Goal: Task Accomplishment & Management: Use online tool/utility

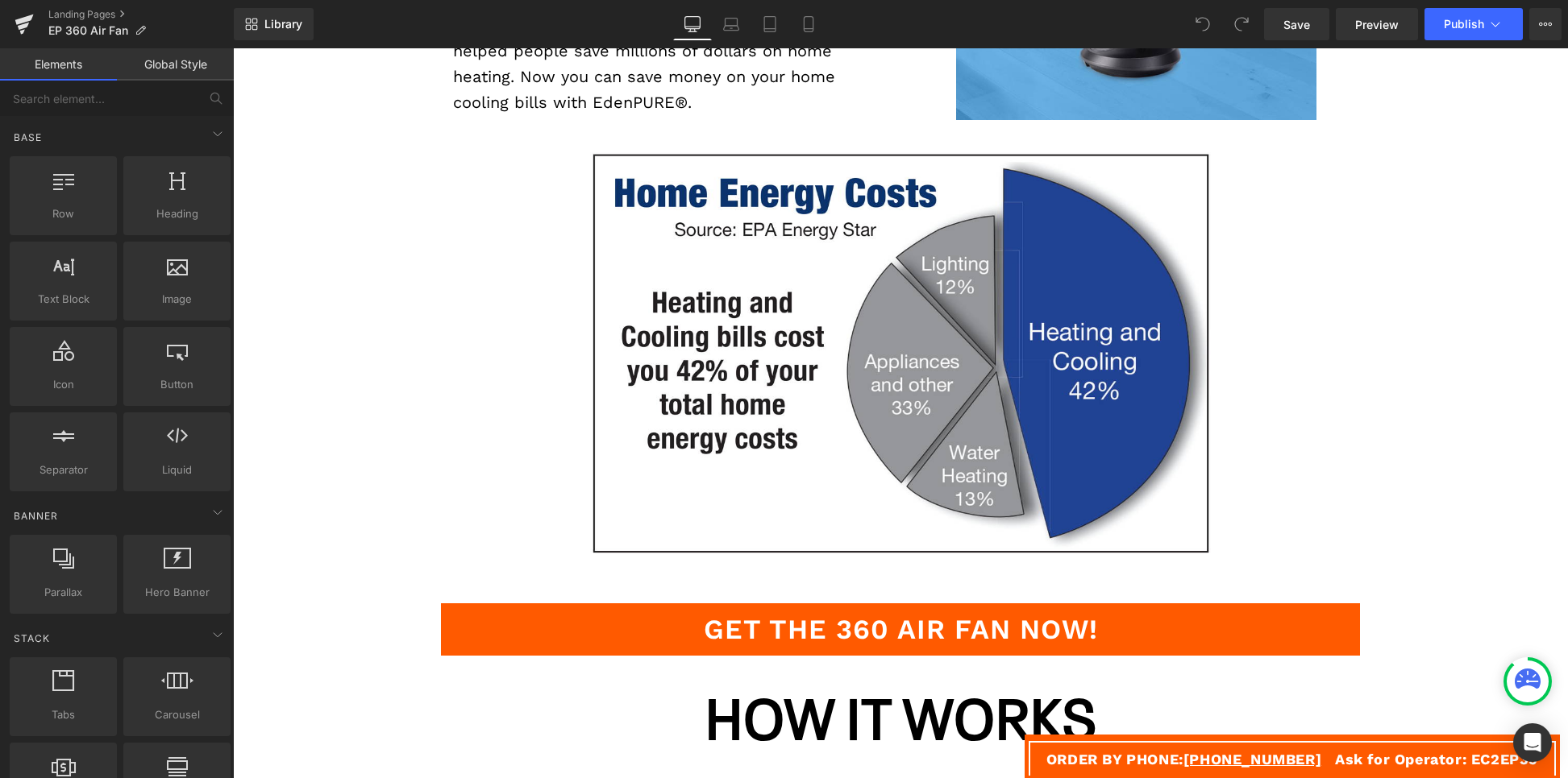
scroll to position [1766, 0]
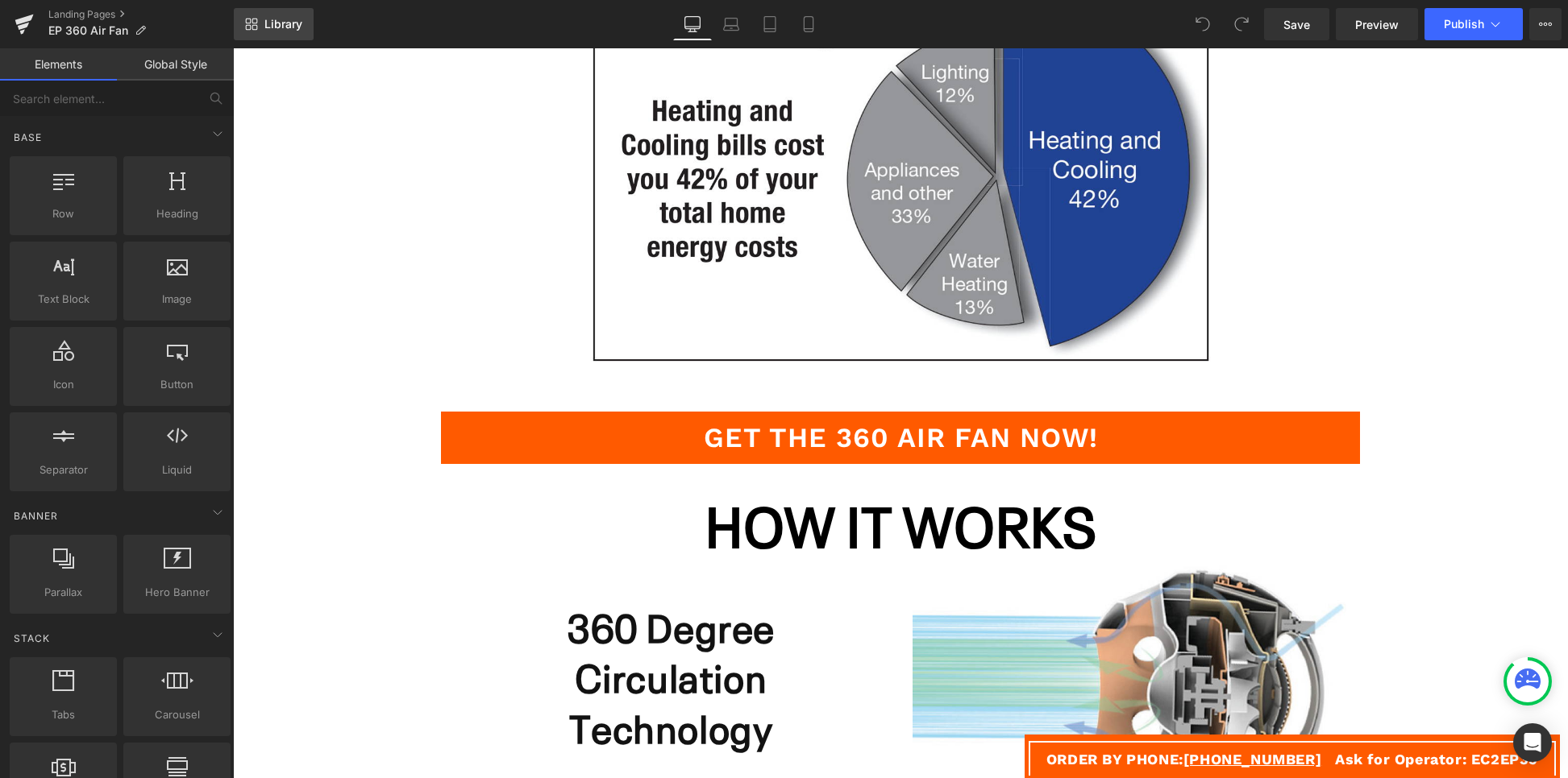
click at [273, 15] on link "Library" at bounding box center [274, 24] width 80 height 32
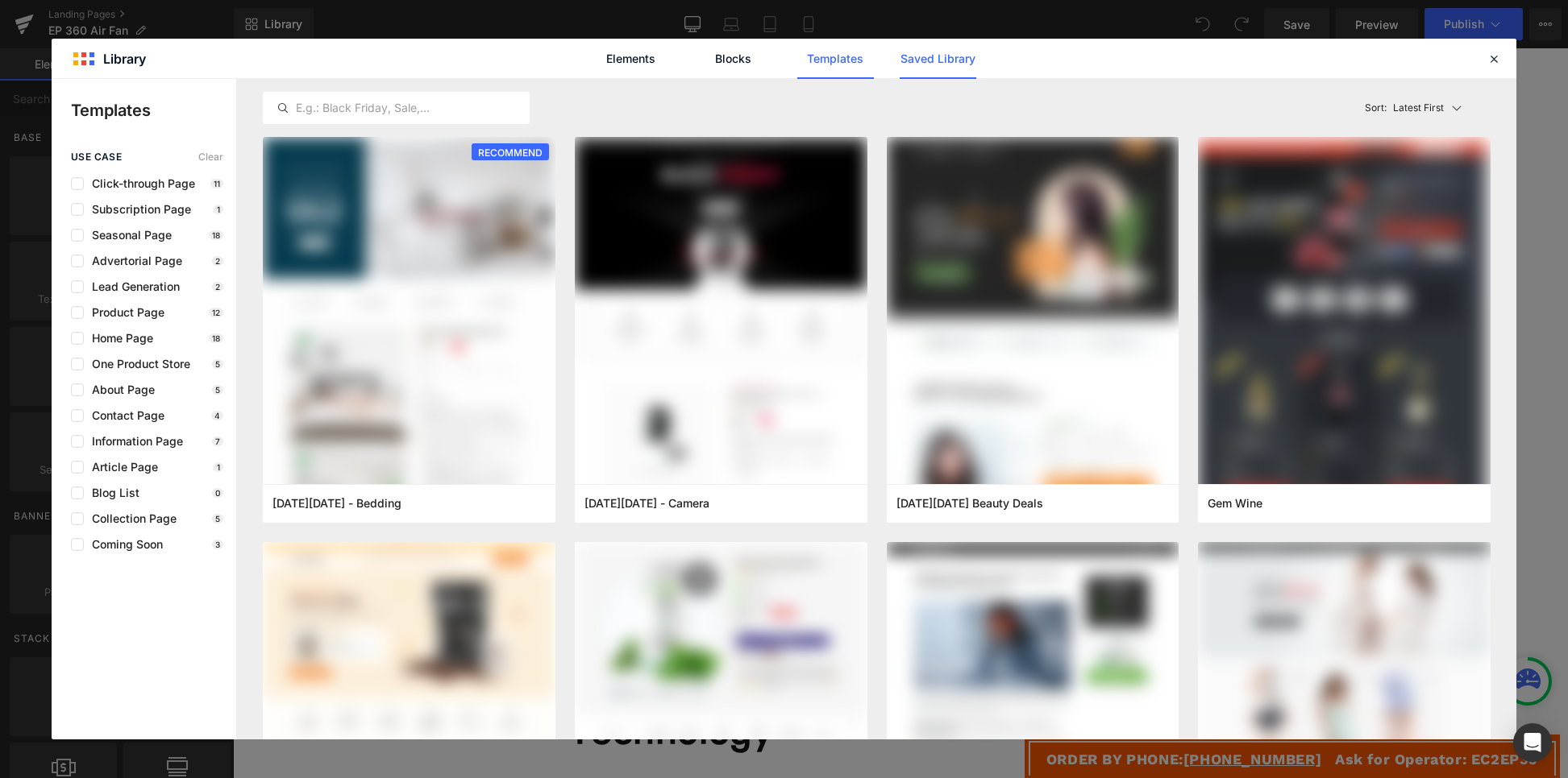
click at [0, 0] on link "Saved Library" at bounding box center [0, 0] width 0 height 0
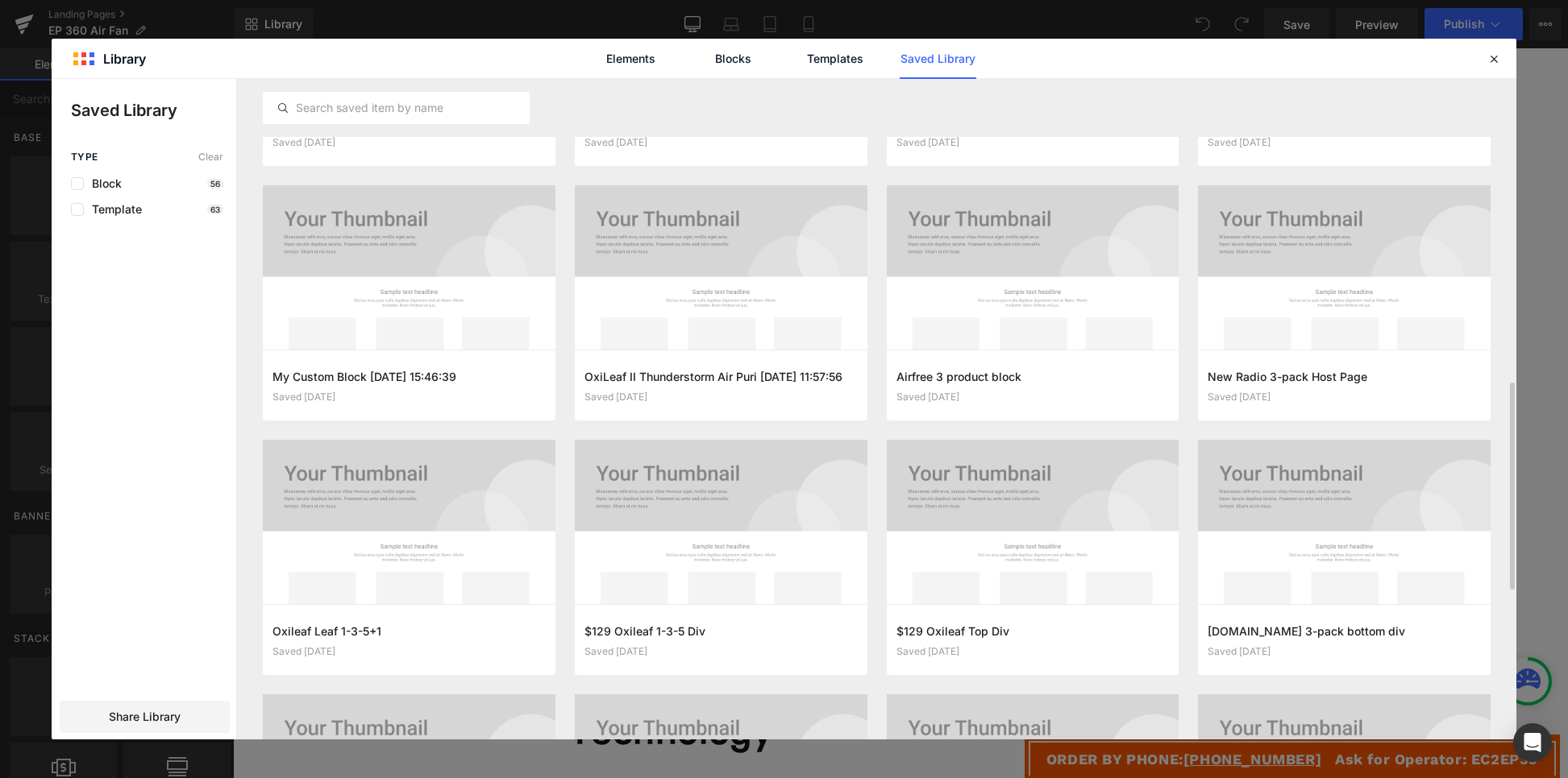
scroll to position [971, 0]
click at [715, 637] on button "Add to page" at bounding box center [704, 640] width 241 height 26
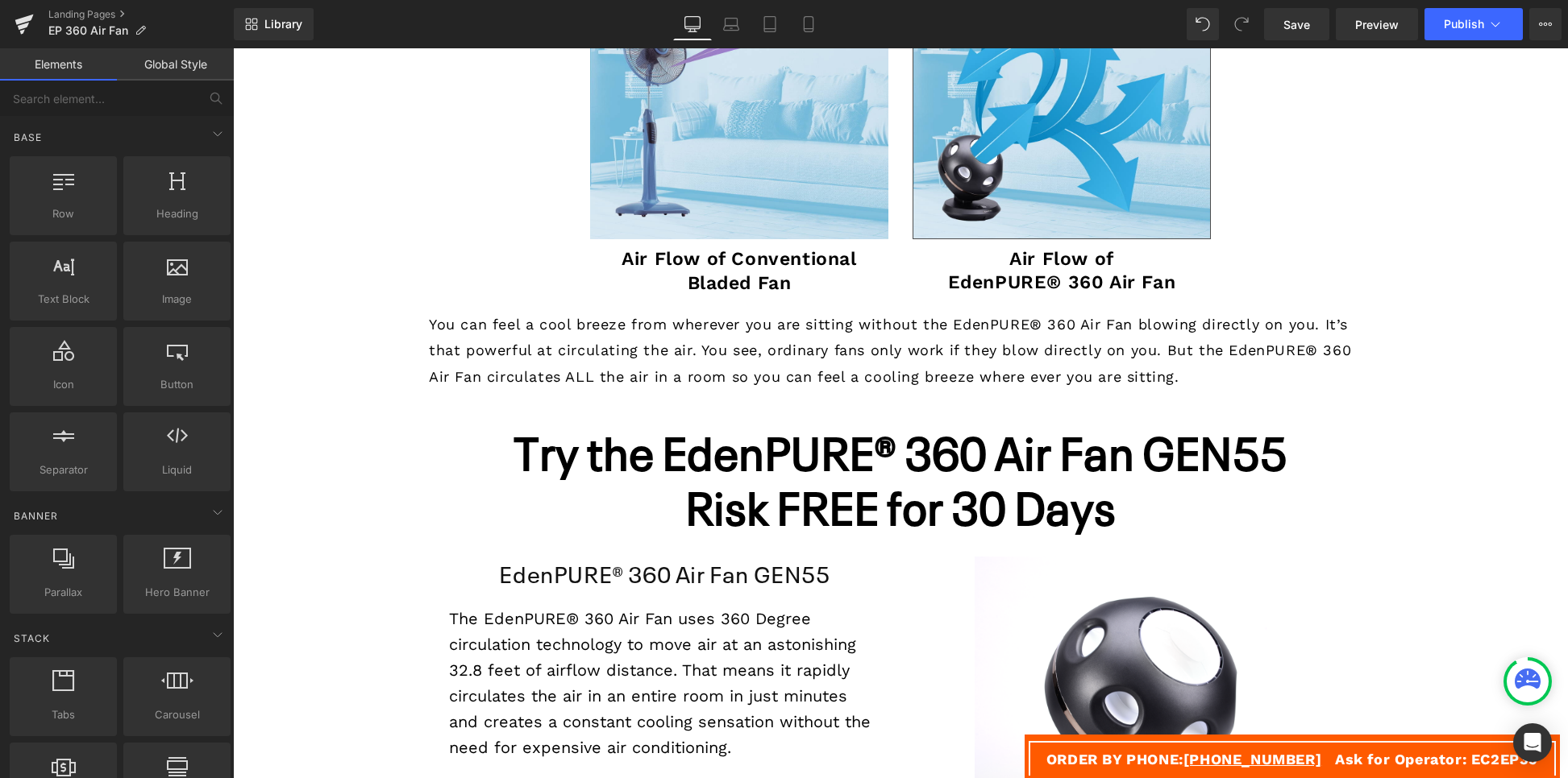
scroll to position [3118, 0]
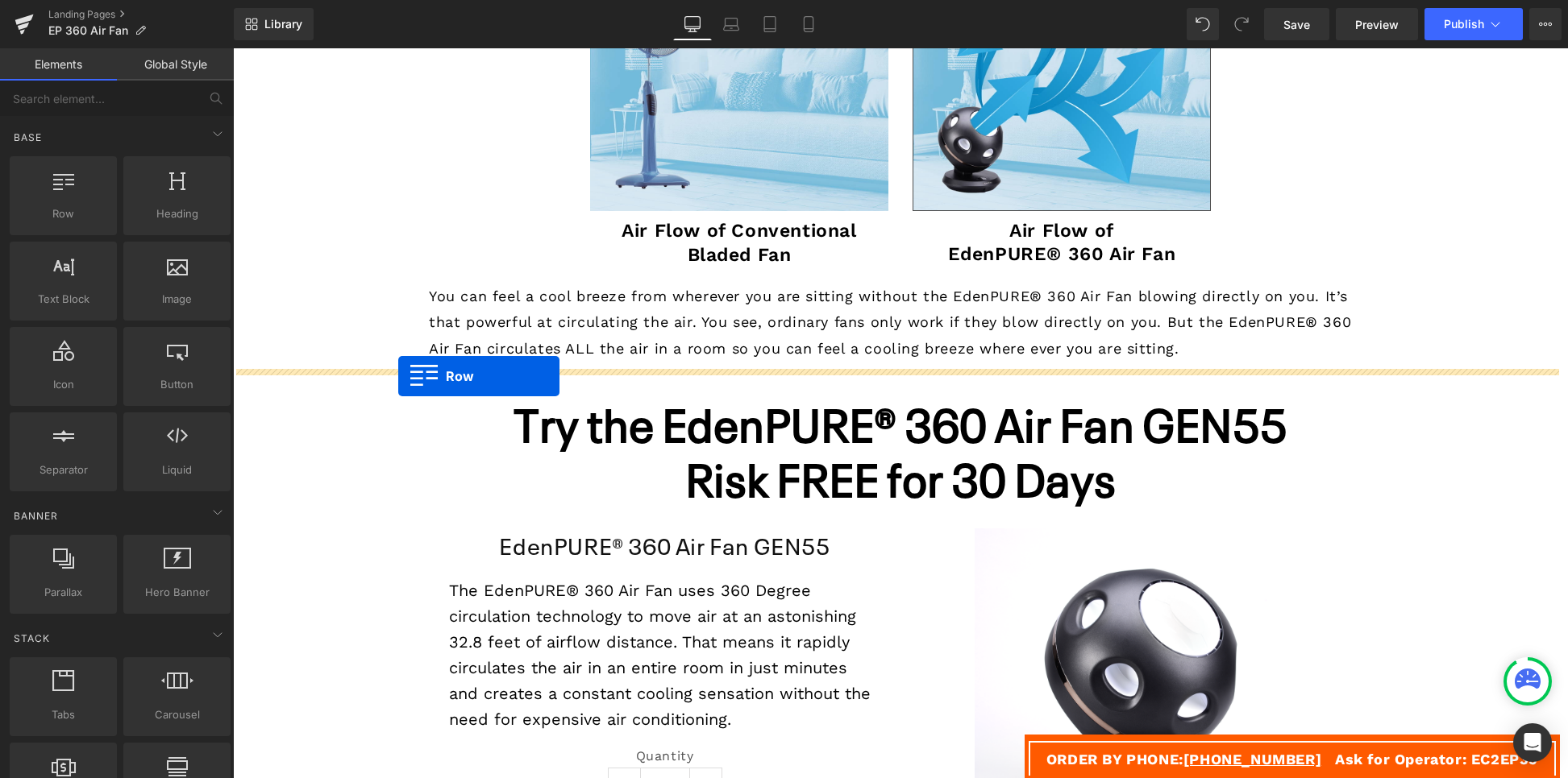
drag, startPoint x: 422, startPoint y: 141, endPoint x: 399, endPoint y: 375, distance: 235.1
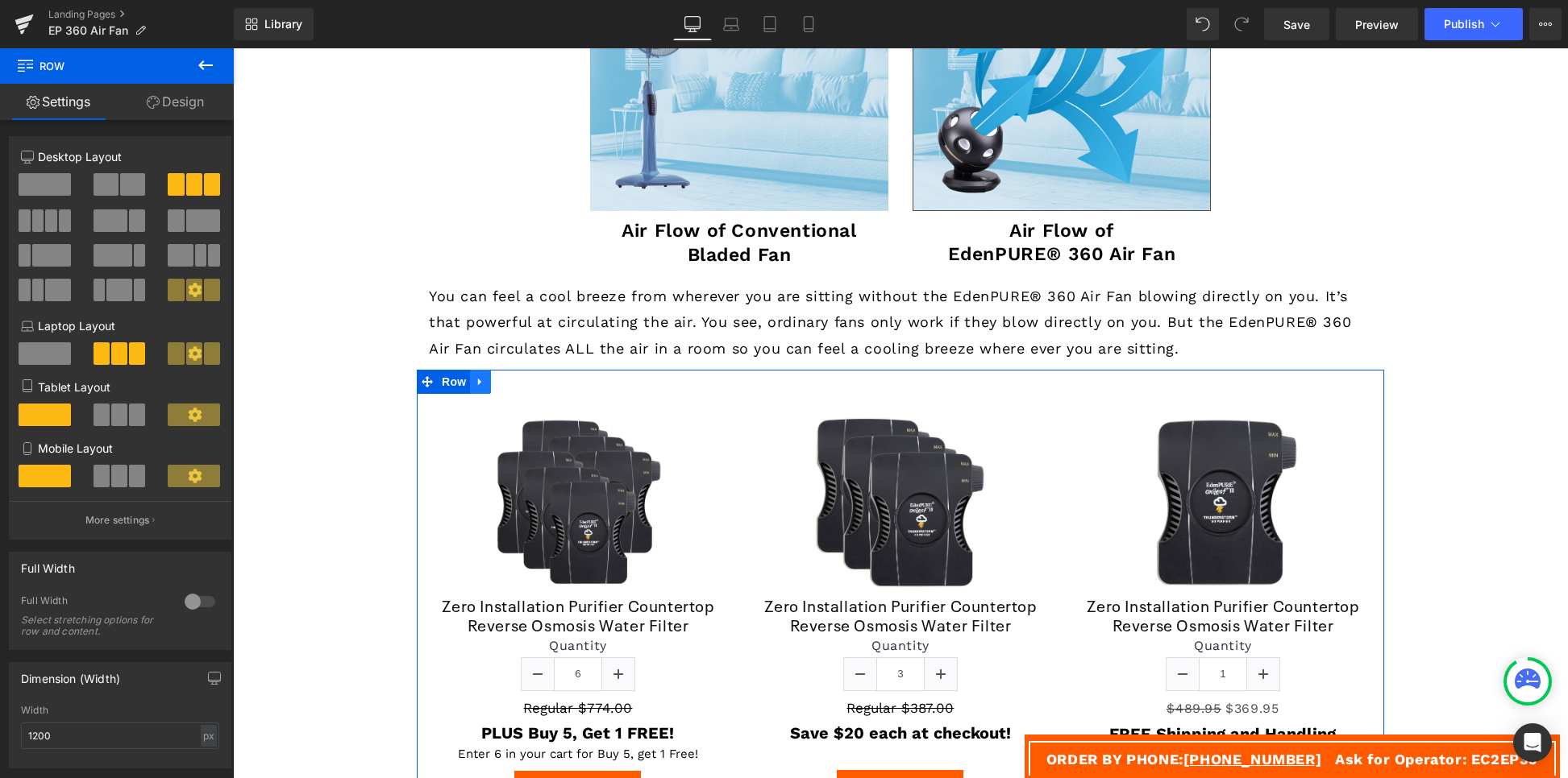
click at [476, 384] on icon at bounding box center [480, 382] width 11 height 12
click at [518, 382] on icon at bounding box center [522, 381] width 11 height 11
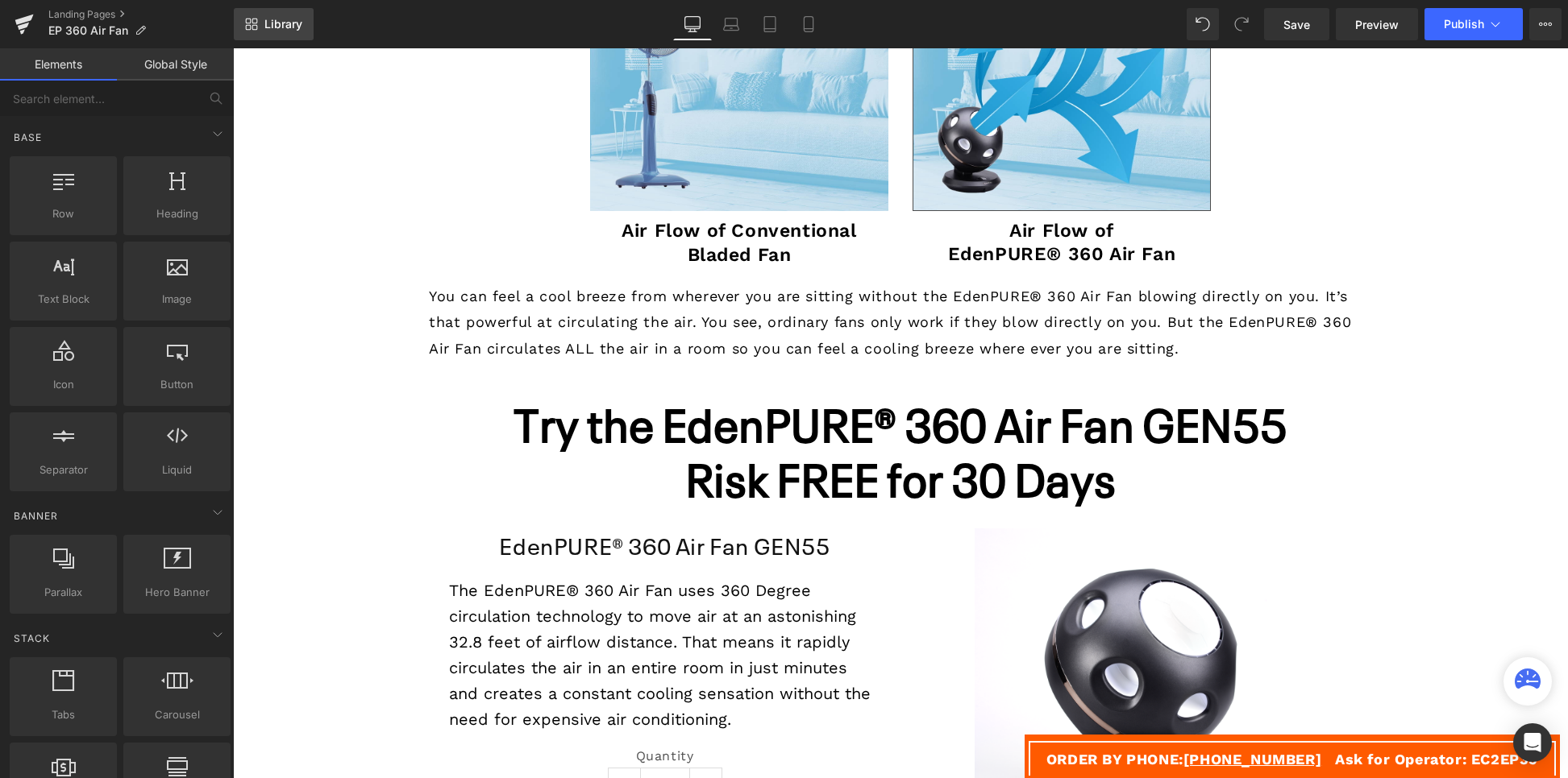
click at [279, 9] on link "Library" at bounding box center [274, 24] width 80 height 32
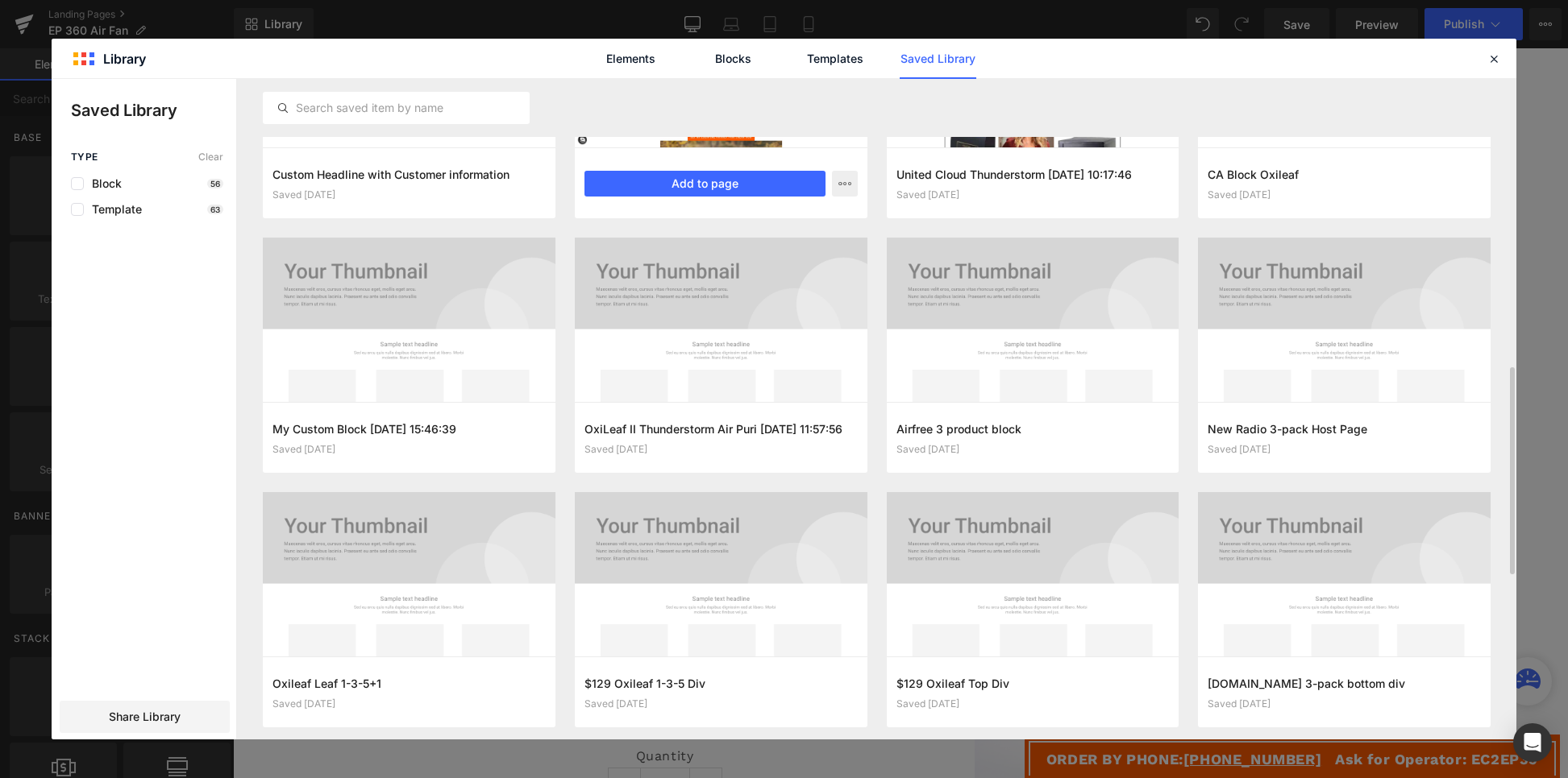
scroll to position [918, 0]
click at [1495, 50] on div at bounding box center [1494, 59] width 20 height 20
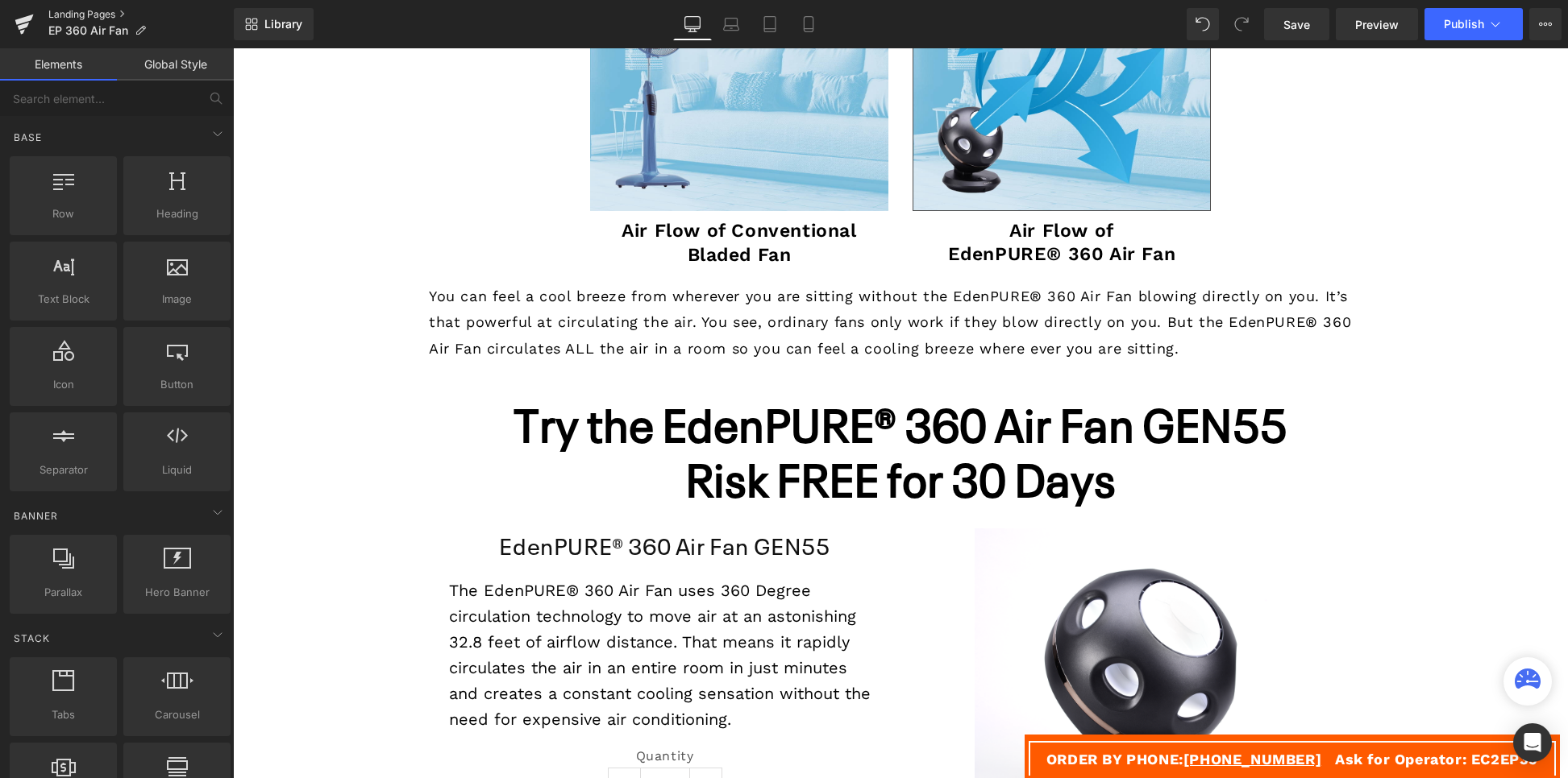
click at [89, 9] on link "Landing Pages" at bounding box center [141, 14] width 186 height 13
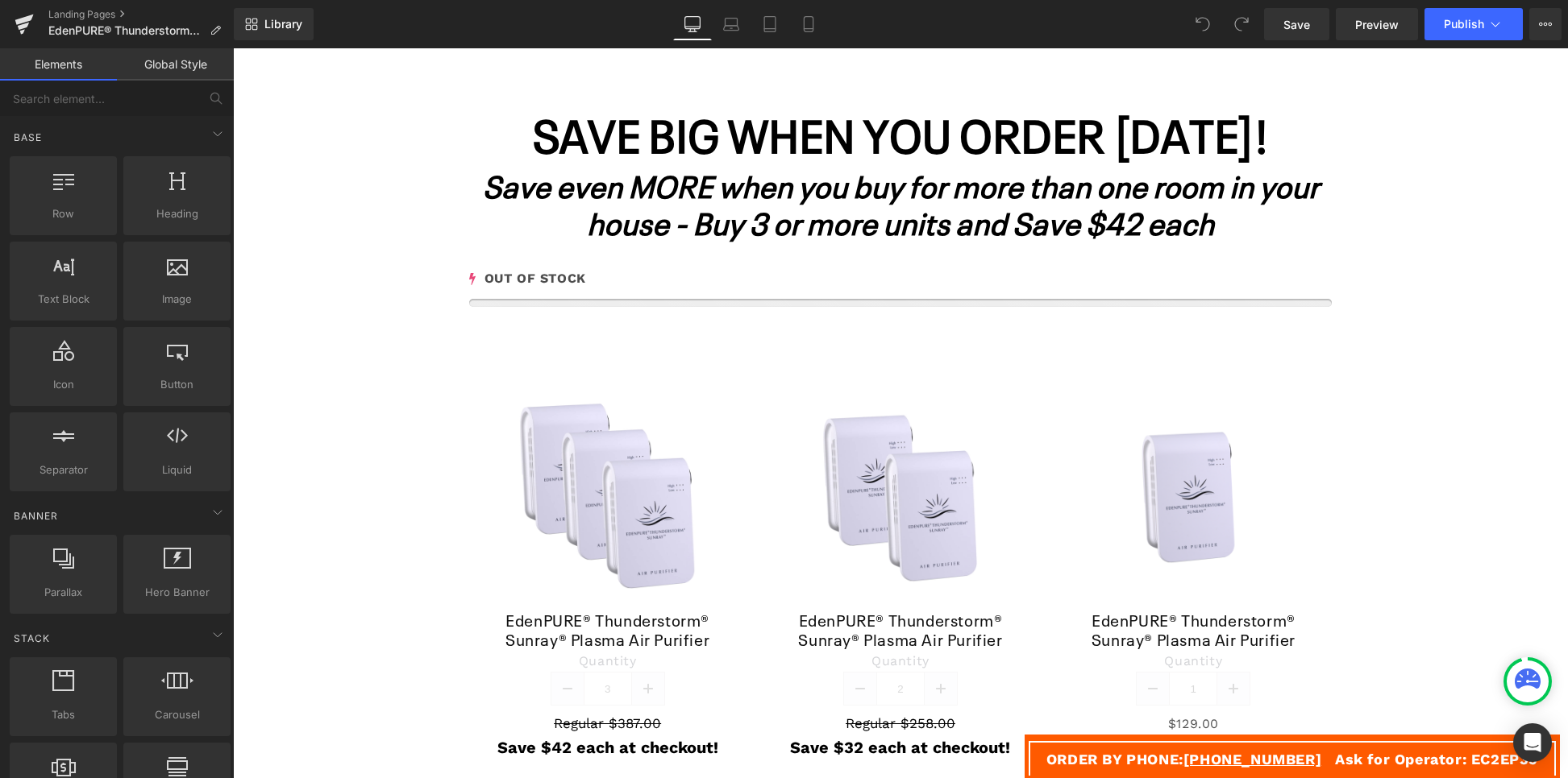
scroll to position [2804, 0]
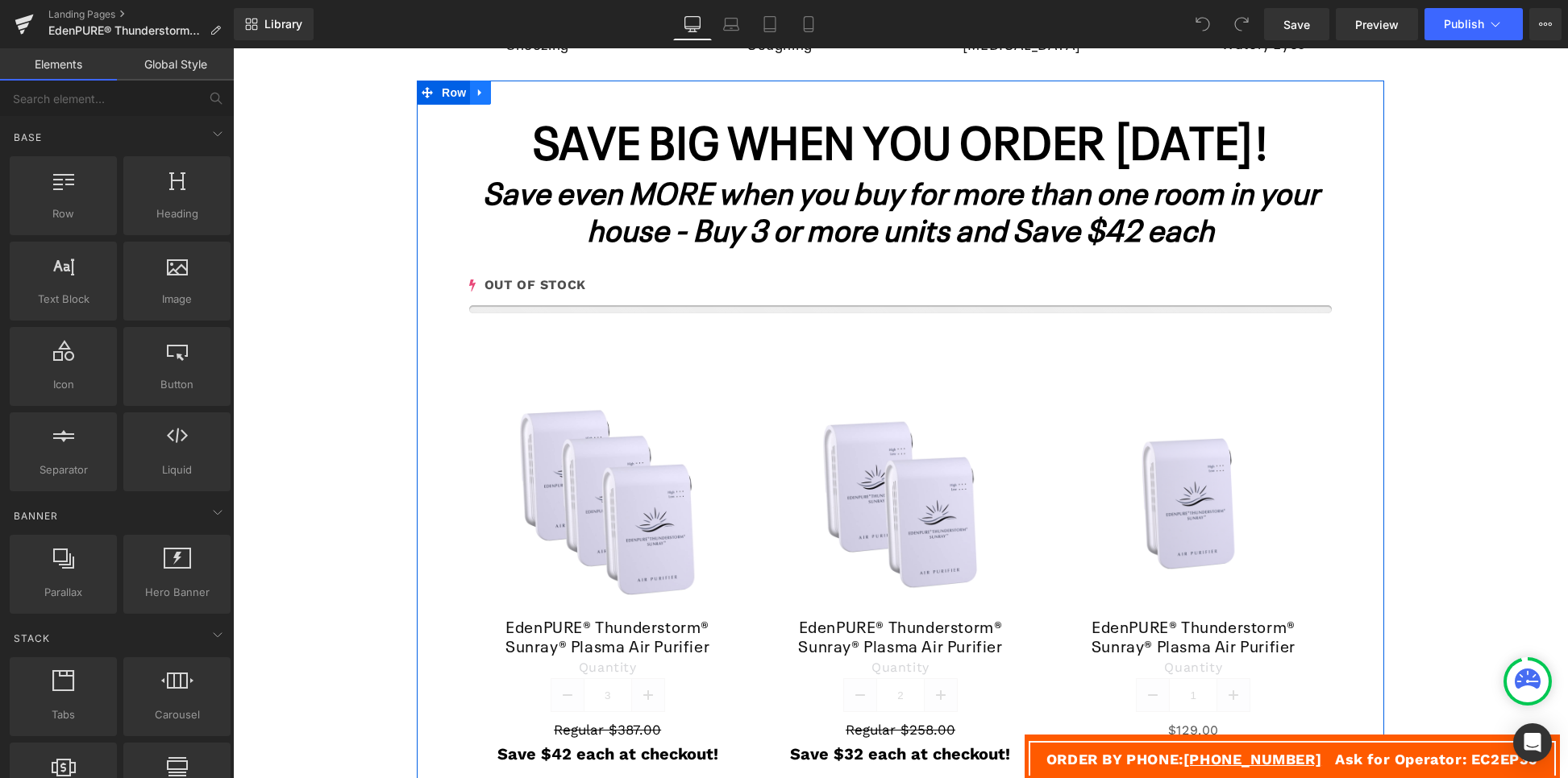
click at [478, 89] on icon at bounding box center [480, 93] width 3 height 8
click at [475, 87] on icon at bounding box center [480, 93] width 11 height 12
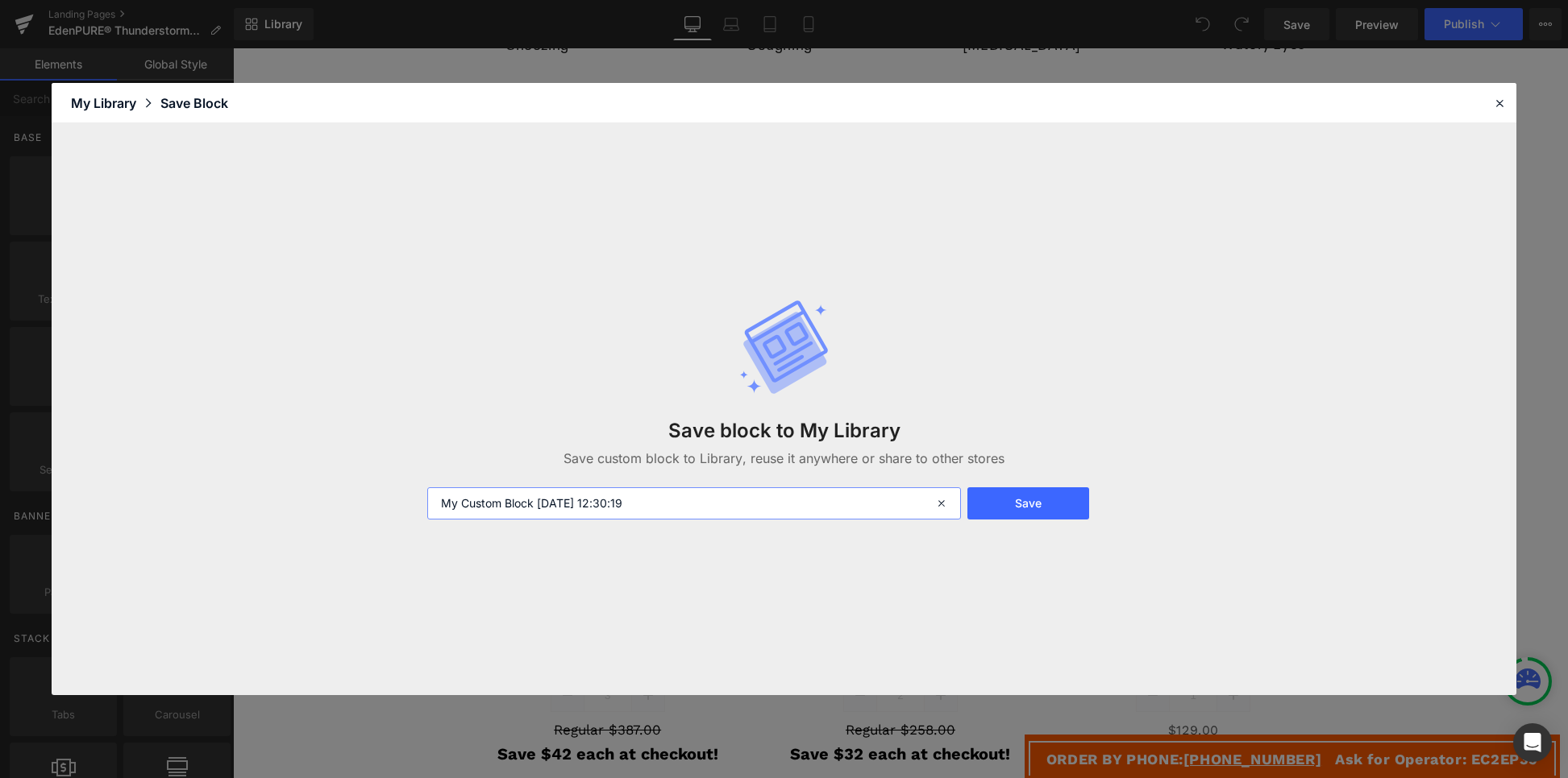
click at [676, 493] on input "My Custom Block 2025-08-11 12:30:19" at bounding box center [694, 504] width 533 height 32
type input "MUR Offer Block"
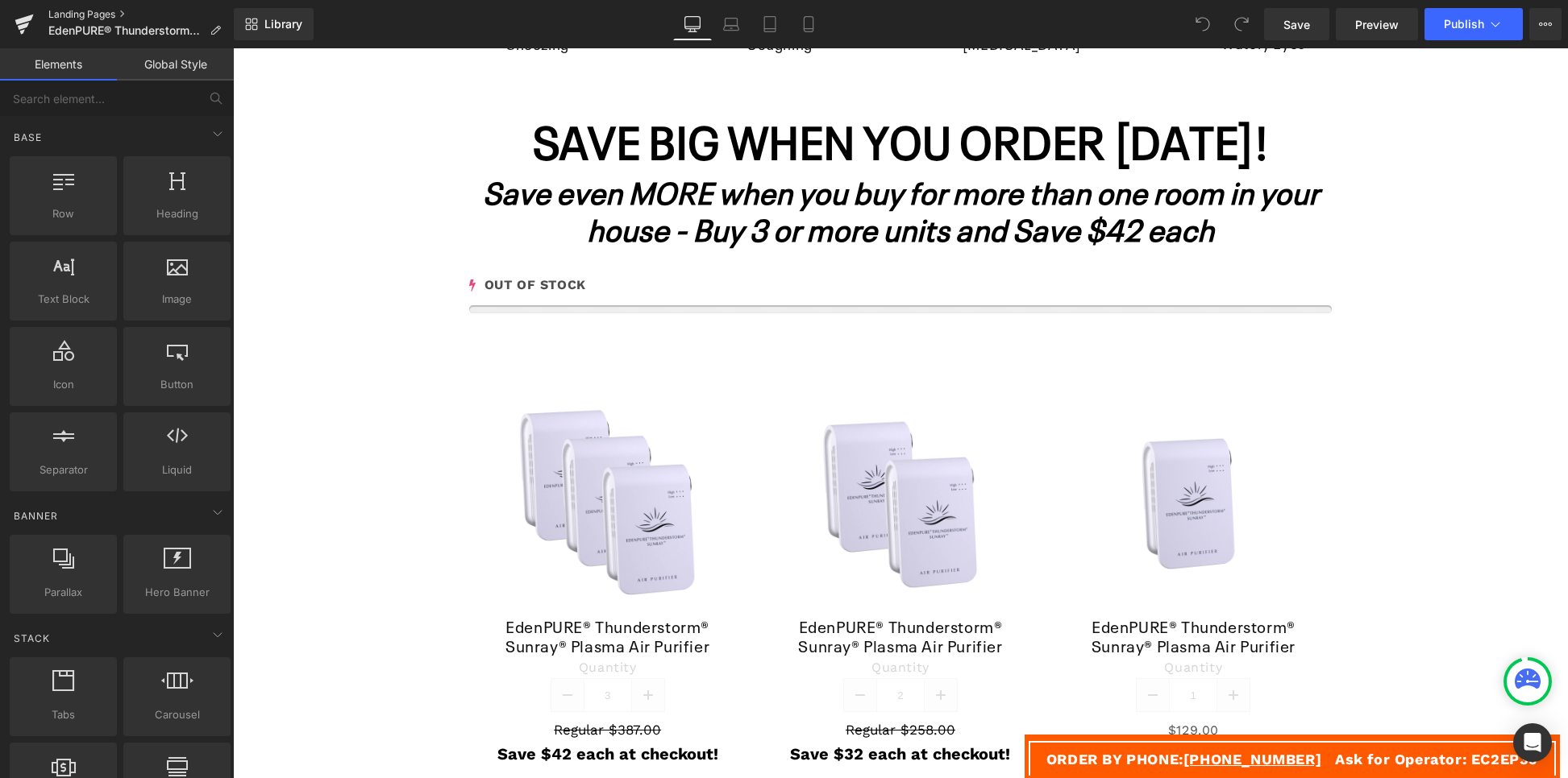
click at [84, 14] on link "Landing Pages" at bounding box center [141, 14] width 186 height 13
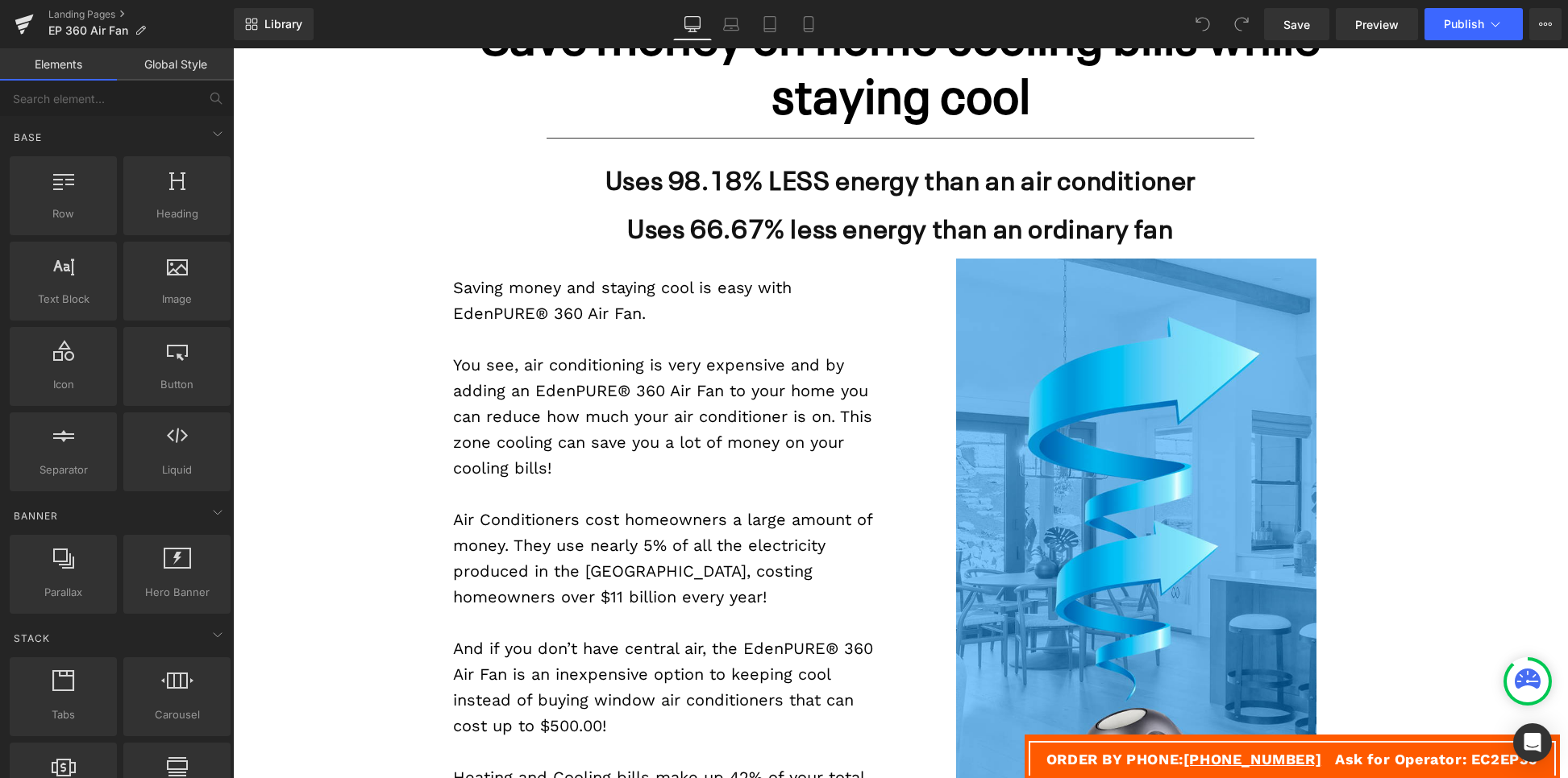
scroll to position [807, 0]
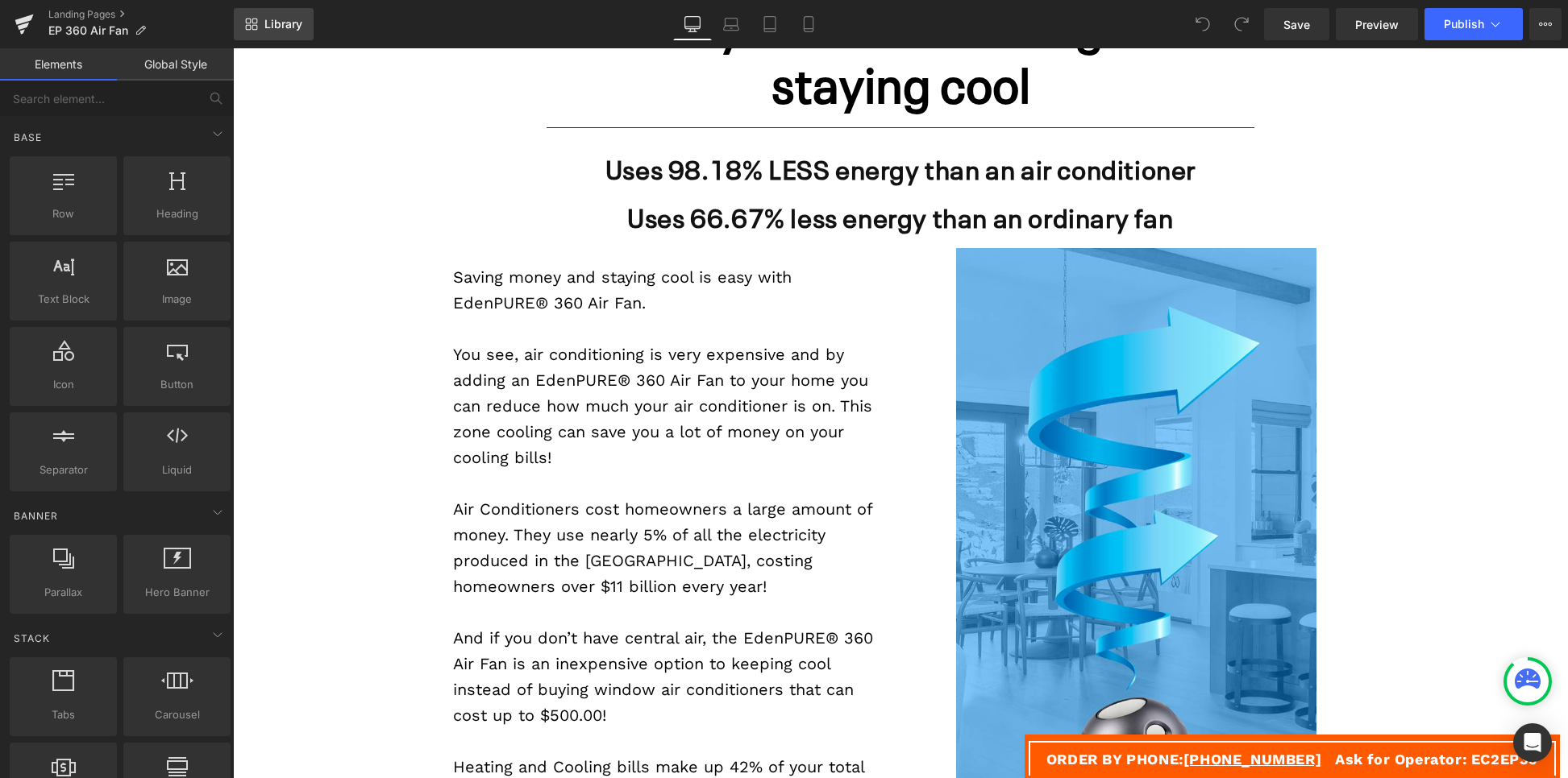
click at [275, 9] on link "Library" at bounding box center [274, 24] width 80 height 32
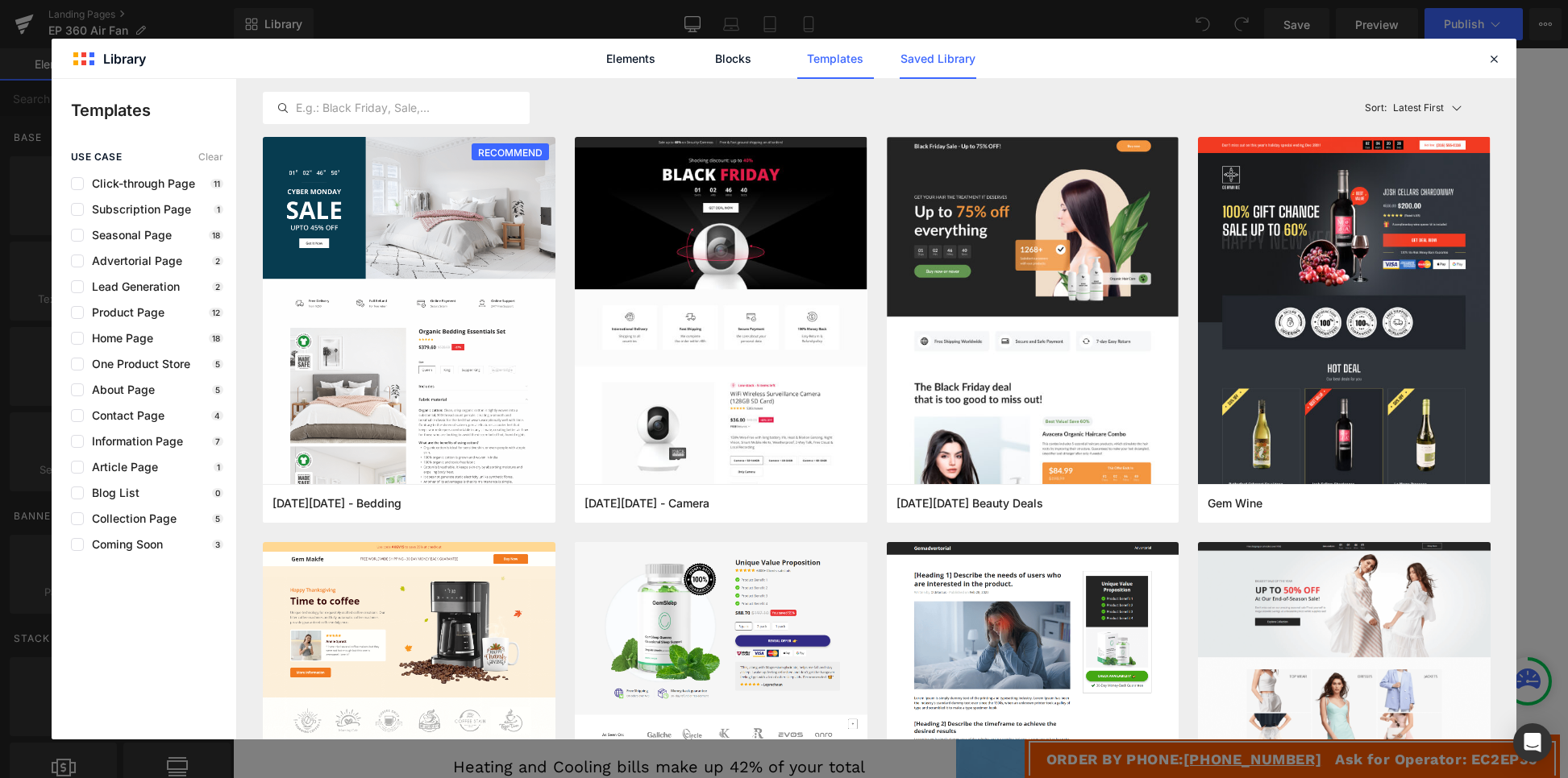
click at [930, 62] on link "Saved Library" at bounding box center [938, 58] width 77 height 40
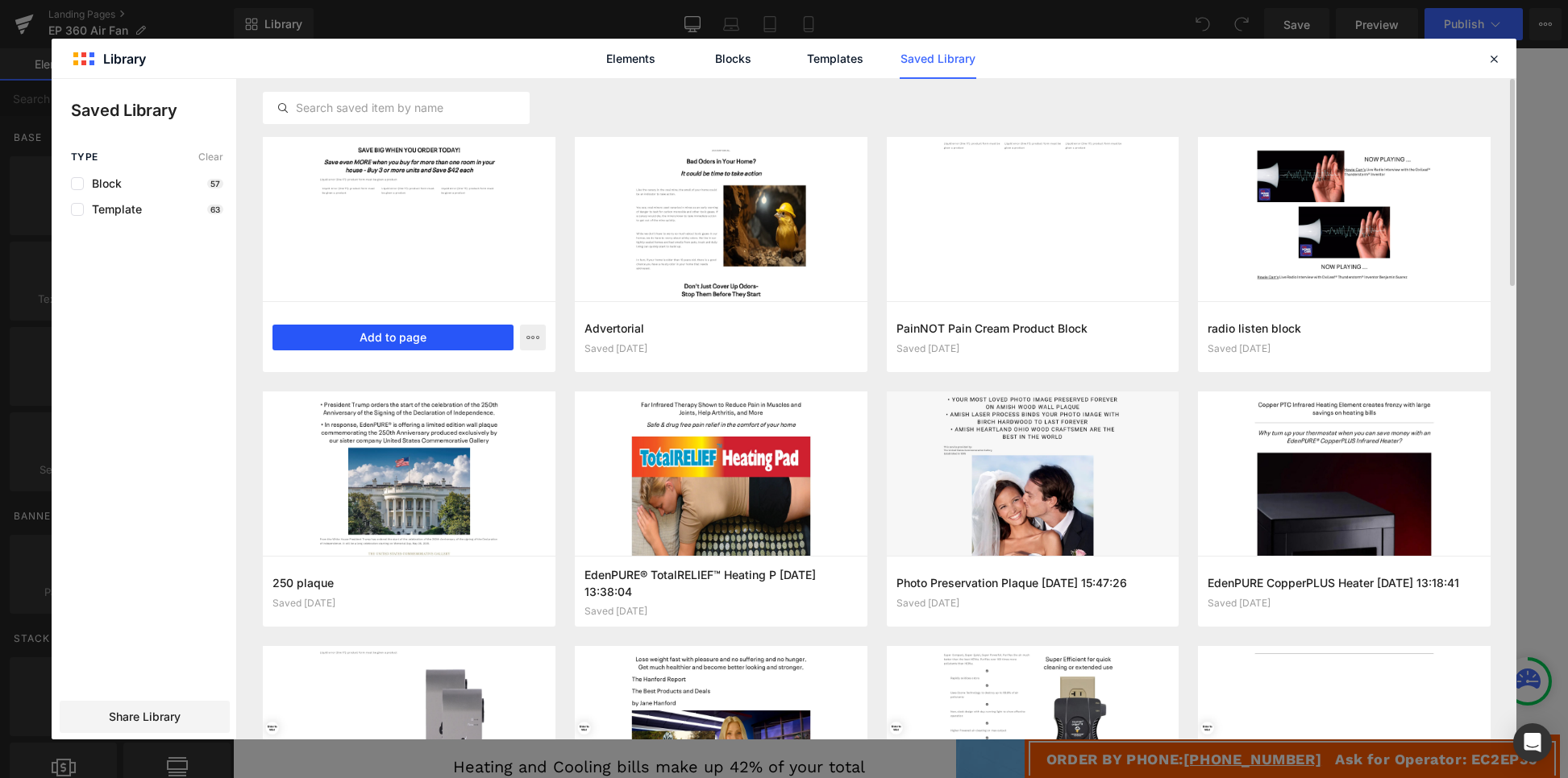
click at [422, 337] on button "Add to page" at bounding box center [393, 338] width 241 height 26
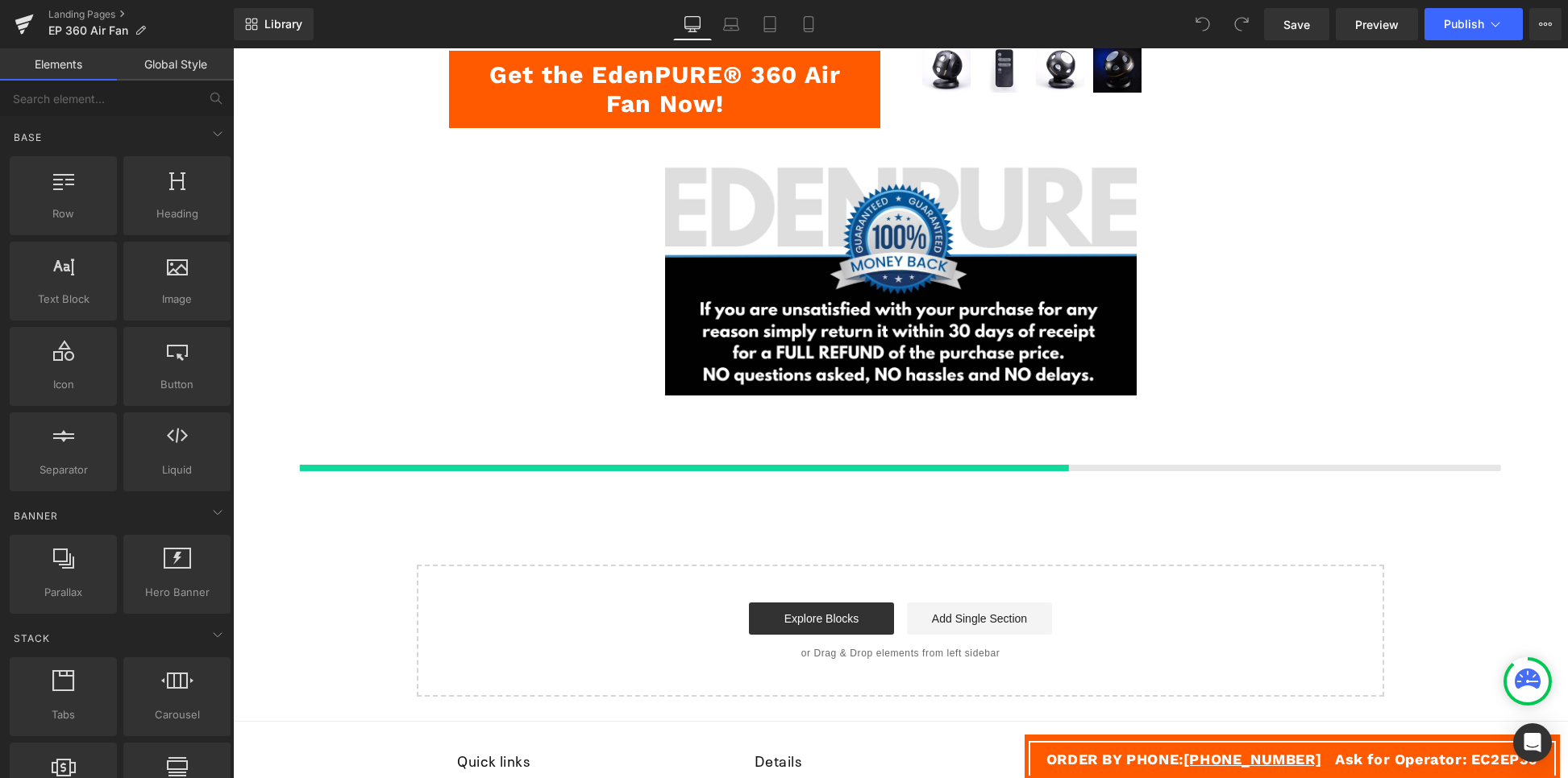
scroll to position [6072, 0]
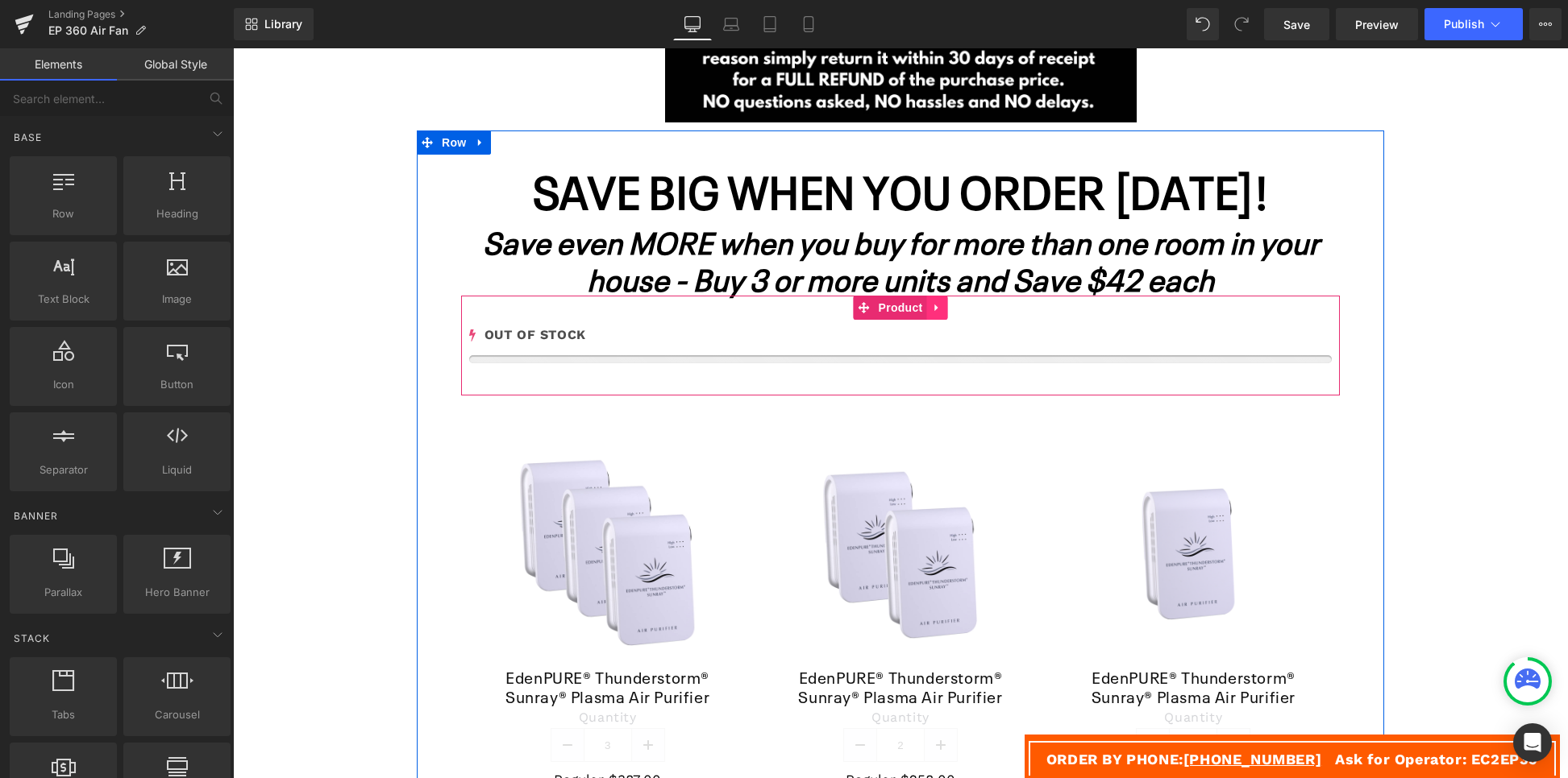
click at [932, 302] on icon at bounding box center [937, 308] width 11 height 12
click at [944, 308] on icon at bounding box center [948, 308] width 11 height 12
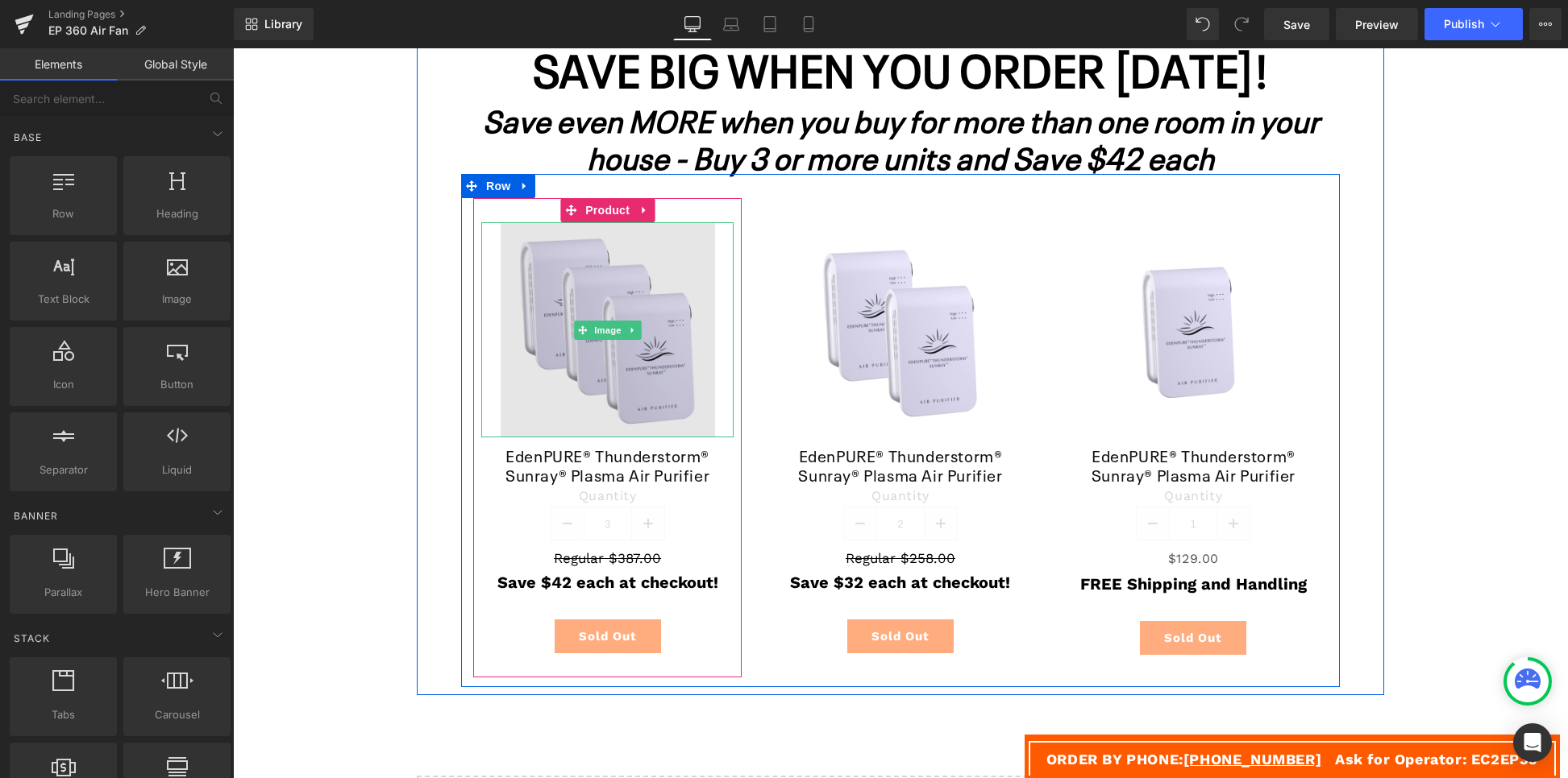
scroll to position [6215, 0]
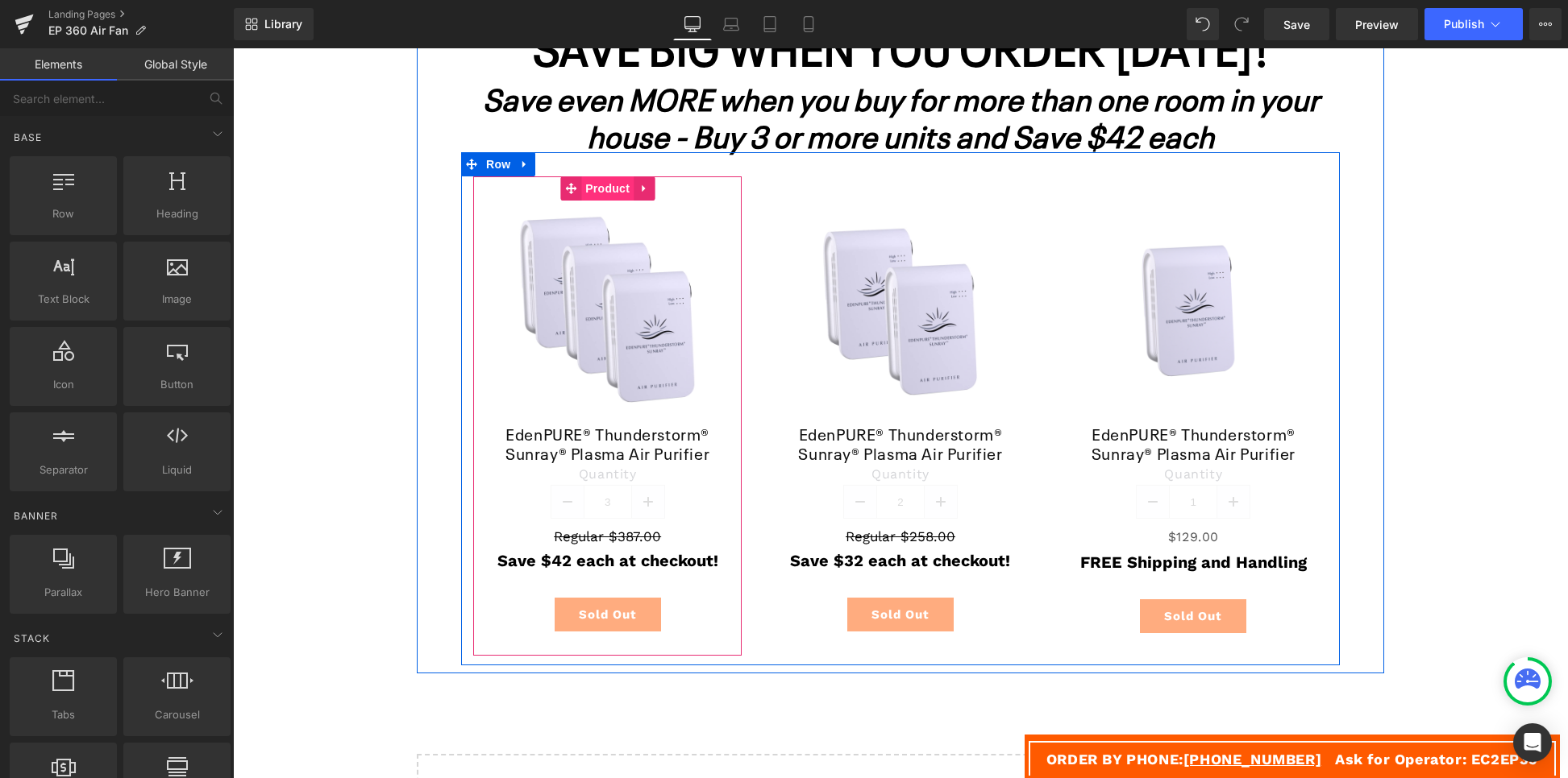
click at [603, 186] on span "Product" at bounding box center [608, 188] width 53 height 24
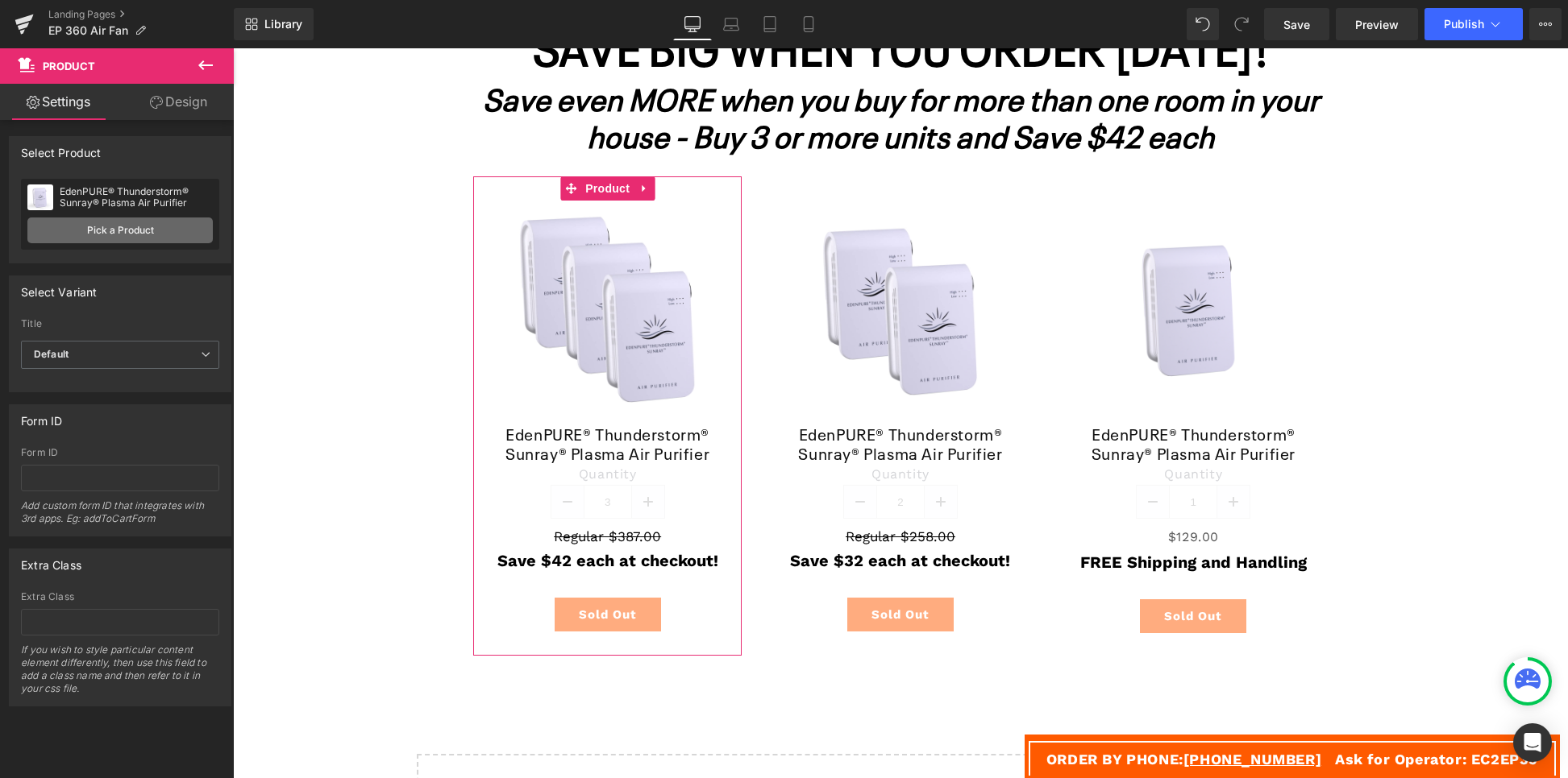
click at [136, 227] on link "Pick a Product" at bounding box center [120, 231] width 186 height 26
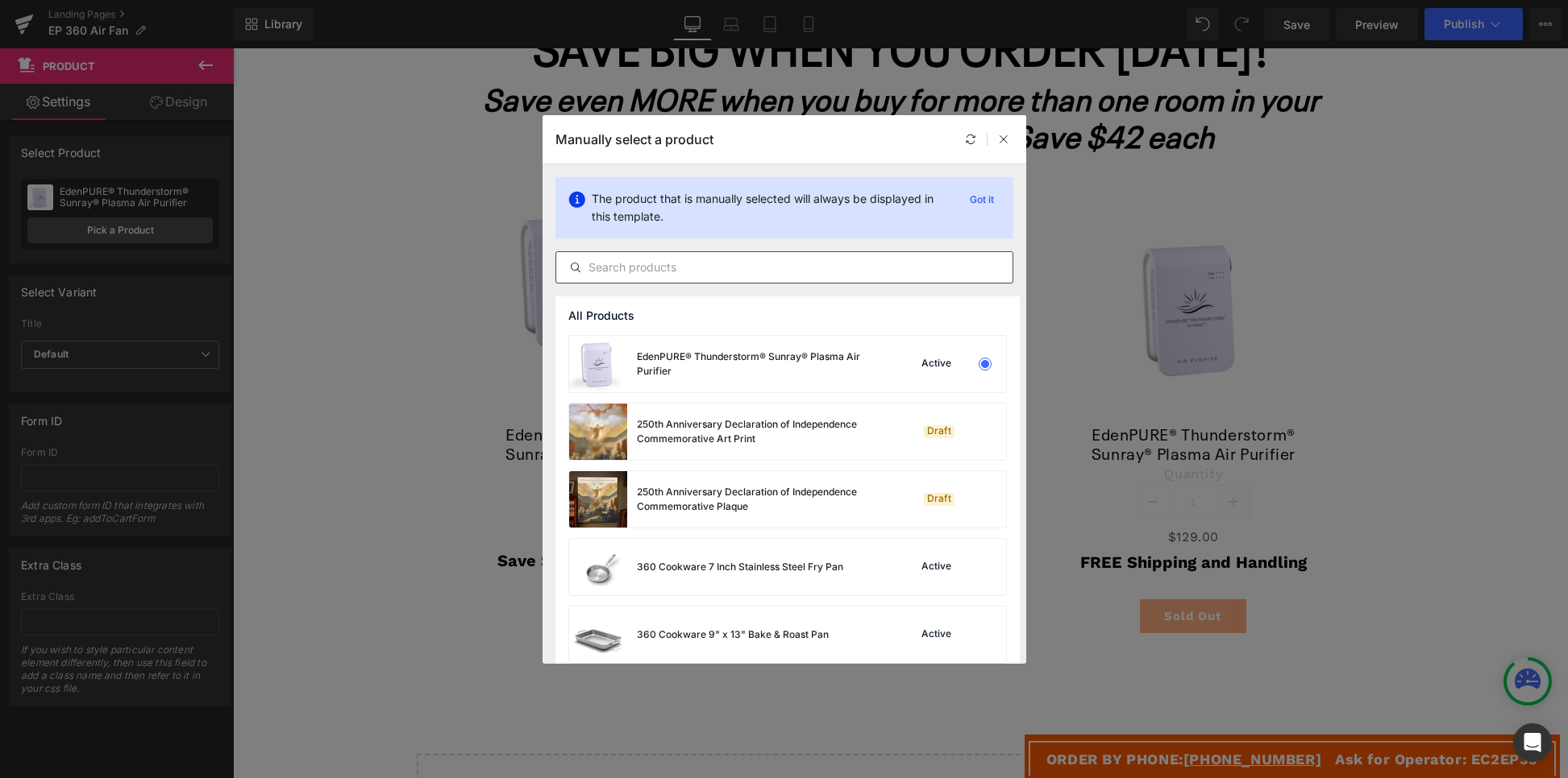
click at [629, 265] on input "text" at bounding box center [784, 267] width 457 height 20
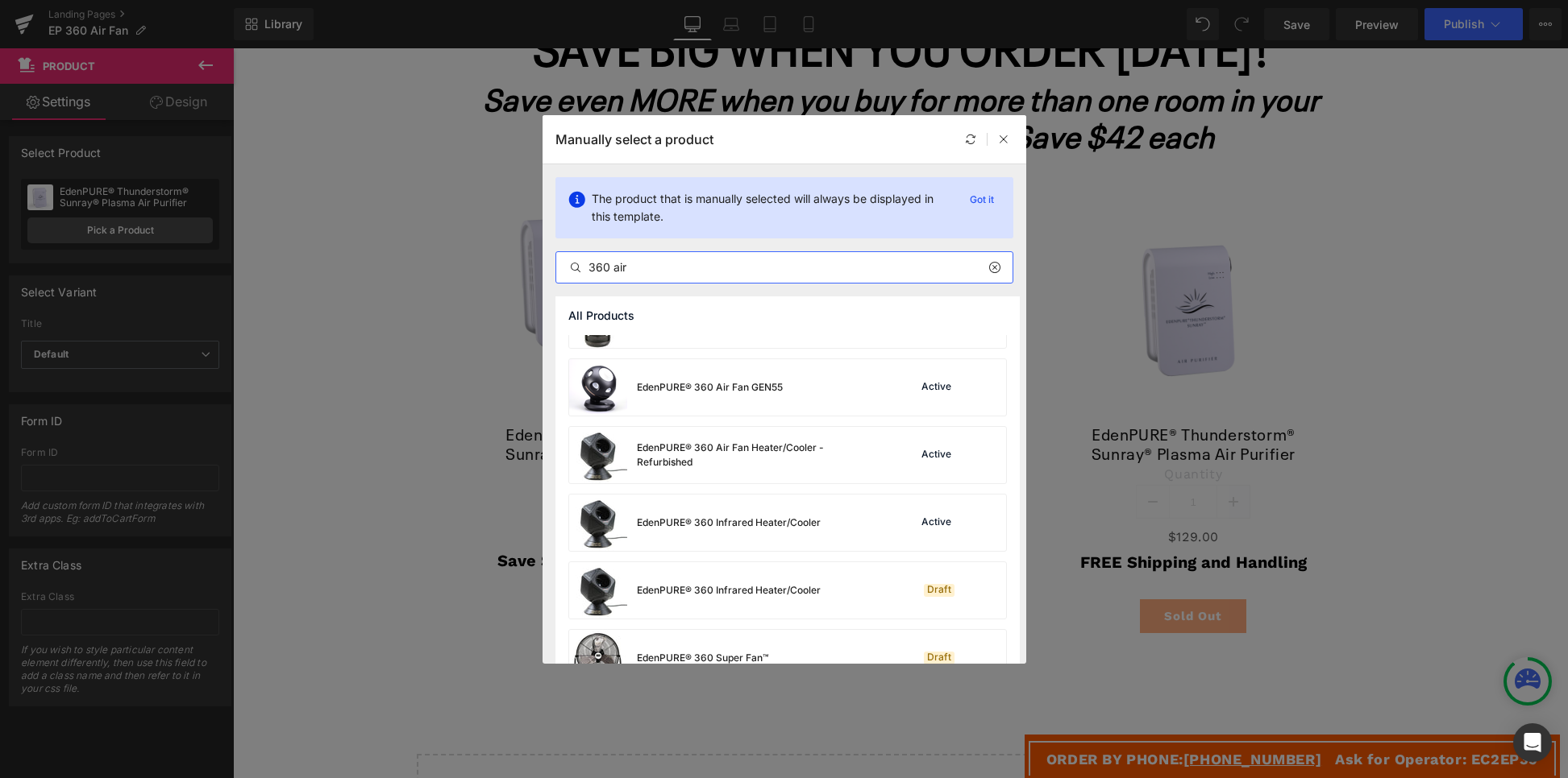
scroll to position [453, 0]
type input "360 air"
click at [795, 386] on div "EdenPURE® 360 Air Fan GEN55 Active" at bounding box center [787, 385] width 437 height 56
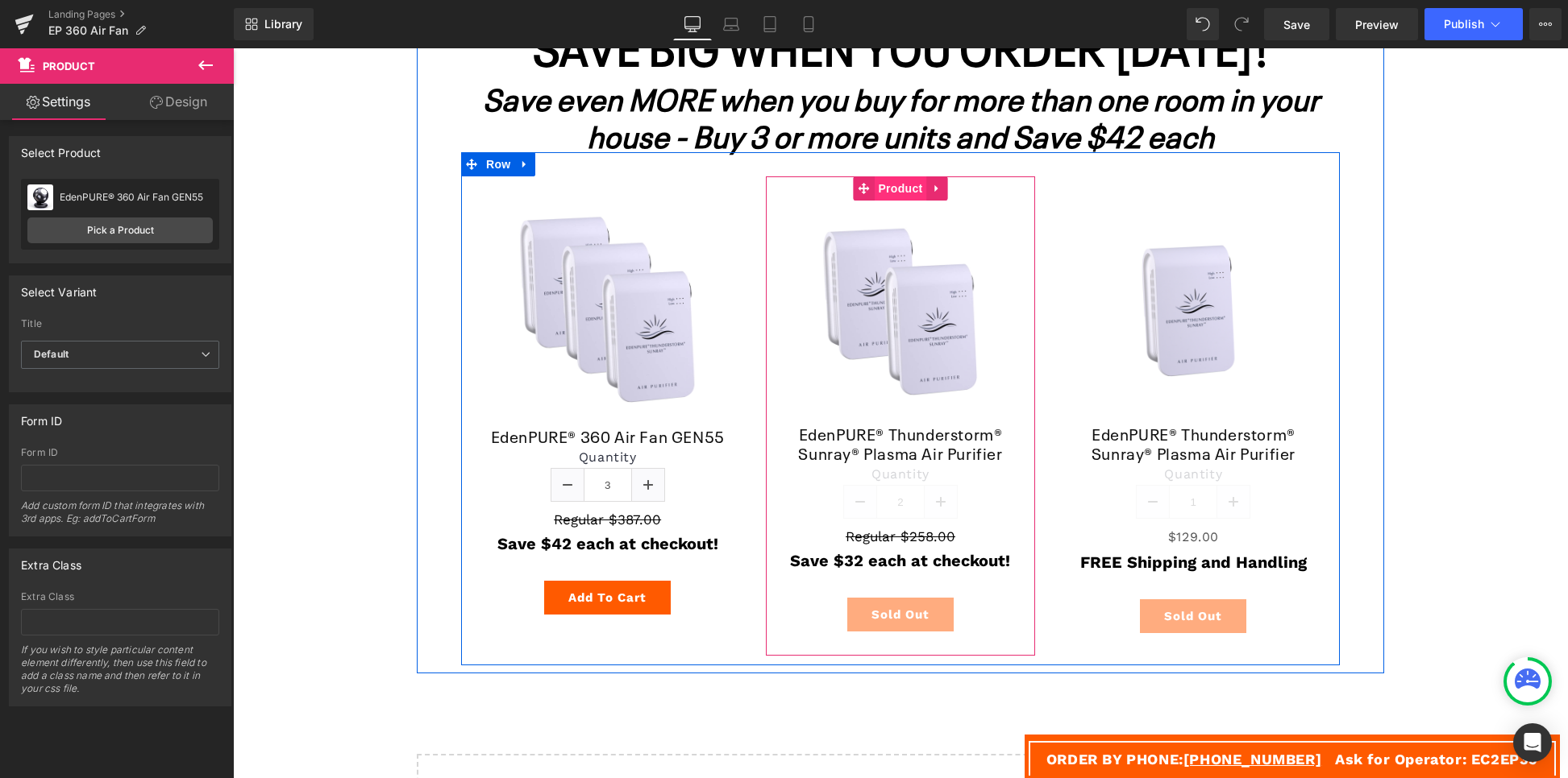
click at [897, 190] on span "Product" at bounding box center [900, 188] width 53 height 24
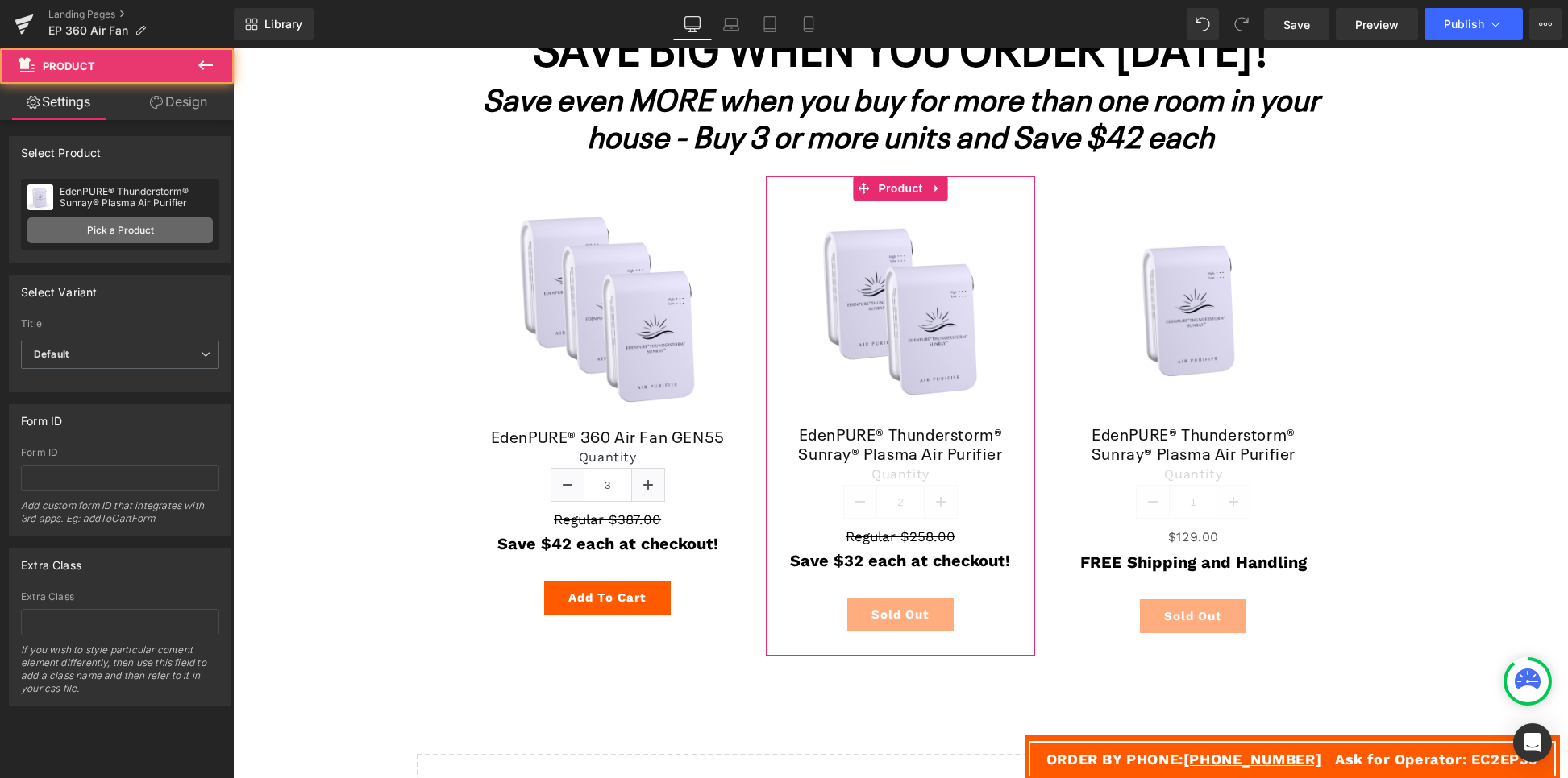
click at [149, 231] on link "Pick a Product" at bounding box center [120, 231] width 186 height 26
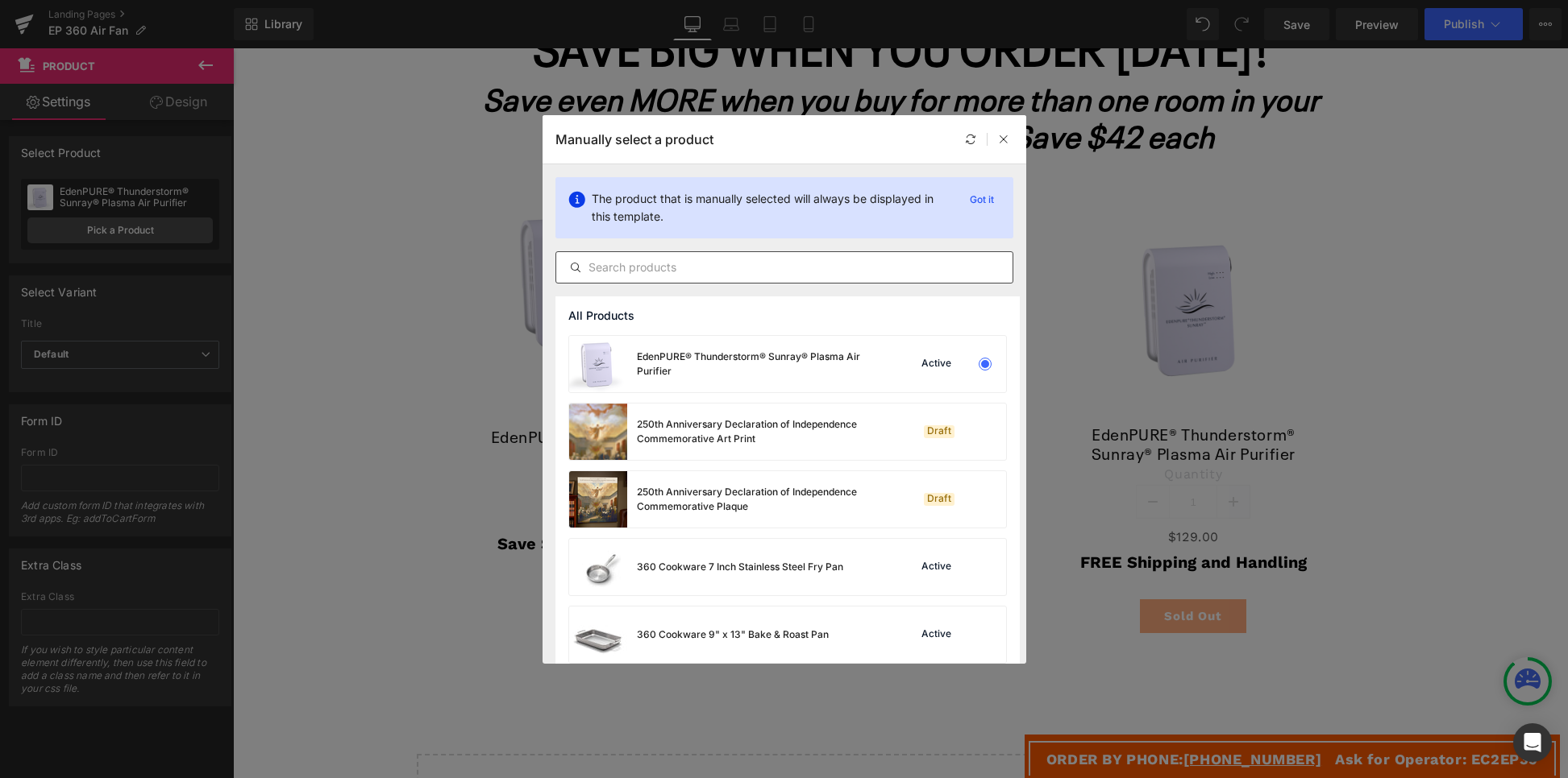
click at [711, 266] on input "text" at bounding box center [784, 267] width 457 height 20
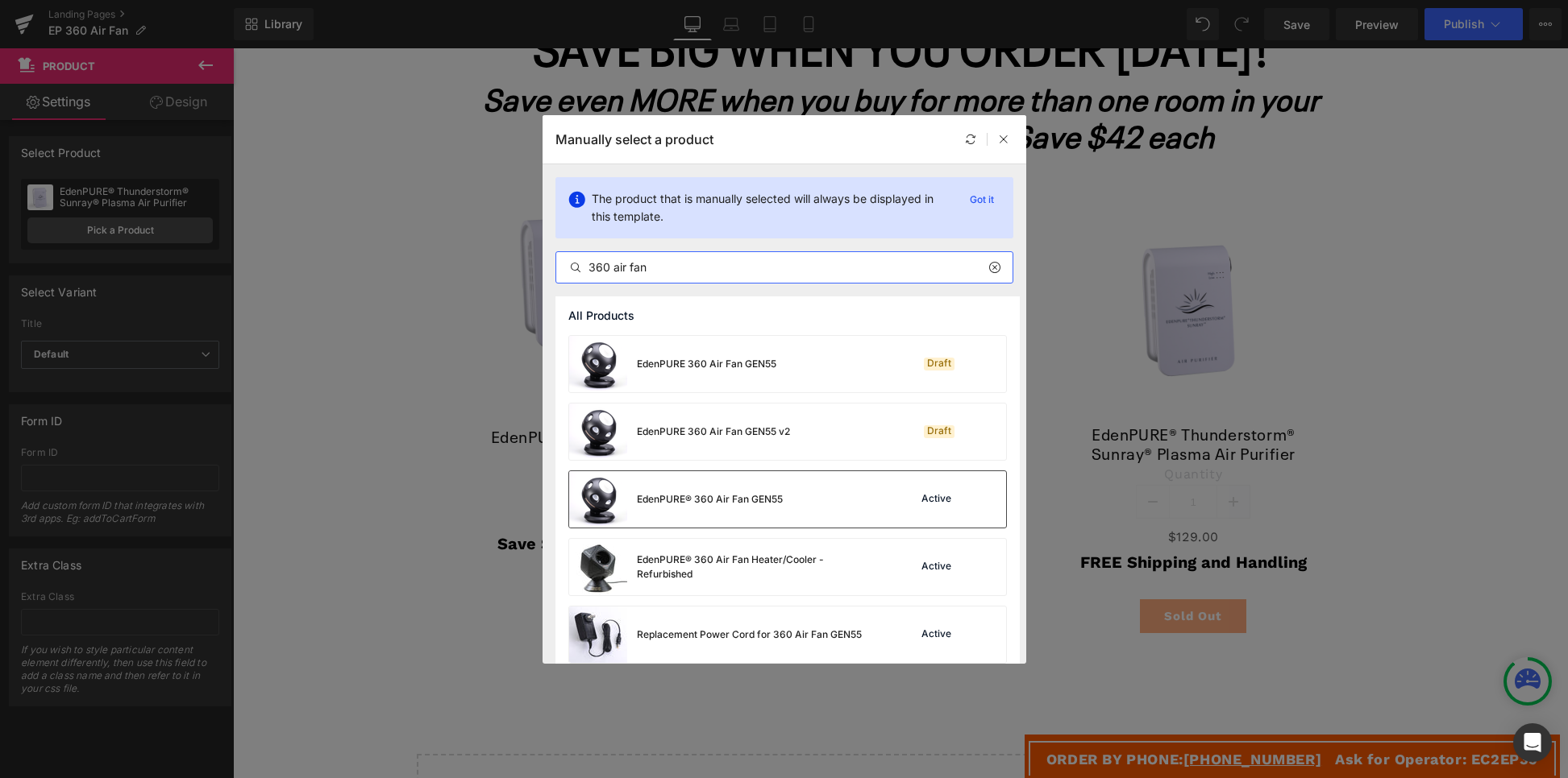
type input "360 air fan"
click at [719, 499] on div "EdenPURE® 360 Air Fan GEN55" at bounding box center [709, 499] width 146 height 14
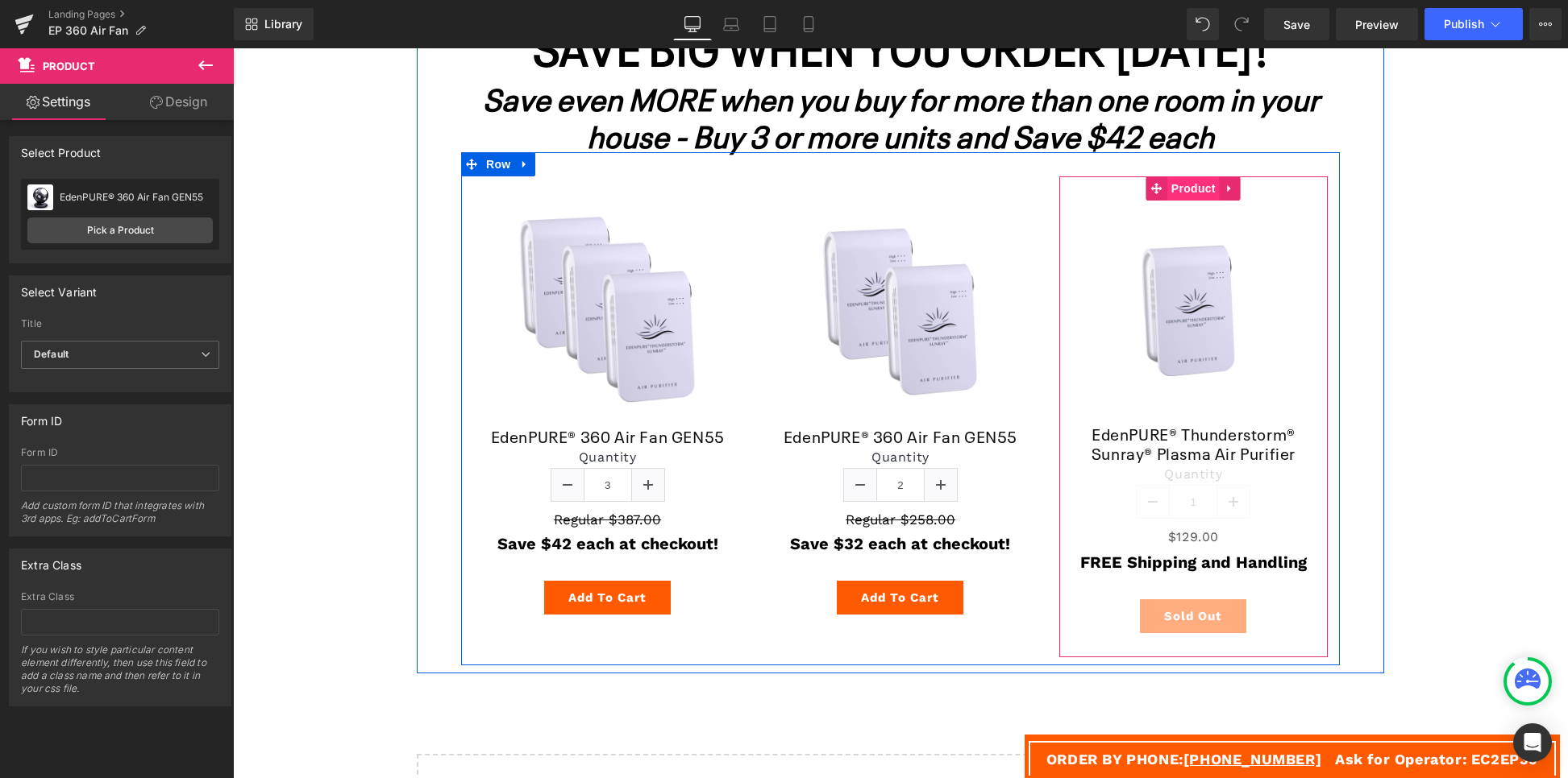
click at [1196, 192] on span "Product" at bounding box center [1194, 188] width 53 height 24
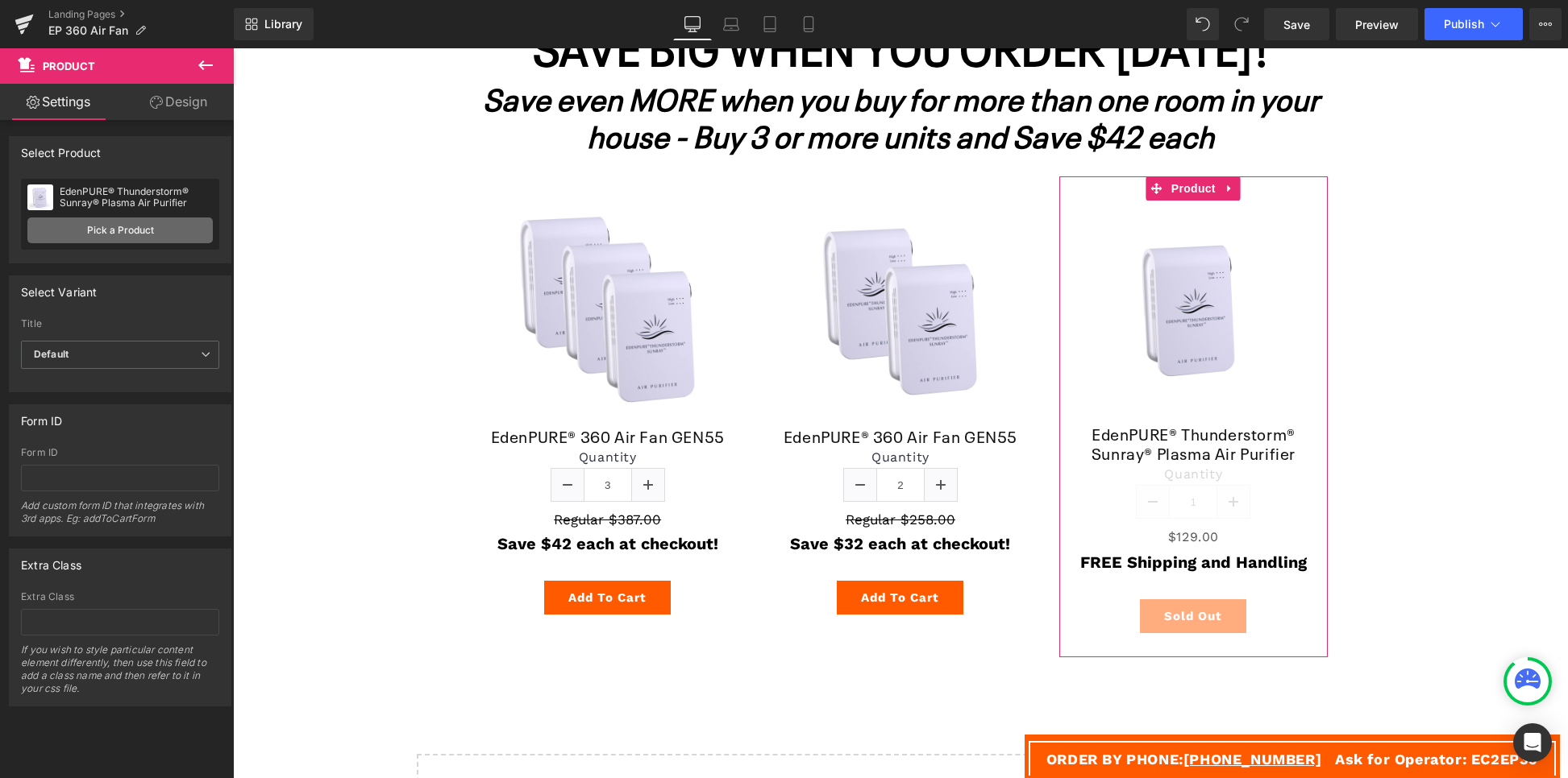
click at [150, 223] on link "Pick a Product" at bounding box center [120, 231] width 186 height 26
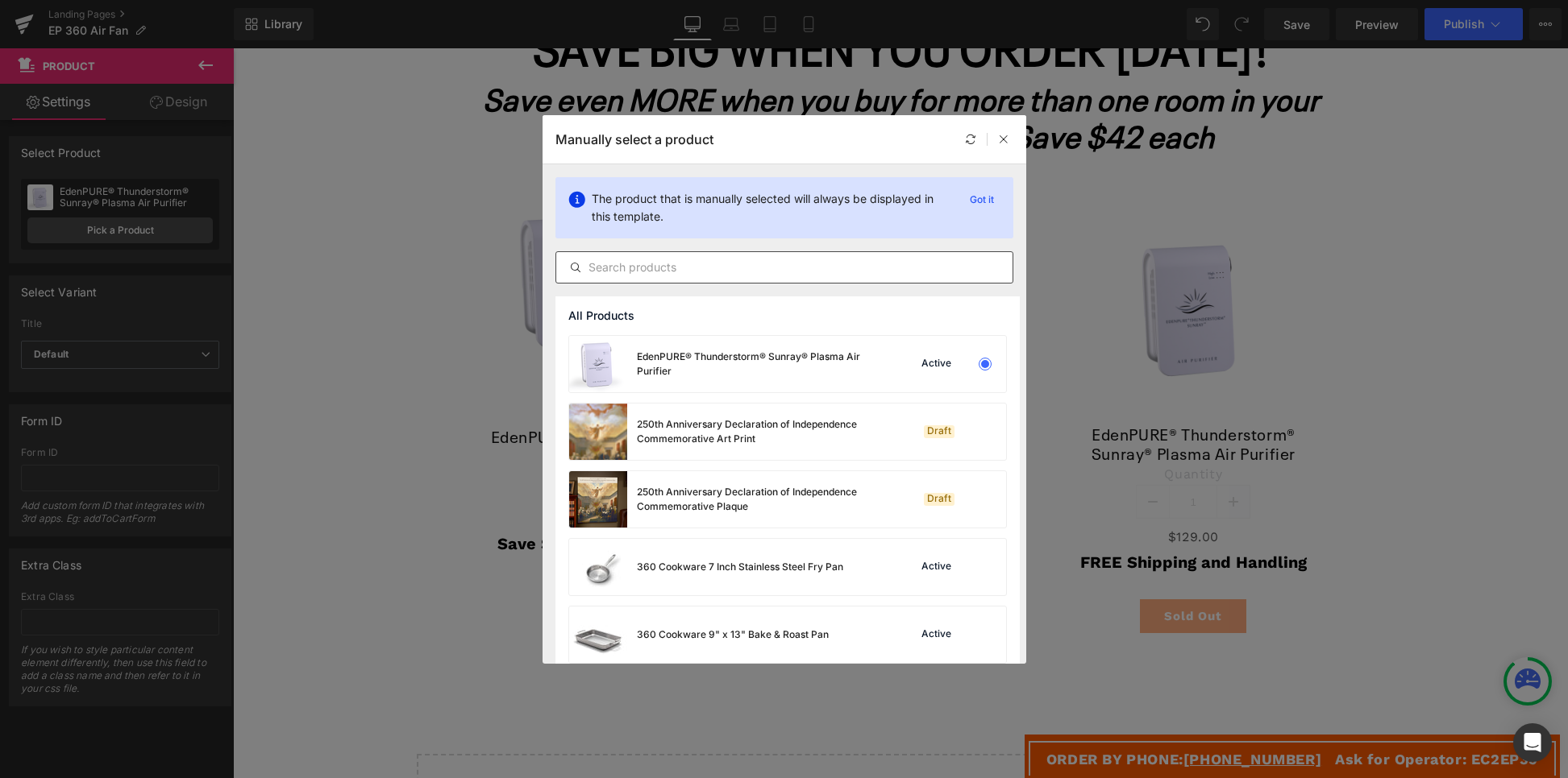
click at [708, 262] on input "text" at bounding box center [784, 267] width 457 height 20
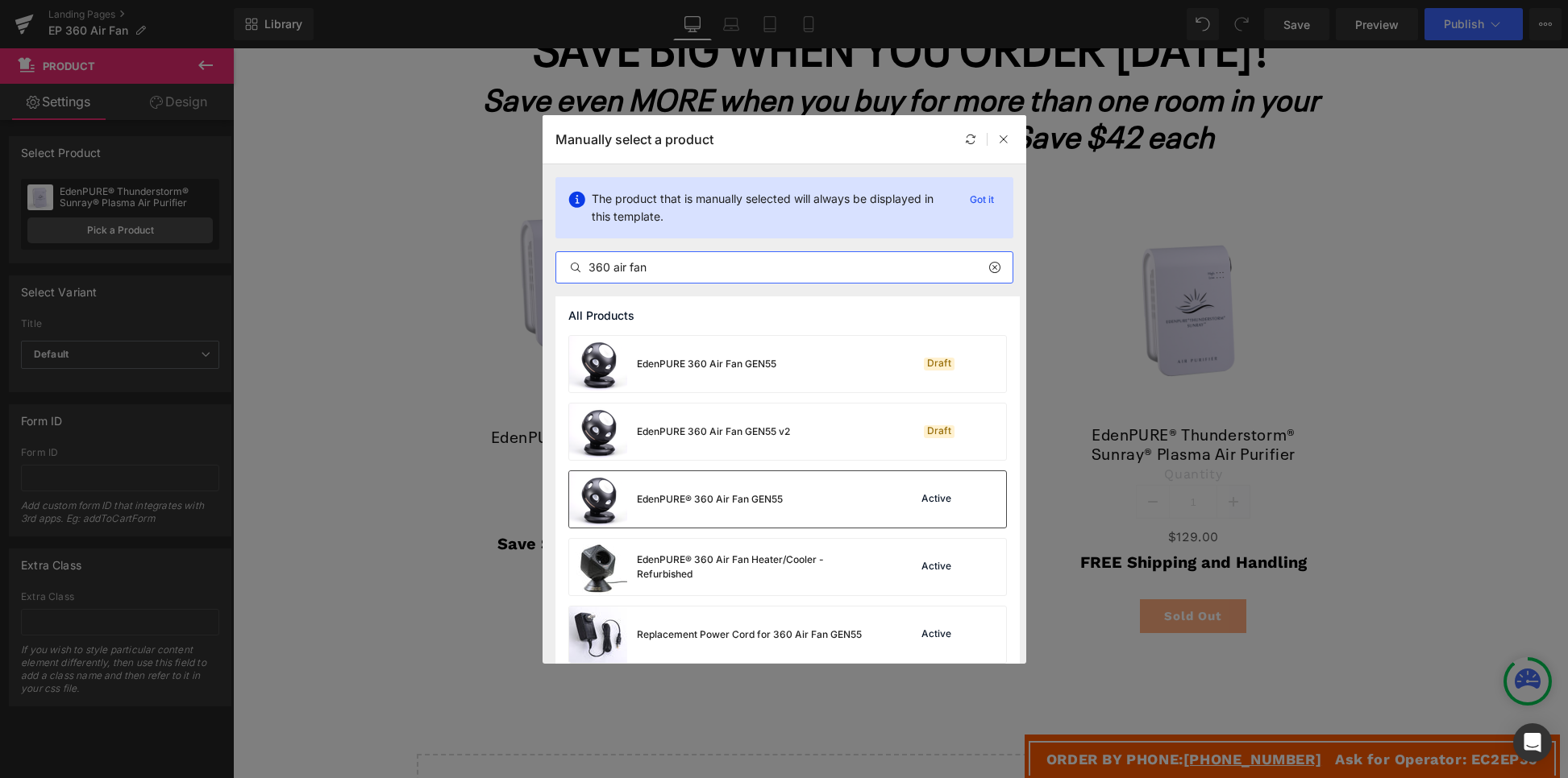
type input "360 air fan"
click at [801, 483] on div "EdenPURE® 360 Air Fan GEN55 Active" at bounding box center [787, 500] width 437 height 56
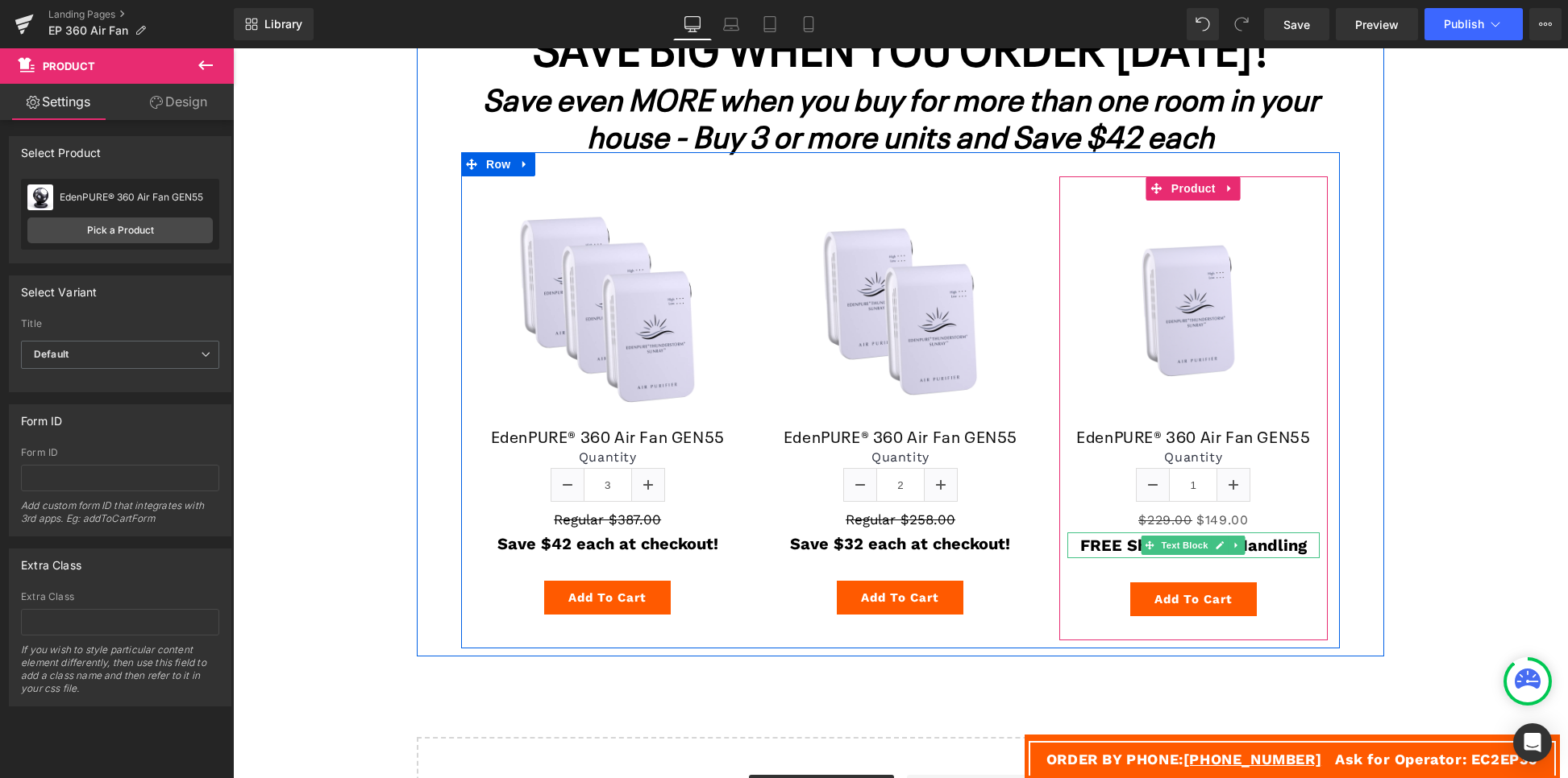
click at [1262, 549] on strong "FREE Shipping and Handling" at bounding box center [1194, 546] width 227 height 20
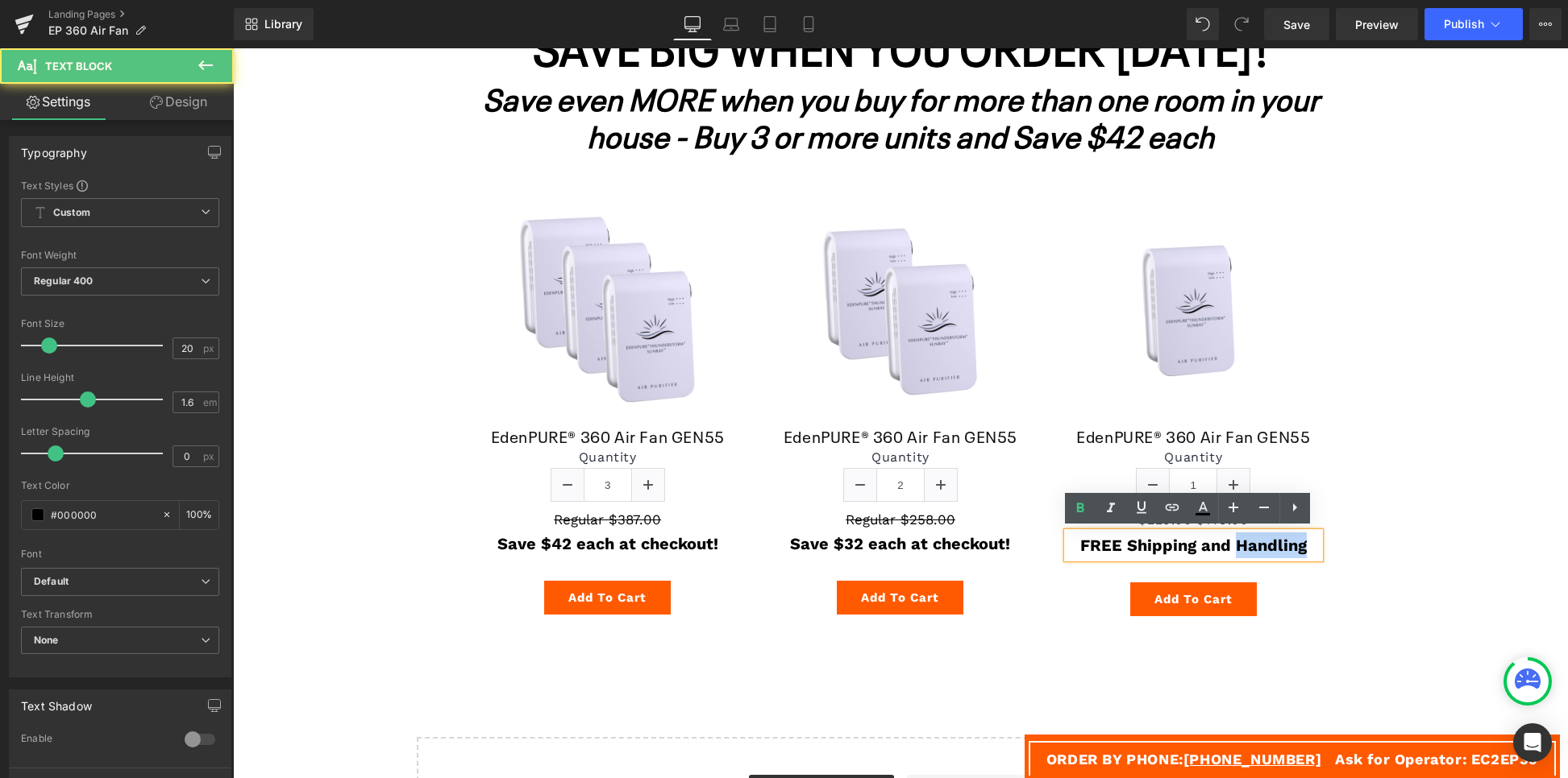
click at [1262, 549] on strong "FREE Shipping and Handling" at bounding box center [1194, 546] width 227 height 20
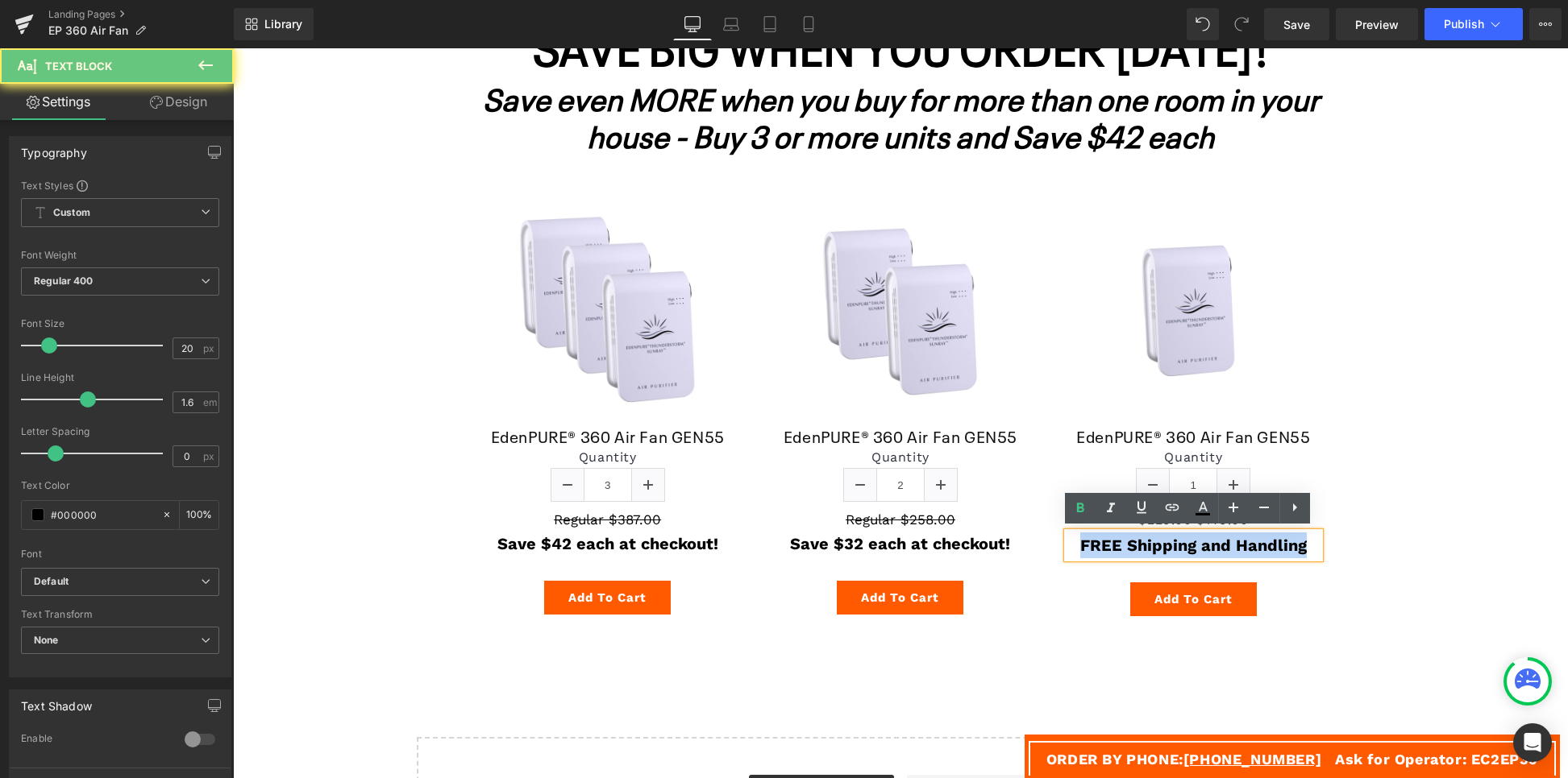
click at [1262, 549] on strong "FREE Shipping and Handling" at bounding box center [1194, 546] width 227 height 20
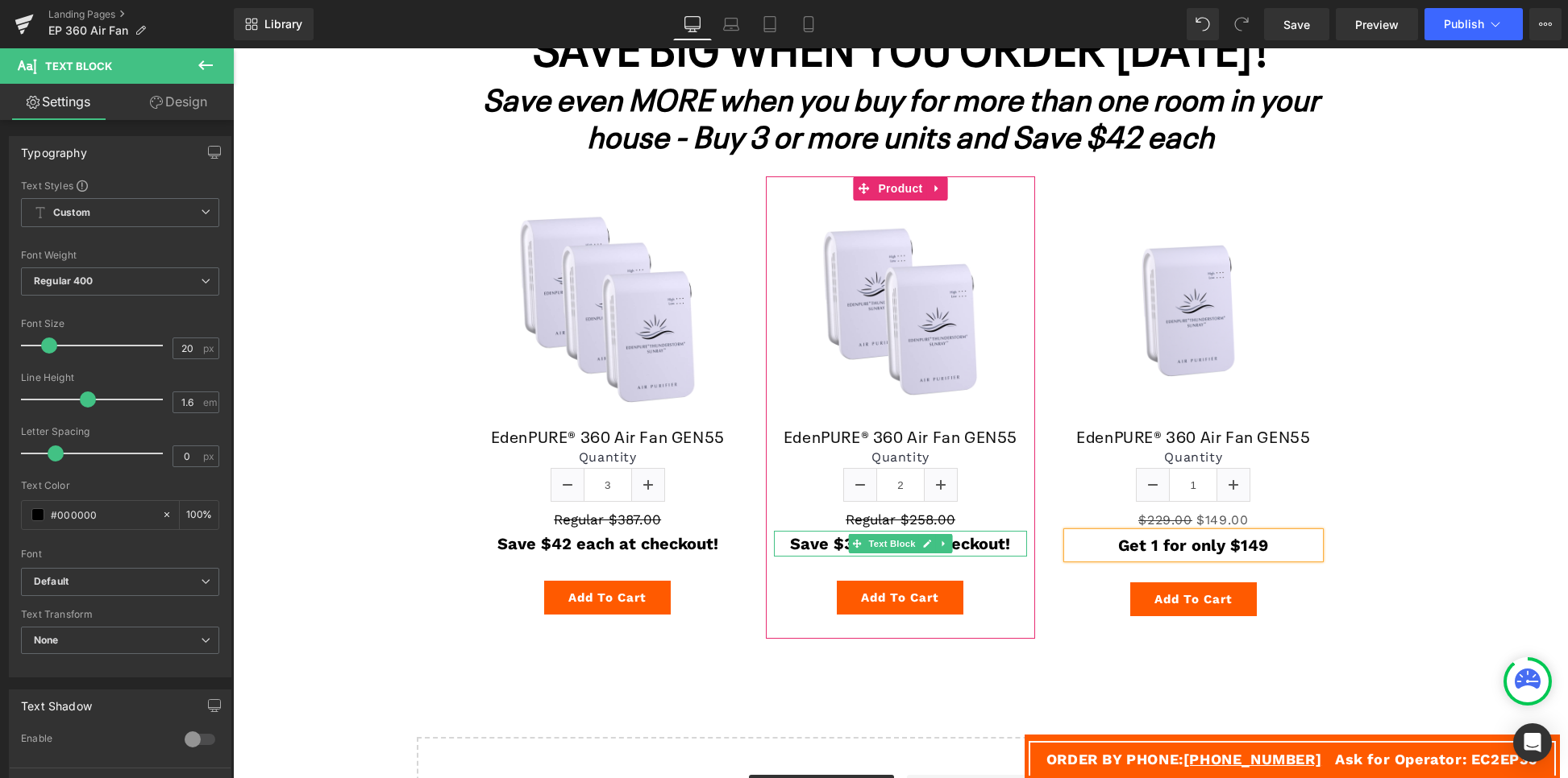
click at [980, 550] on strong "Save $32 each at checkout!" at bounding box center [900, 544] width 220 height 20
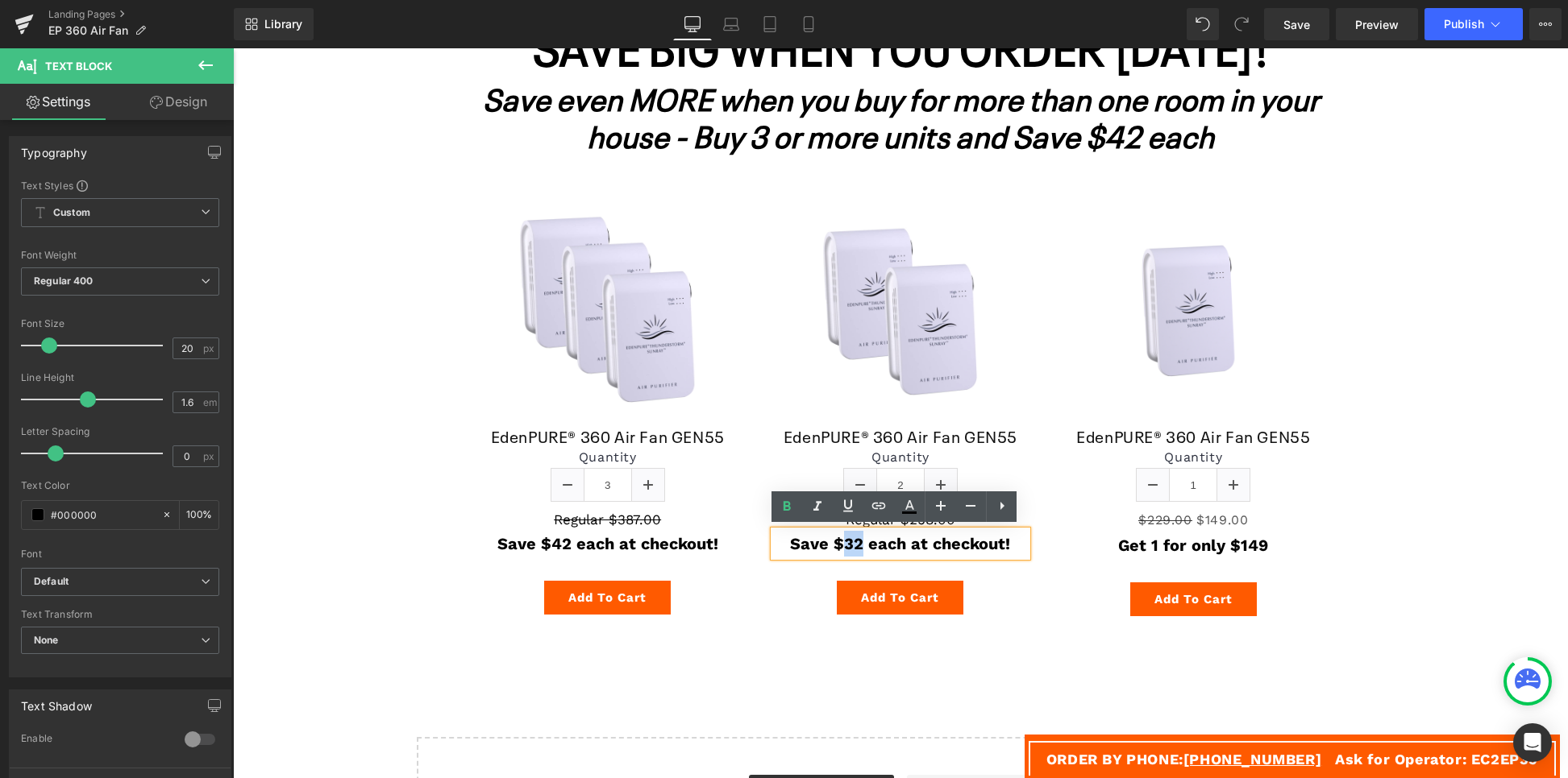
drag, startPoint x: 857, startPoint y: 543, endPoint x: 841, endPoint y: 543, distance: 16.0
click at [841, 543] on strong "Save $32 each at checkout!" at bounding box center [900, 544] width 220 height 20
click at [906, 543] on strong "Save $32 each at checkout!" at bounding box center [900, 544] width 220 height 20
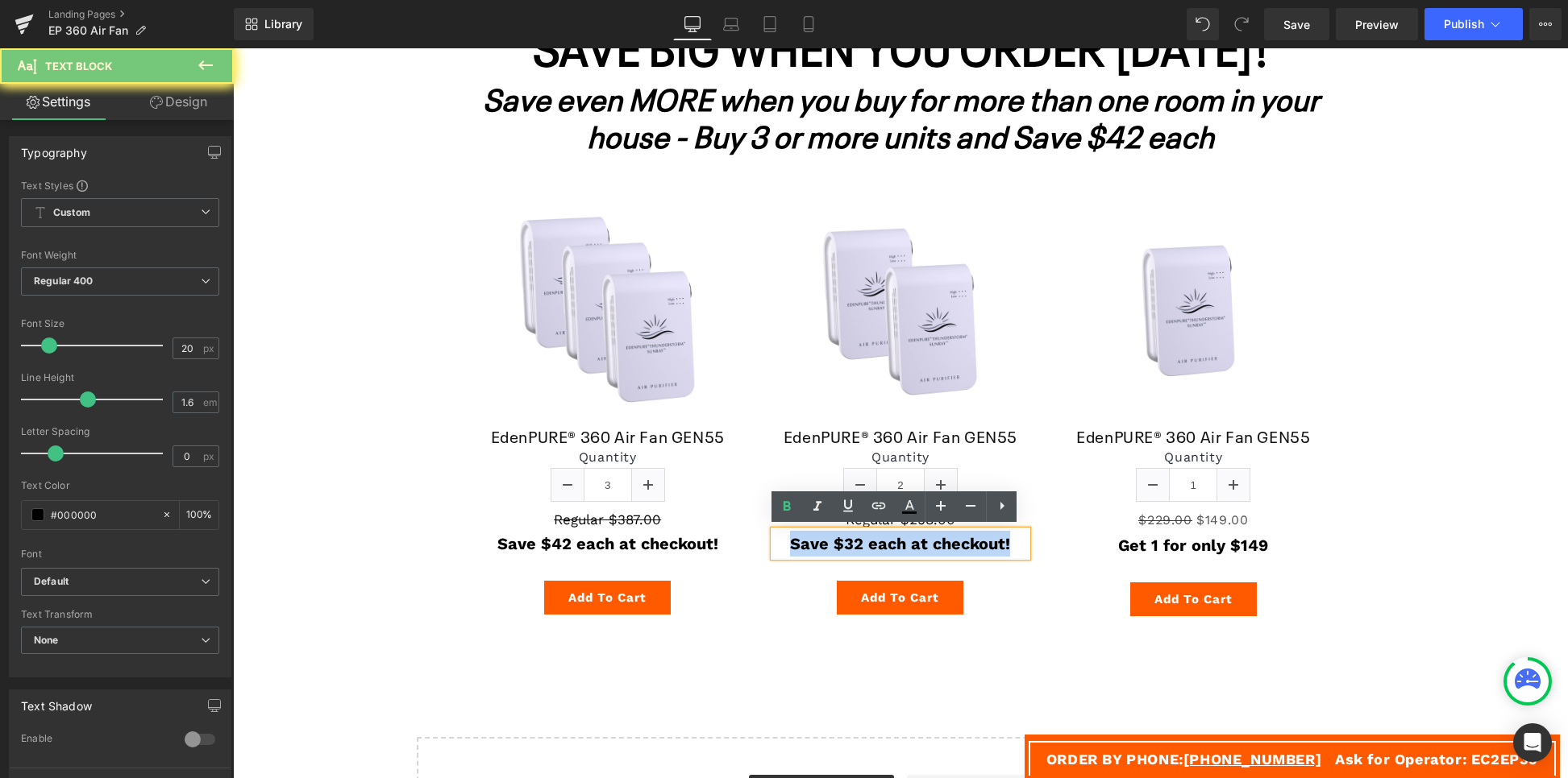
click at [906, 543] on strong "Save $32 each at checkout!" at bounding box center [900, 544] width 220 height 20
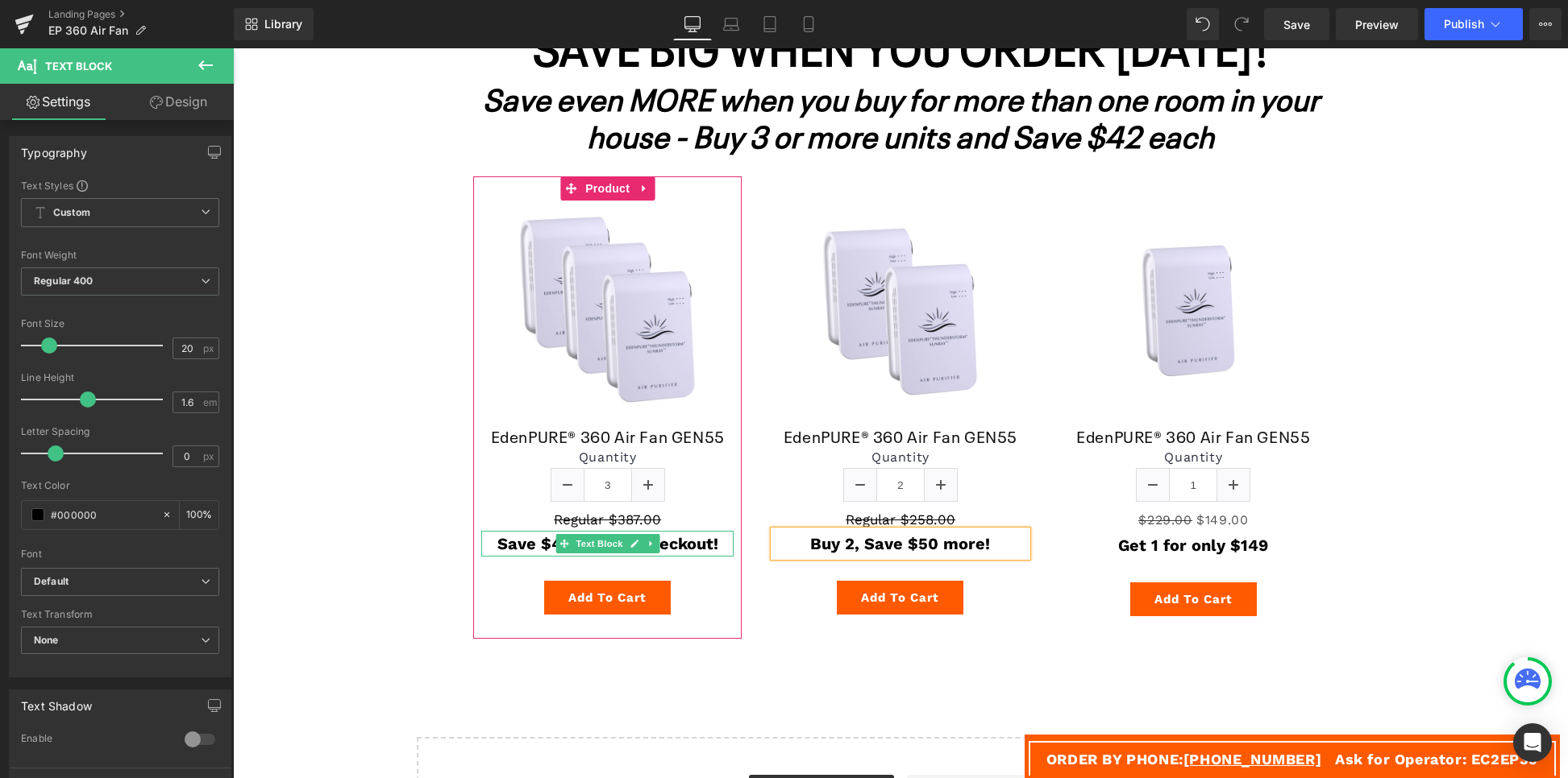
click at [671, 546] on strong "Save $42 each at checkout!" at bounding box center [607, 544] width 221 height 20
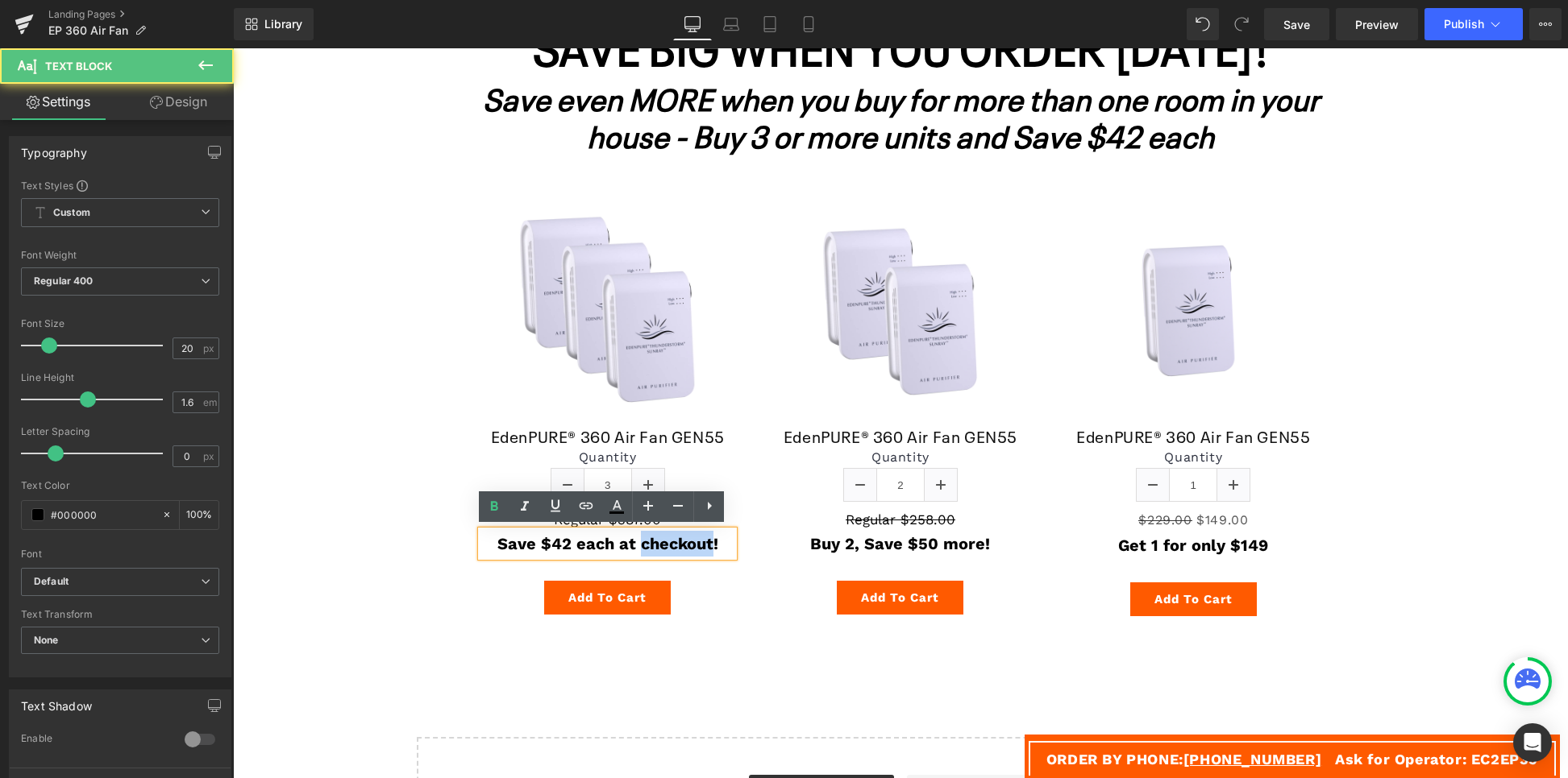
click at [671, 546] on strong "Save $42 each at checkout!" at bounding box center [607, 544] width 221 height 20
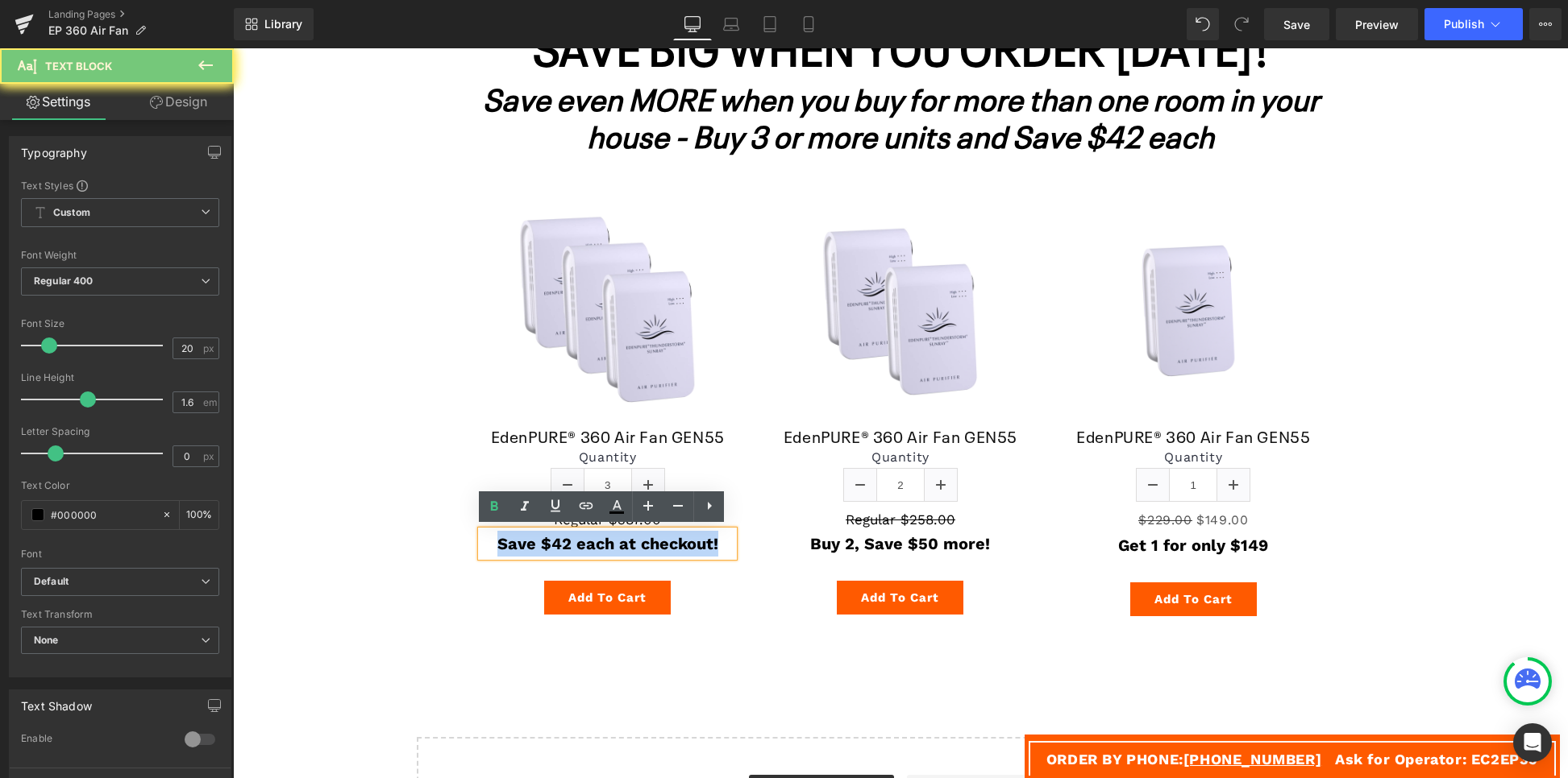
click at [671, 546] on strong "Save $42 each at checkout!" at bounding box center [607, 544] width 221 height 20
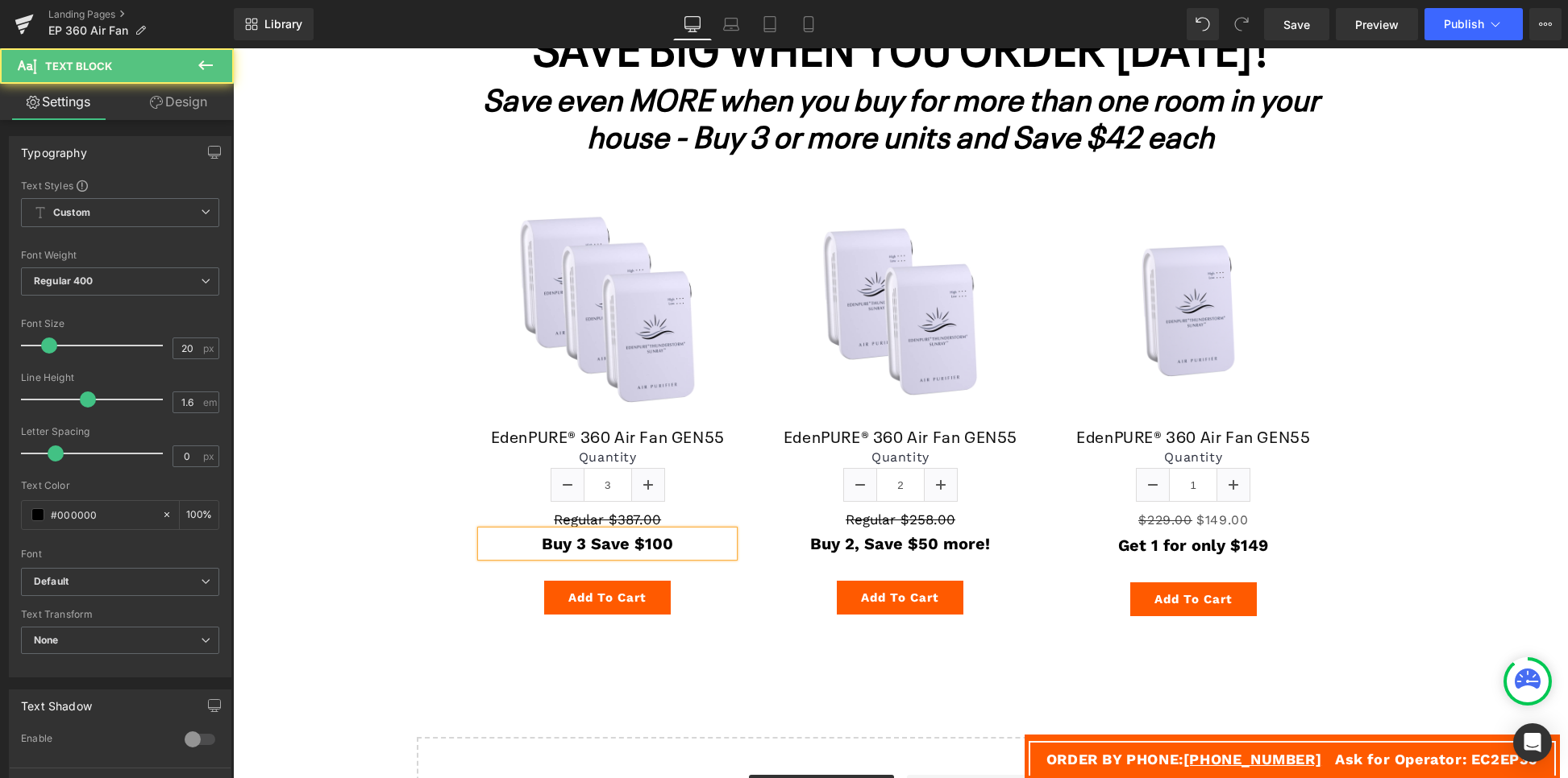
click at [578, 544] on strong "Buy 3 Save $100" at bounding box center [607, 544] width 131 height 20
click at [673, 549] on p "Buy 3, Save $100" at bounding box center [607, 544] width 252 height 26
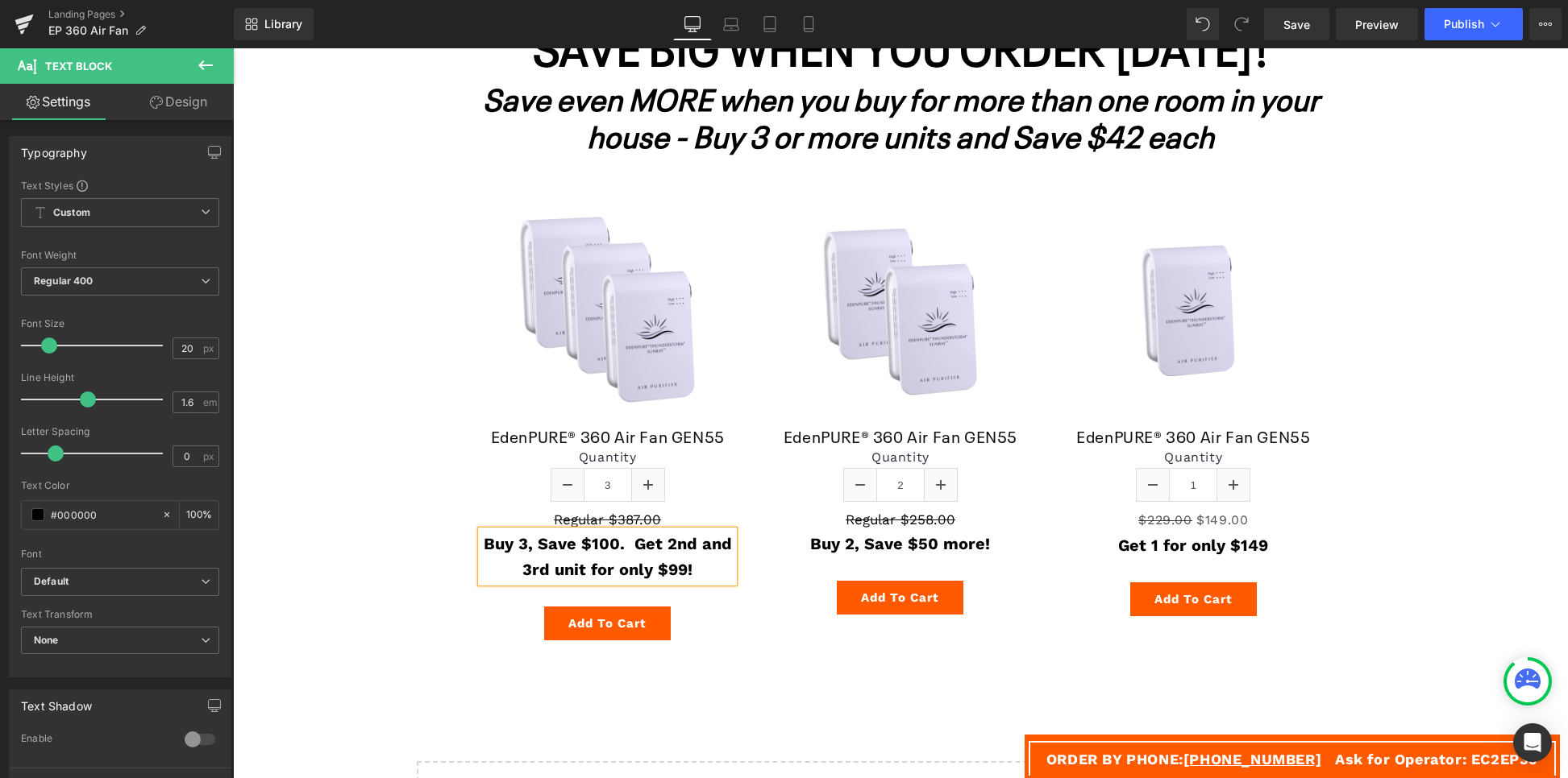
click at [754, 554] on div "Image EdenPURE® 360 Air Fan GEN55 (P) Title Quantity 2 (P) Quantity Regular $25…" at bounding box center [900, 407] width 293 height 462
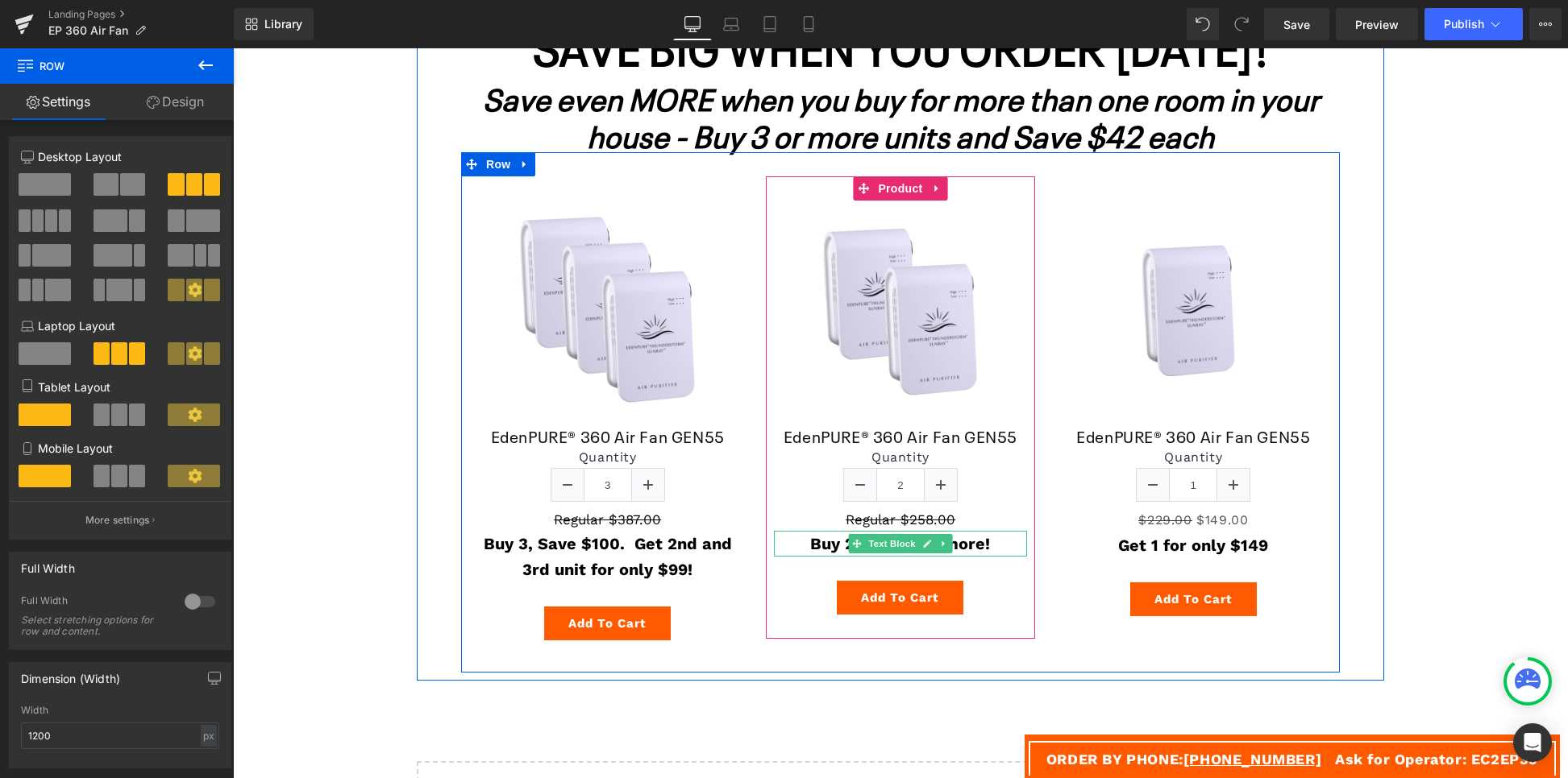
click at [978, 547] on strong "Buy 2, Save $50 more!" at bounding box center [899, 544] width 180 height 20
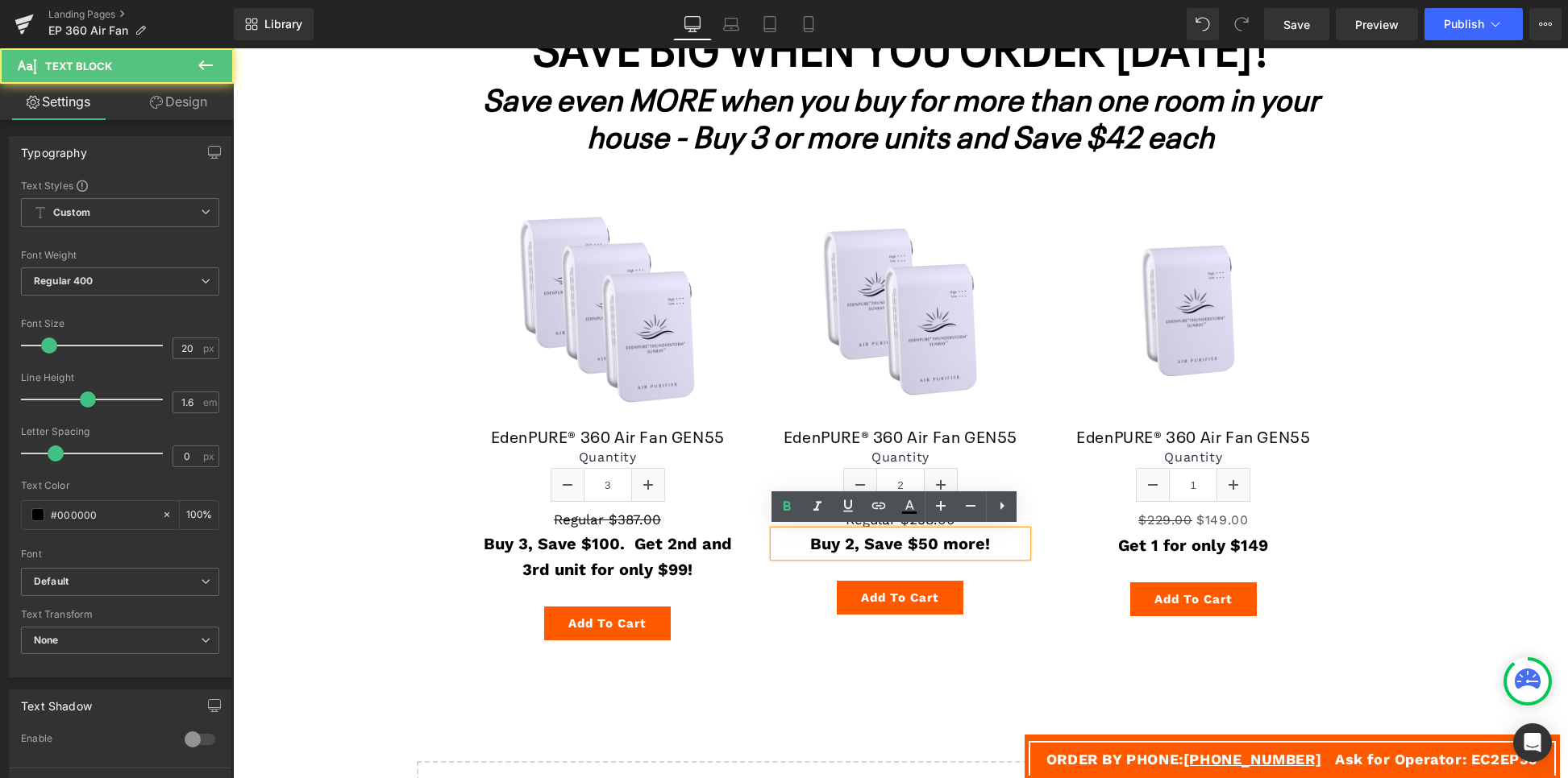
click at [992, 546] on p "Buy 2, Save $50 more!" at bounding box center [900, 544] width 252 height 26
click at [998, 549] on p "Buy 2, Save $50 more!" at bounding box center [900, 544] width 252 height 26
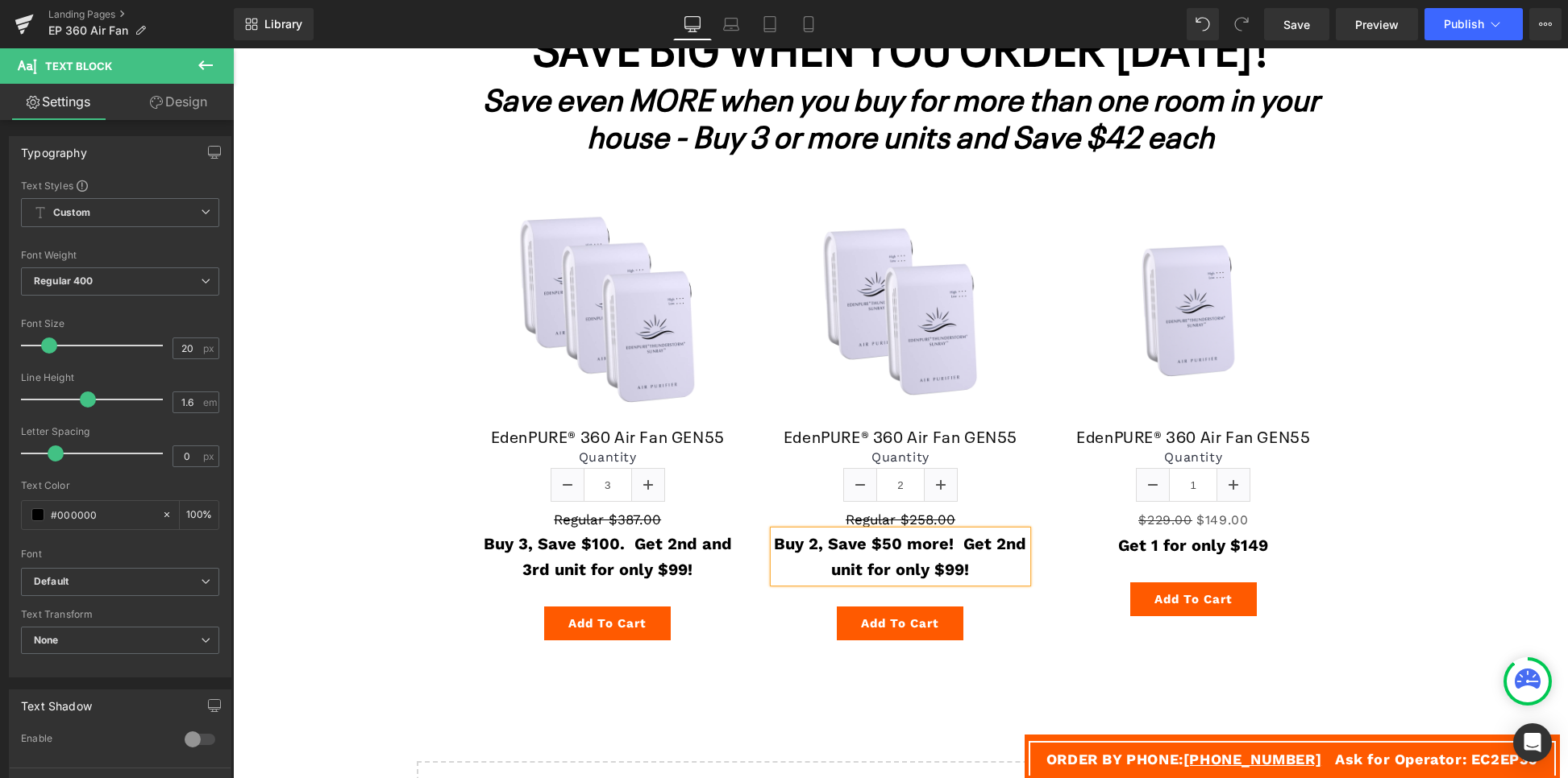
click at [1377, 553] on div "SAVE BIG WHEN YOU ORDER [DATE]! Heading Save even MORE when you buy for more th…" at bounding box center [900, 334] width 968 height 694
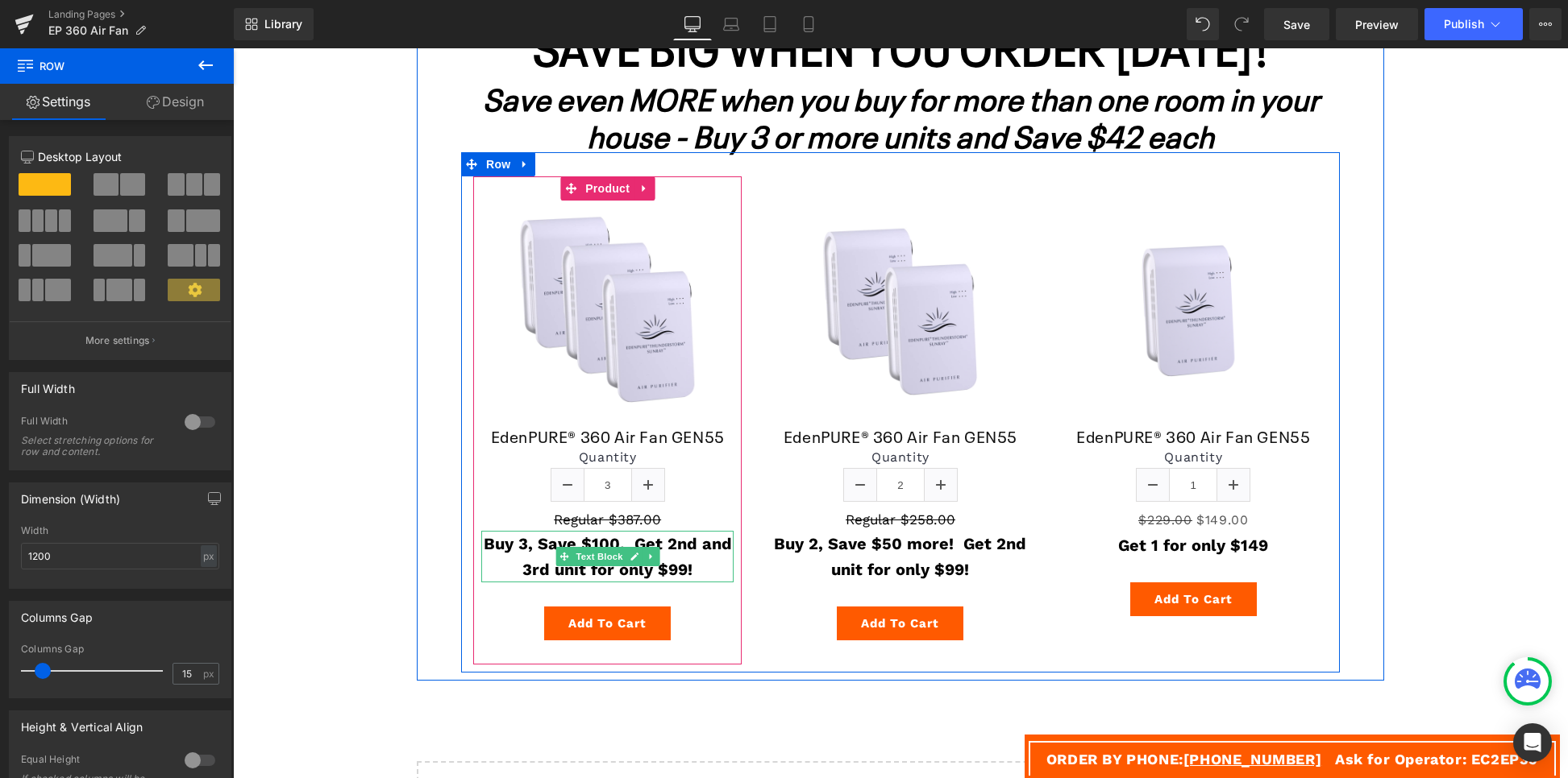
click at [615, 540] on strong "Buy 3, Save $100. Get 2nd and 3rd unit for only $99!" at bounding box center [608, 557] width 249 height 45
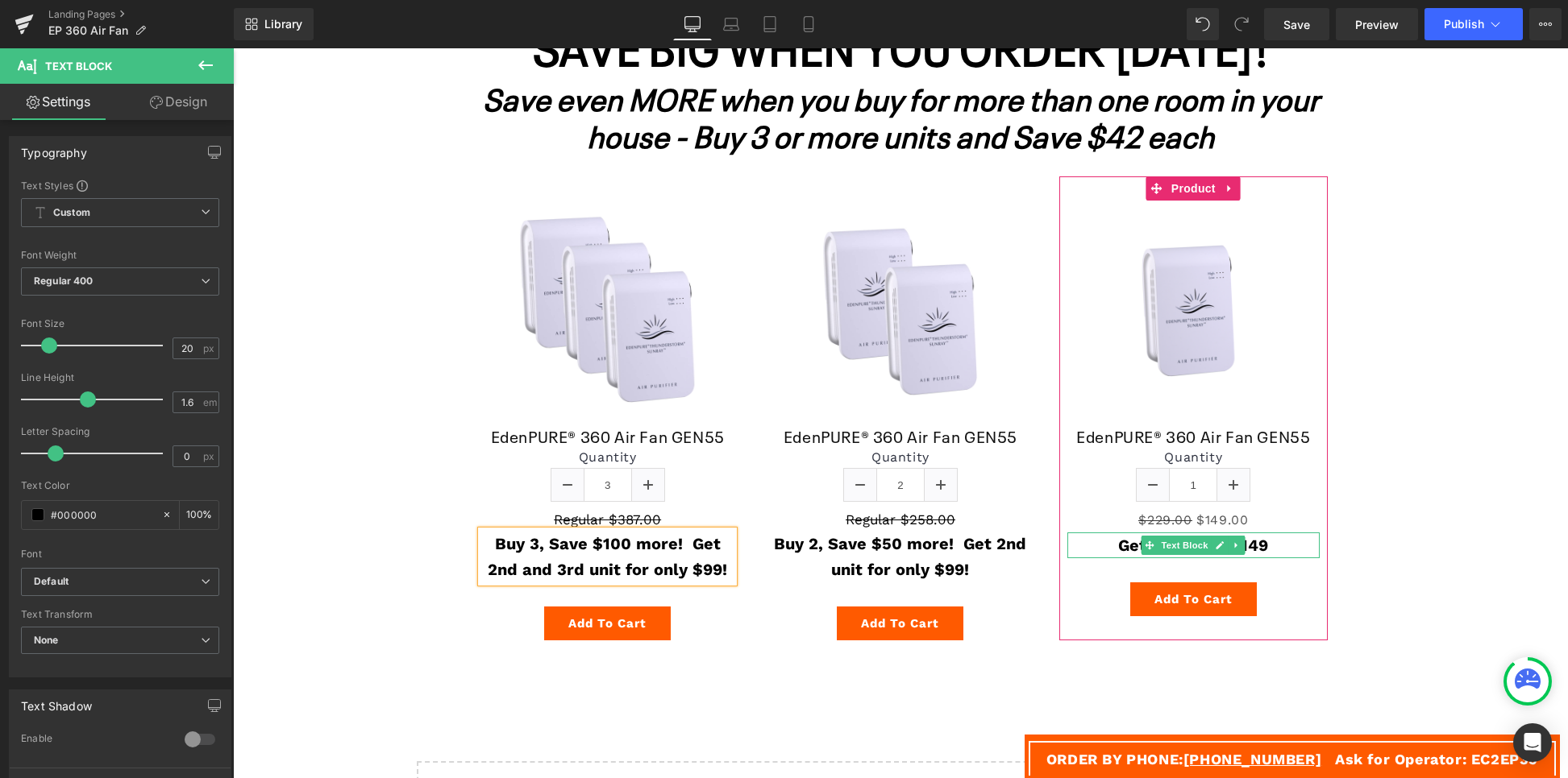
click at [1265, 549] on p "Get 1 for only $149" at bounding box center [1193, 546] width 252 height 26
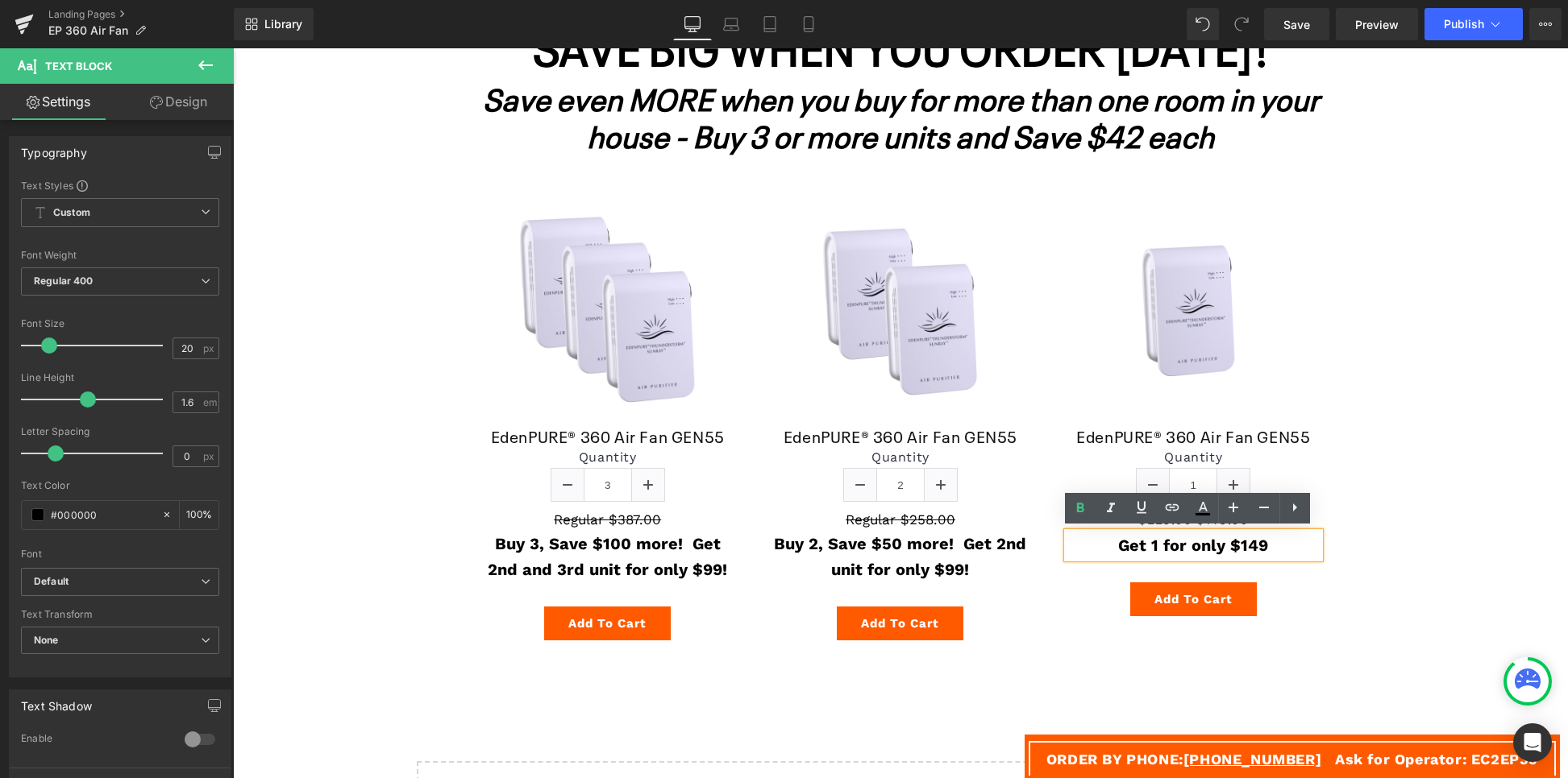
click at [1168, 544] on strong "Get 1 for only $149" at bounding box center [1193, 546] width 150 height 20
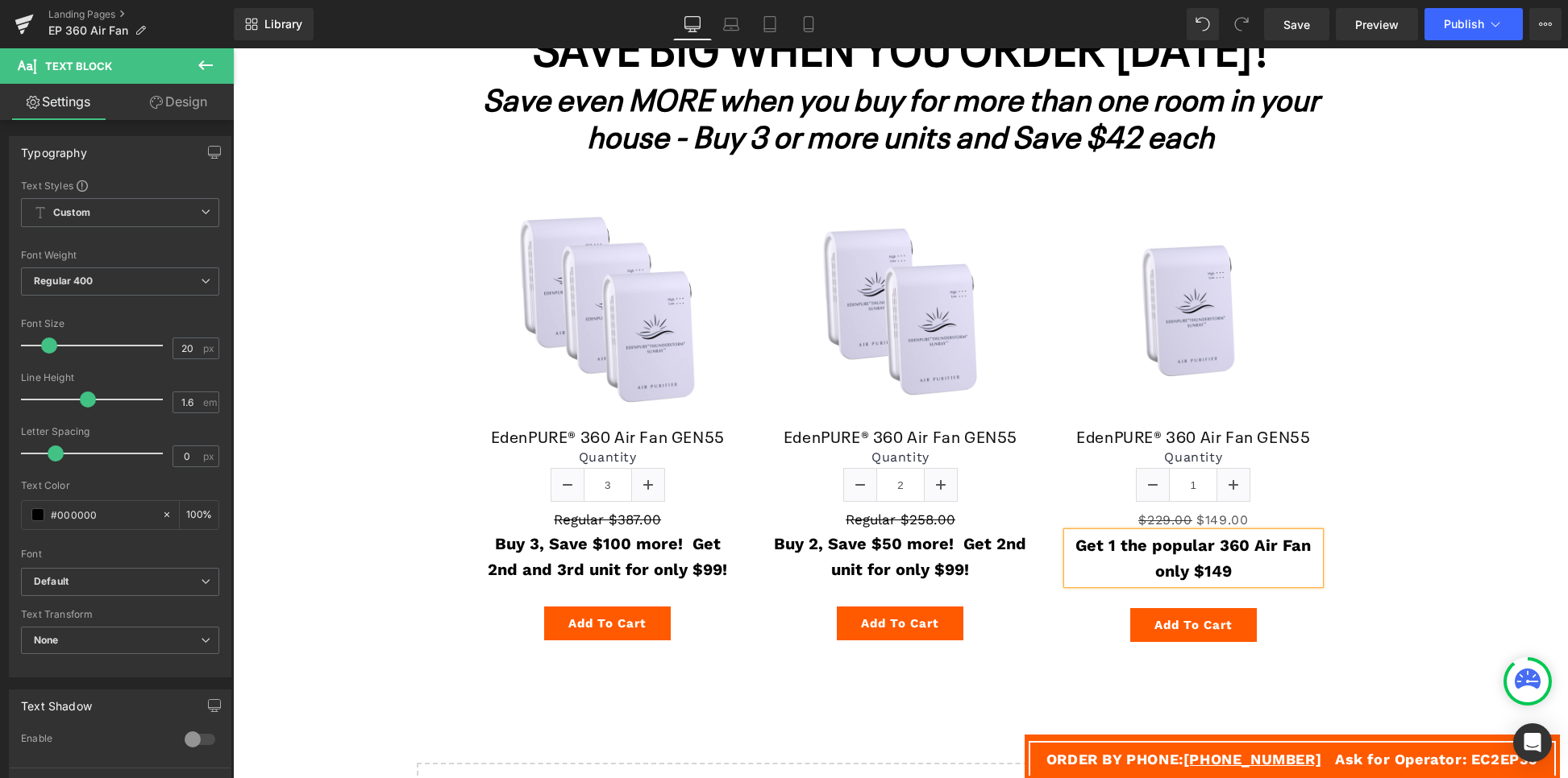
click at [1217, 544] on strong "Get 1 the popular 360 Air Fan only $149" at bounding box center [1193, 558] width 235 height 45
click at [1289, 571] on p "Get 1 the popular EdenPURE 360 Air Fan only $149" at bounding box center [1193, 558] width 252 height 52
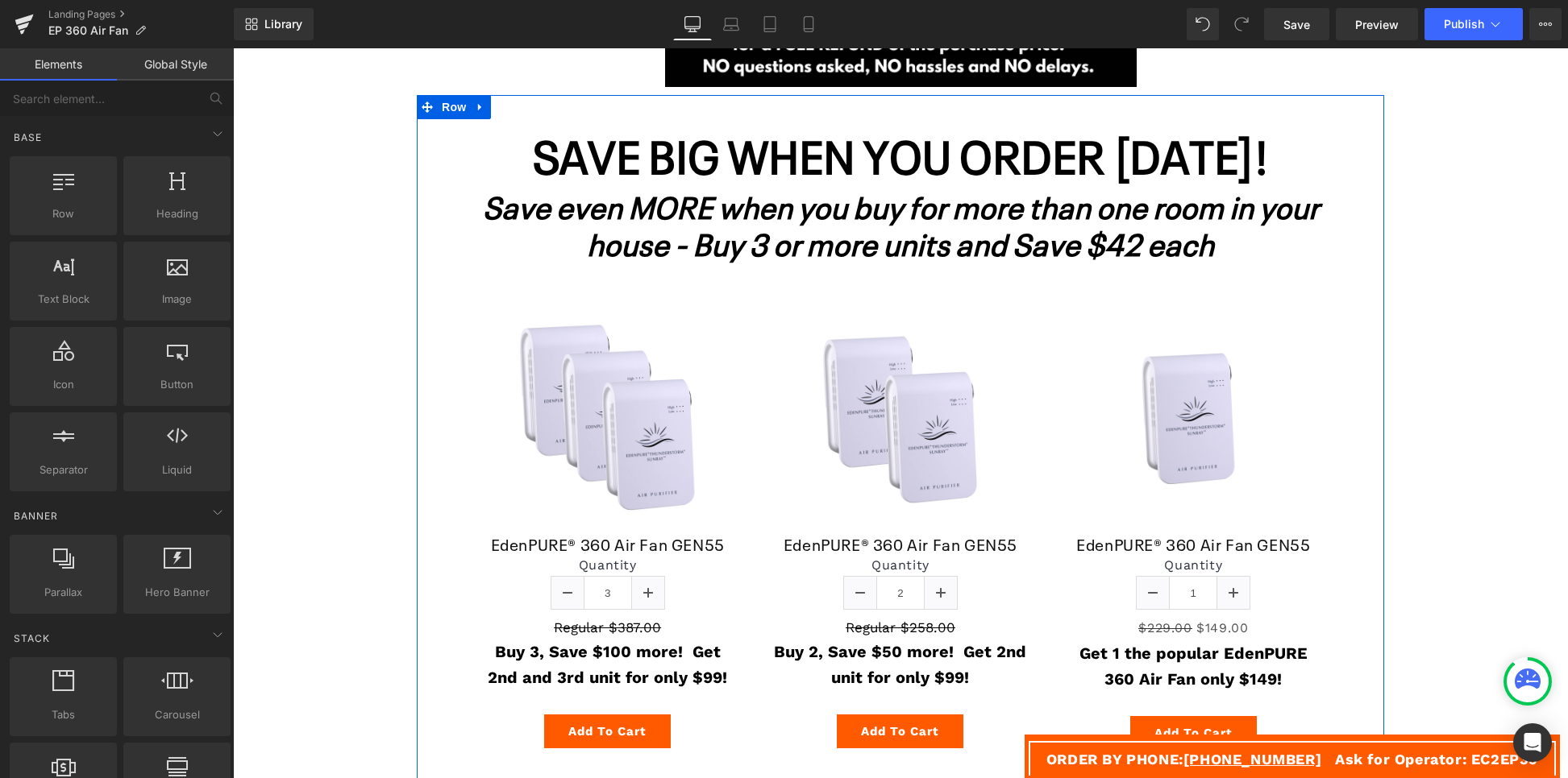
scroll to position [6087, 0]
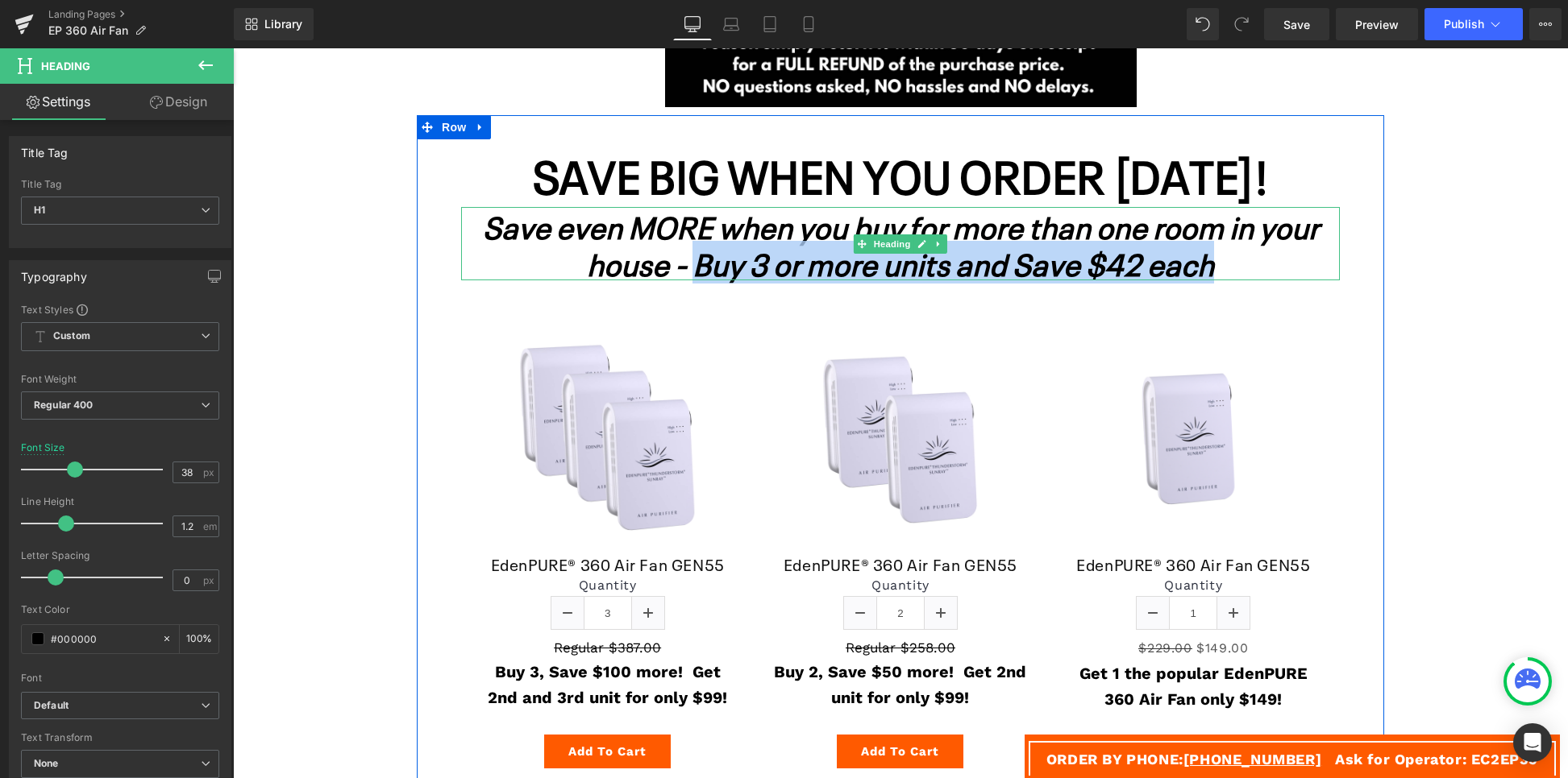
drag, startPoint x: 712, startPoint y: 264, endPoint x: 1278, endPoint y: 265, distance: 566.0
click at [1278, 265] on h1 "Save even MORE when you buy for more than one room in your house - Buy 3 or mor…" at bounding box center [900, 243] width 879 height 73
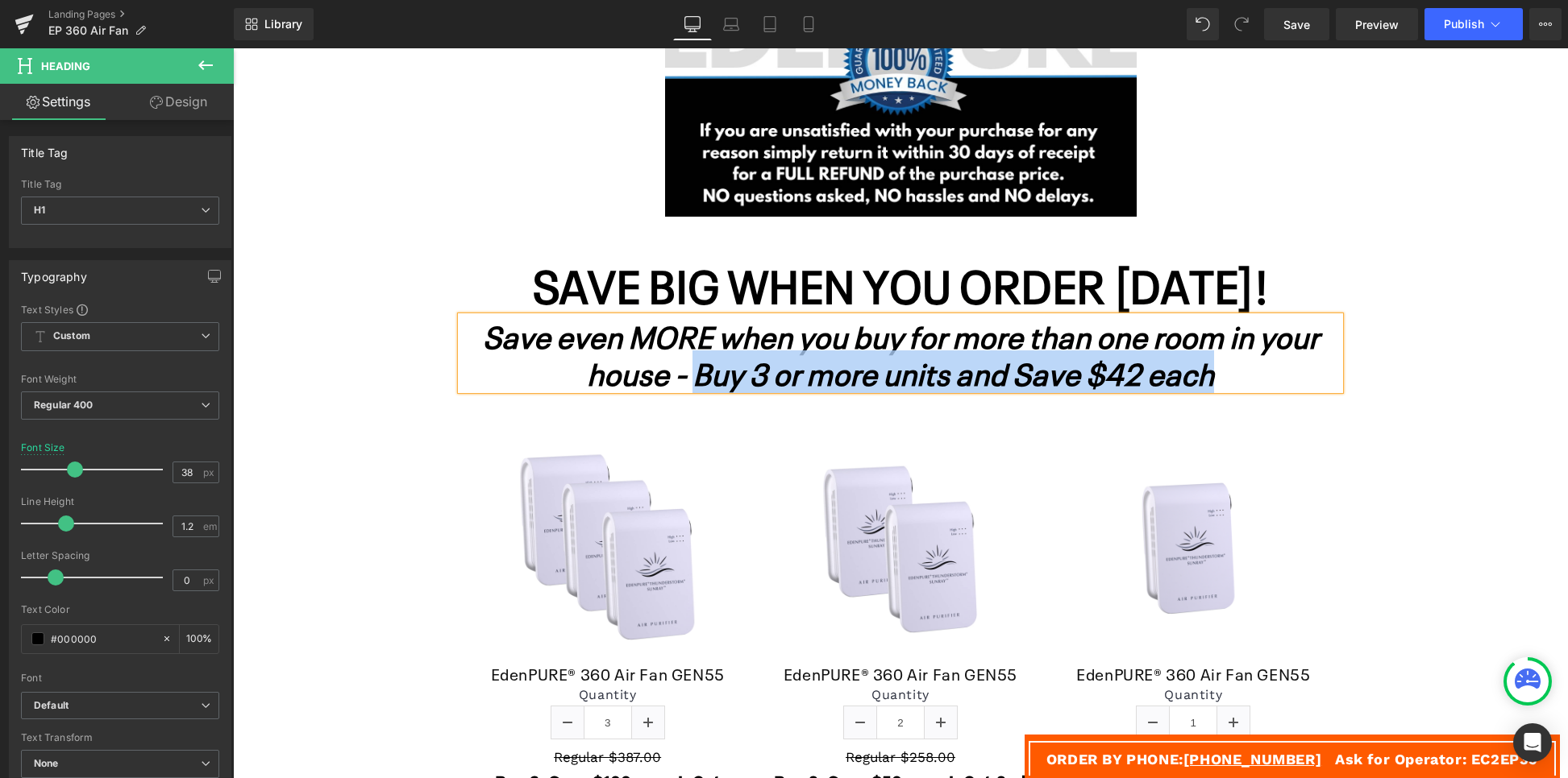
scroll to position [5966, 0]
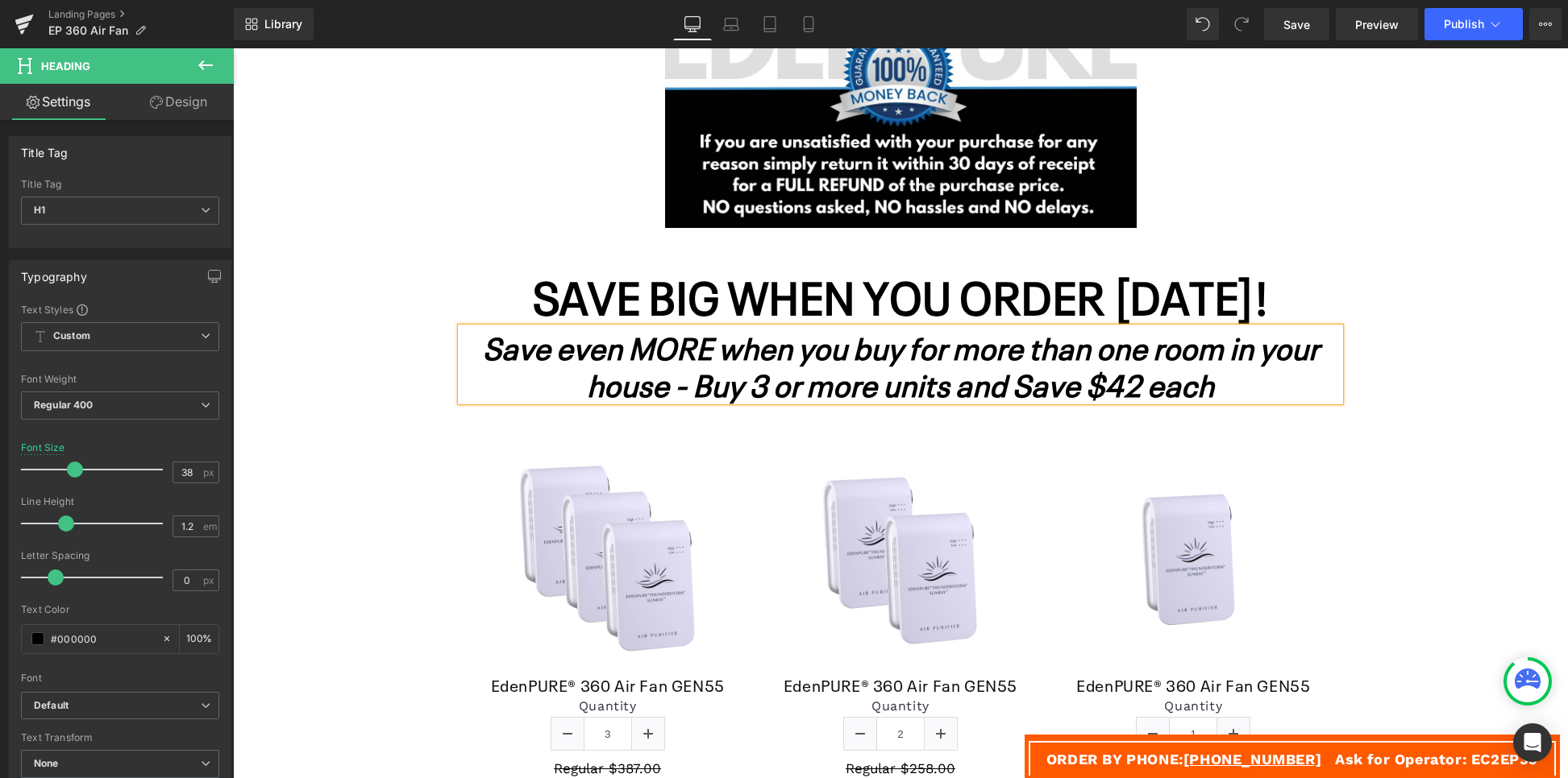
click at [1211, 375] on strong "Save even MORE when you buy for more than one room in your house - Buy 3 or mor…" at bounding box center [901, 365] width 836 height 80
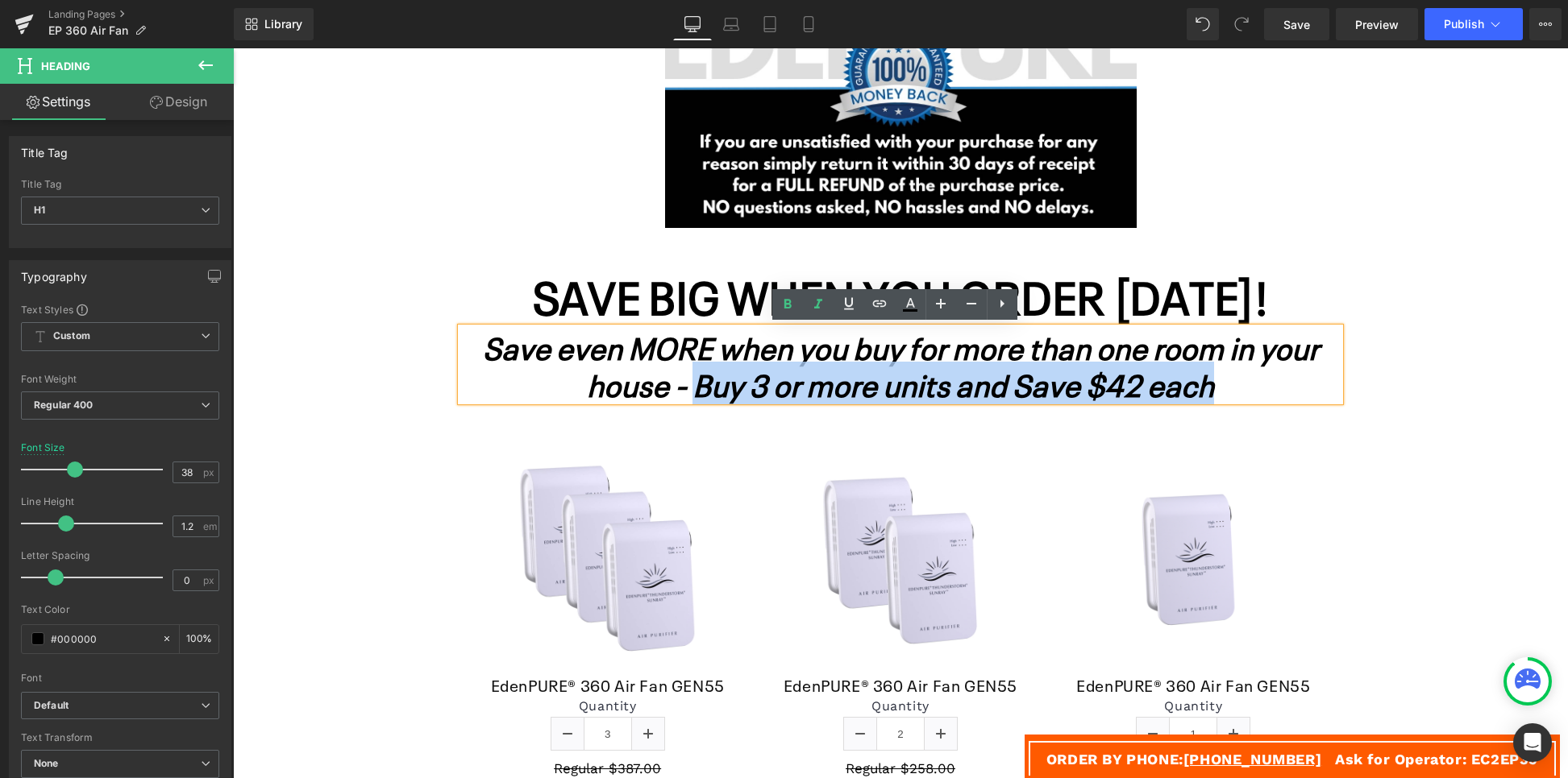
drag, startPoint x: 1278, startPoint y: 386, endPoint x: 717, endPoint y: 392, distance: 561.0
click at [716, 392] on h1 "Save even MORE when you buy for more than one room in your house - Buy 3 or mor…" at bounding box center [900, 364] width 879 height 73
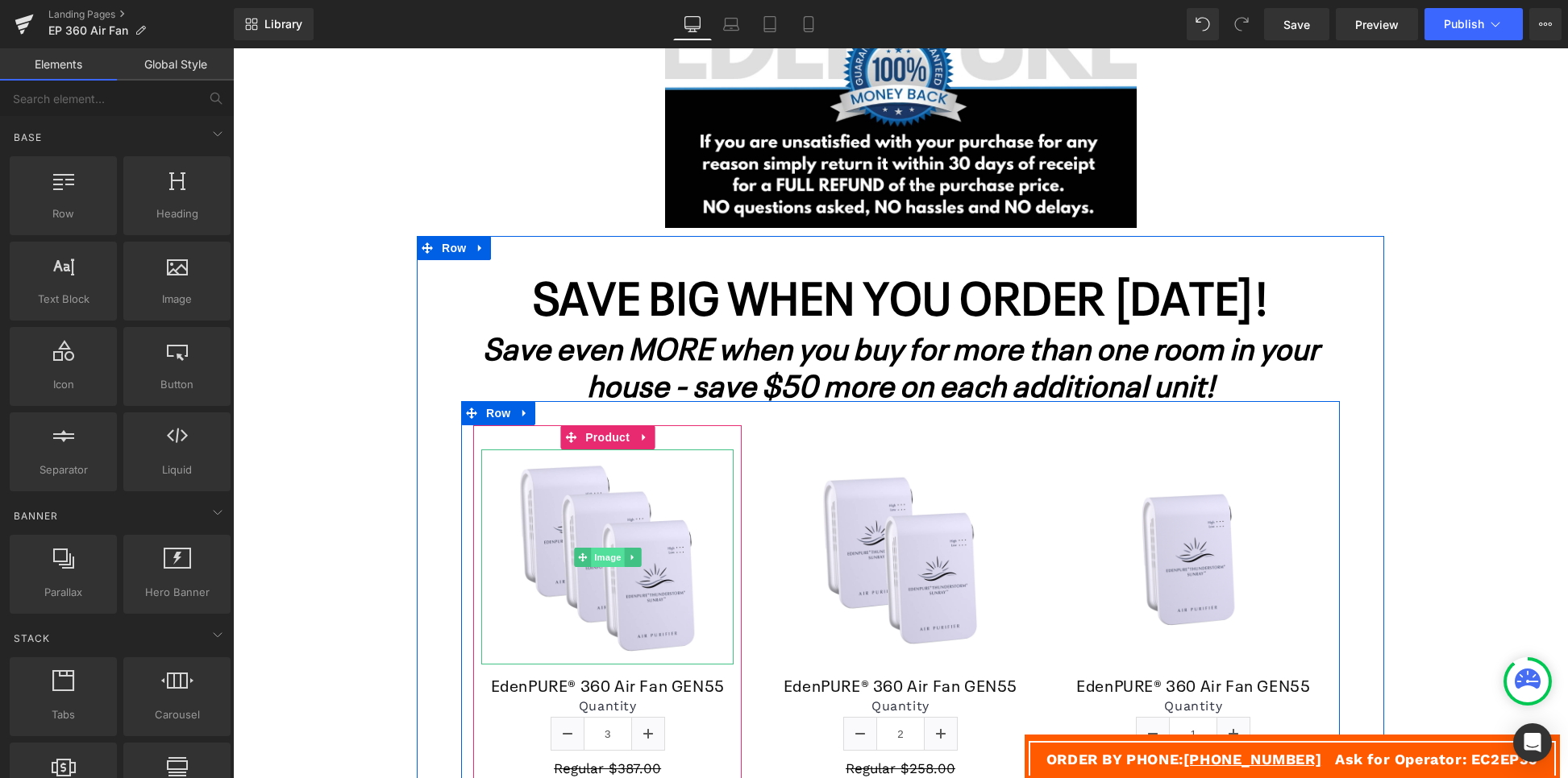
click at [594, 556] on span "Image" at bounding box center [608, 558] width 34 height 20
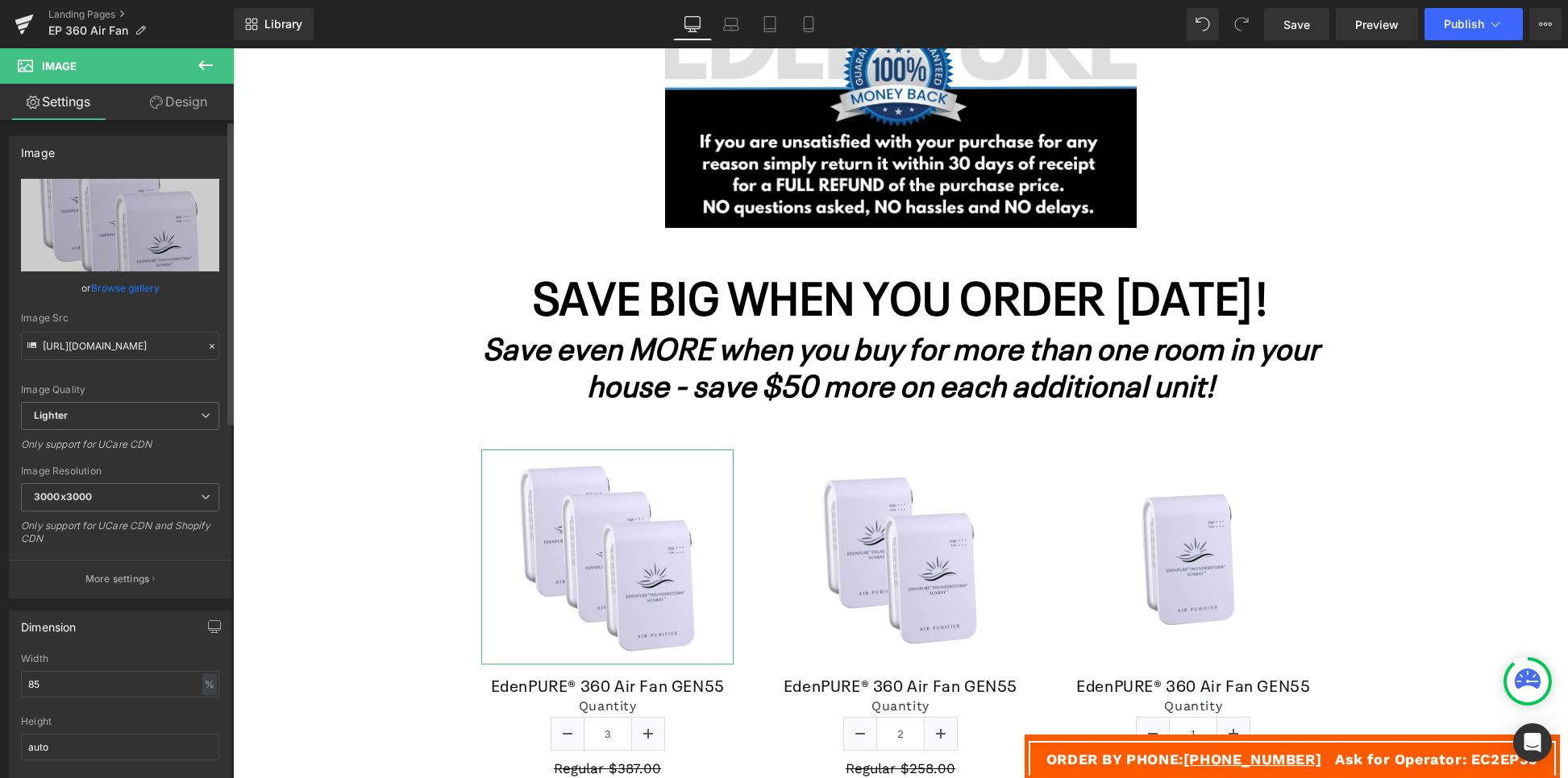
click at [141, 287] on link "Browse gallery" at bounding box center [125, 288] width 68 height 28
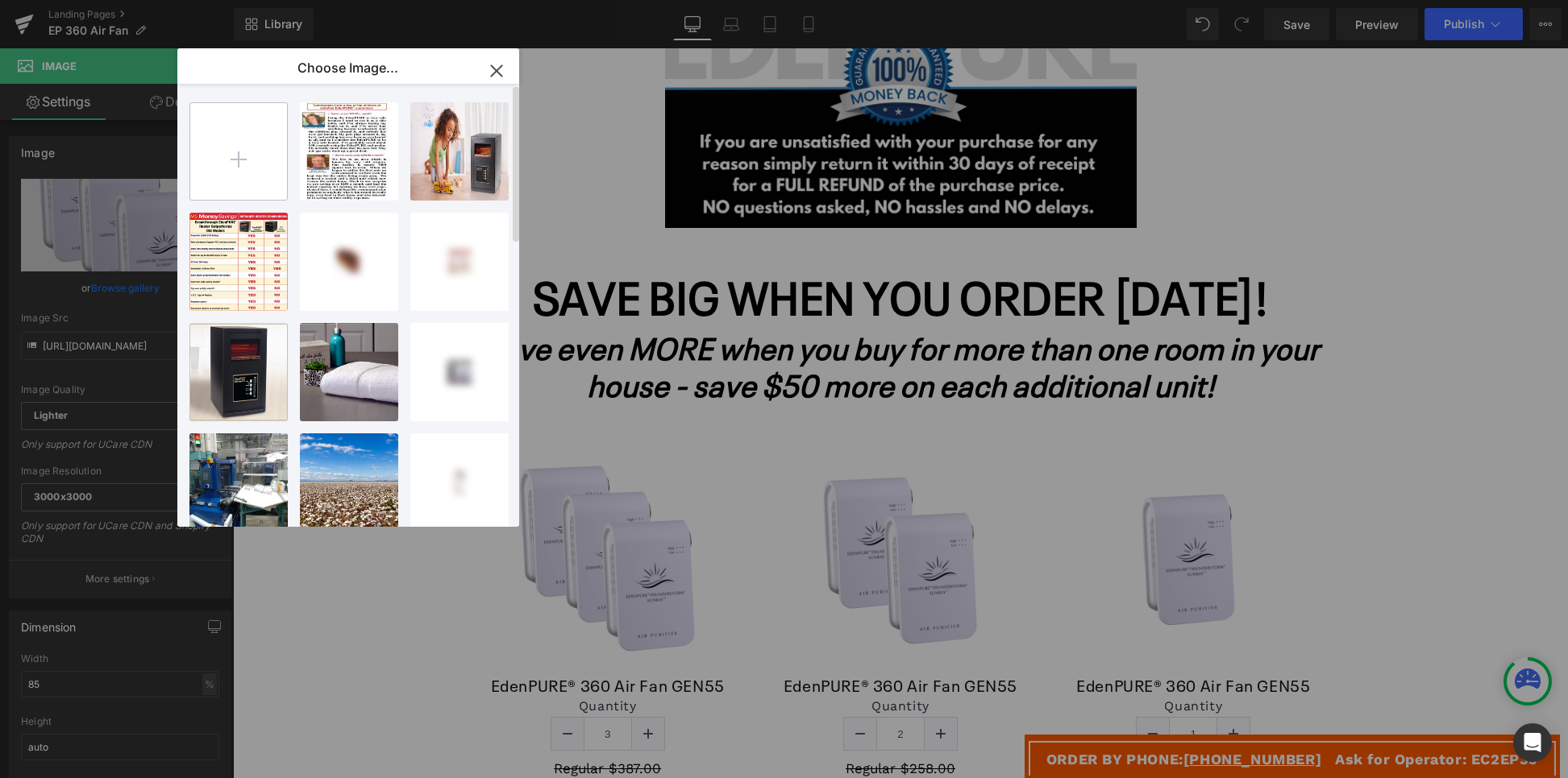
click at [245, 166] on input "file" at bounding box center [238, 152] width 97 height 97
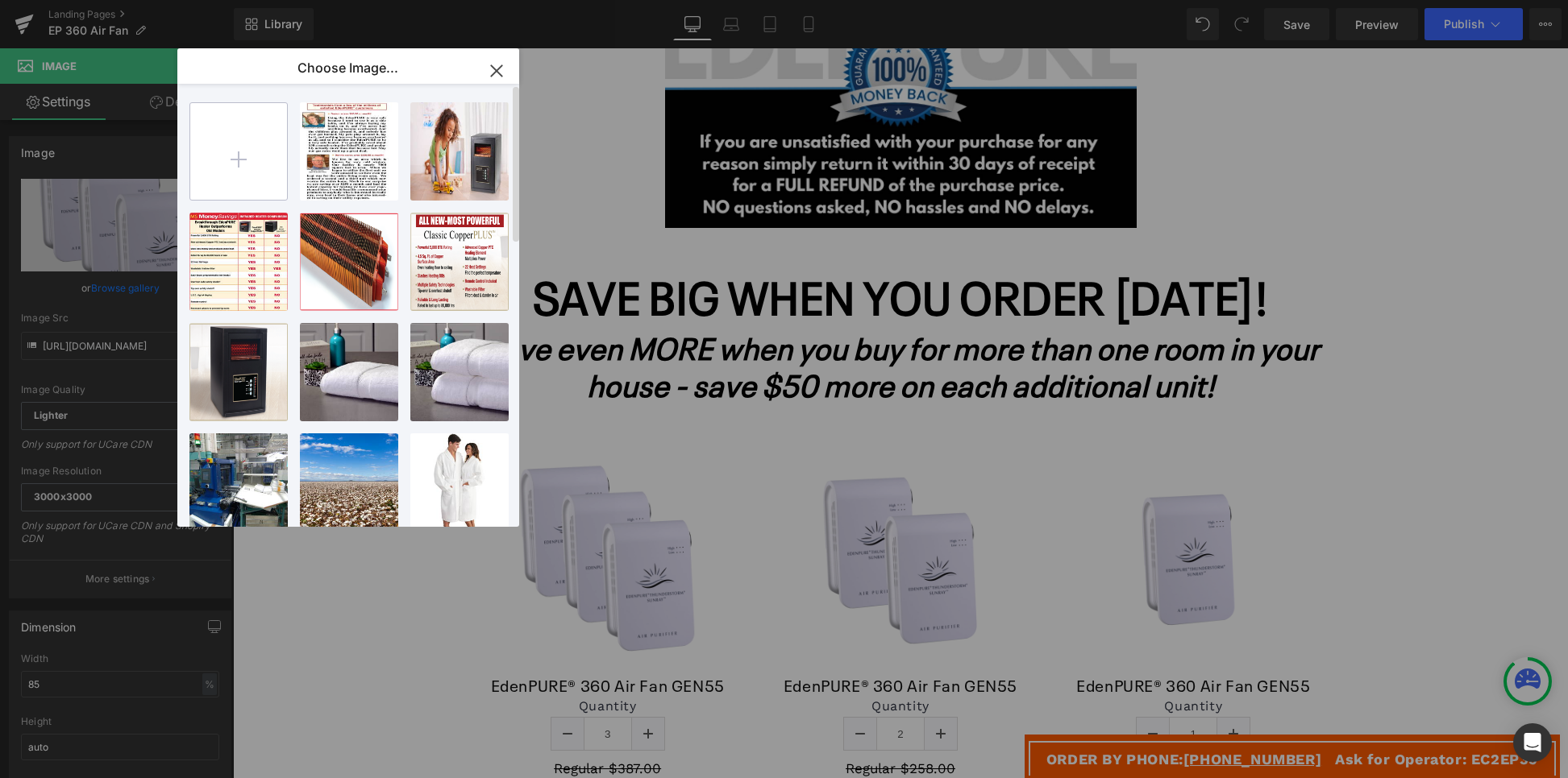
type input "C:\fakepath\EdenPURE-Air-Fan-GEN55-3-units.png"
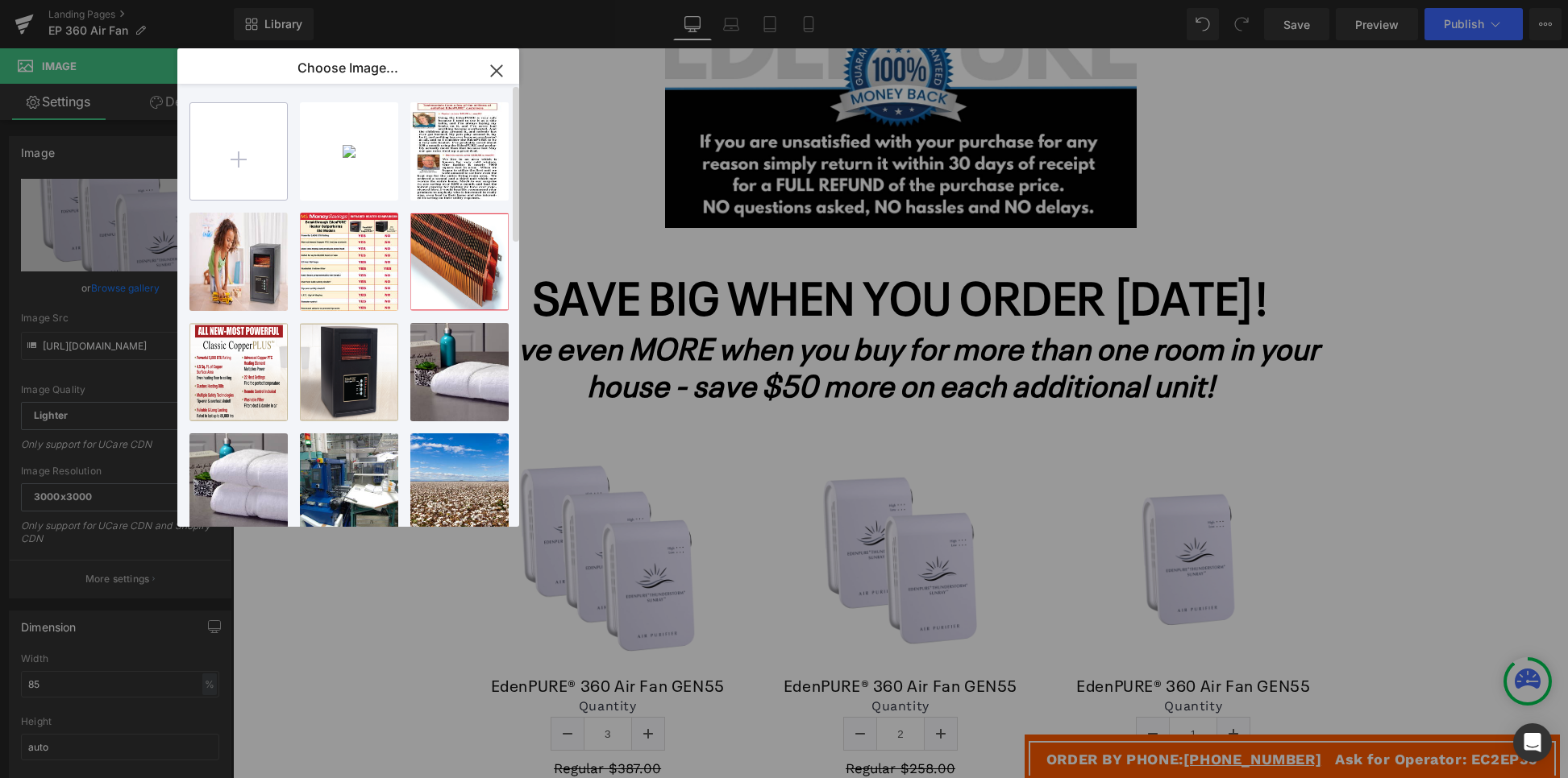
click at [235, 152] on input "file" at bounding box center [238, 152] width 97 height 97
type input "C:\fakepath\EdenPURE-Air-Fan-GEN55-2-units.png"
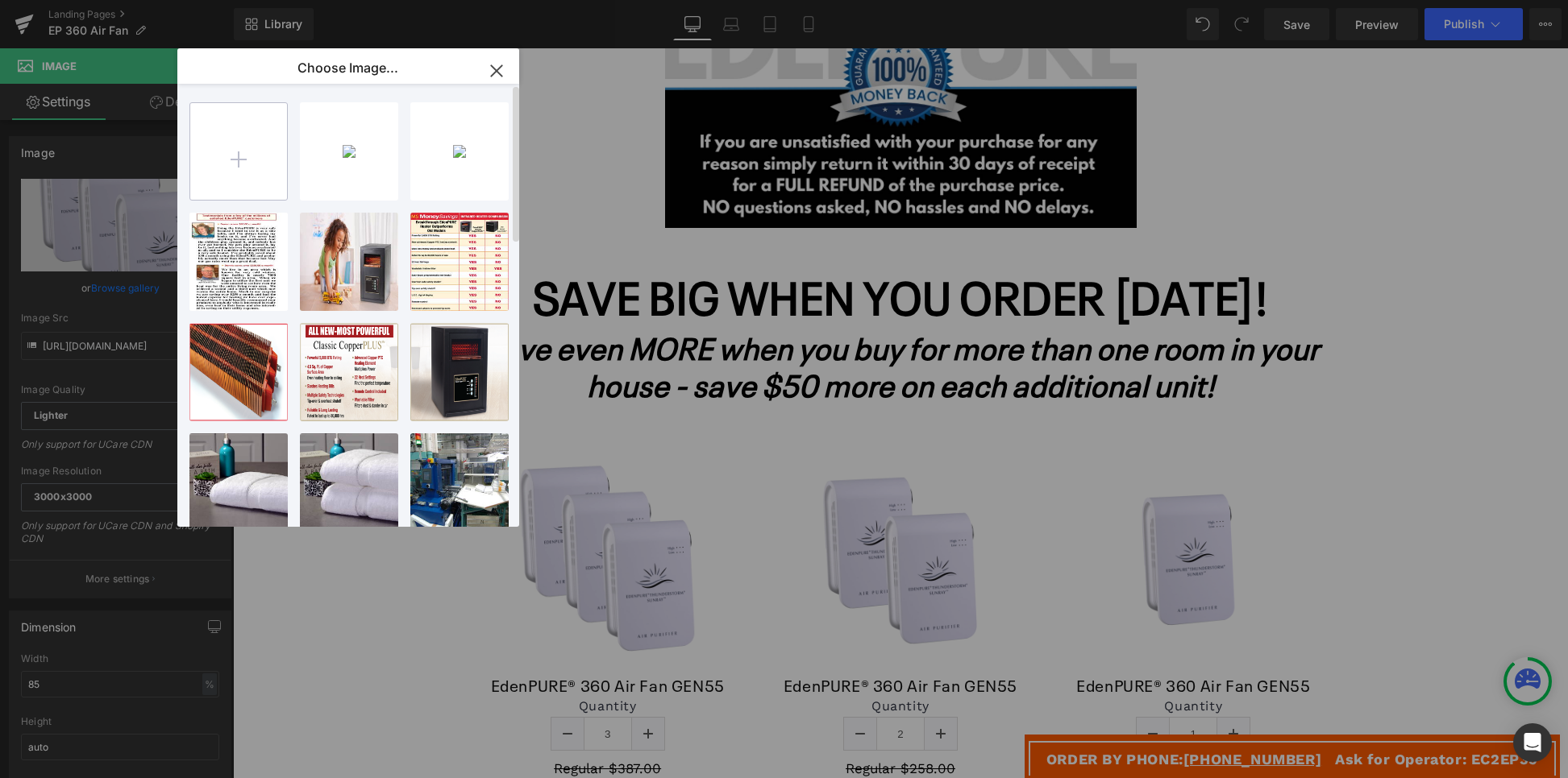
click at [229, 154] on input "file" at bounding box center [238, 152] width 97 height 97
type input "C:\fakepath\EdenPURE-Air-Fan-GEN55-1-unit.png"
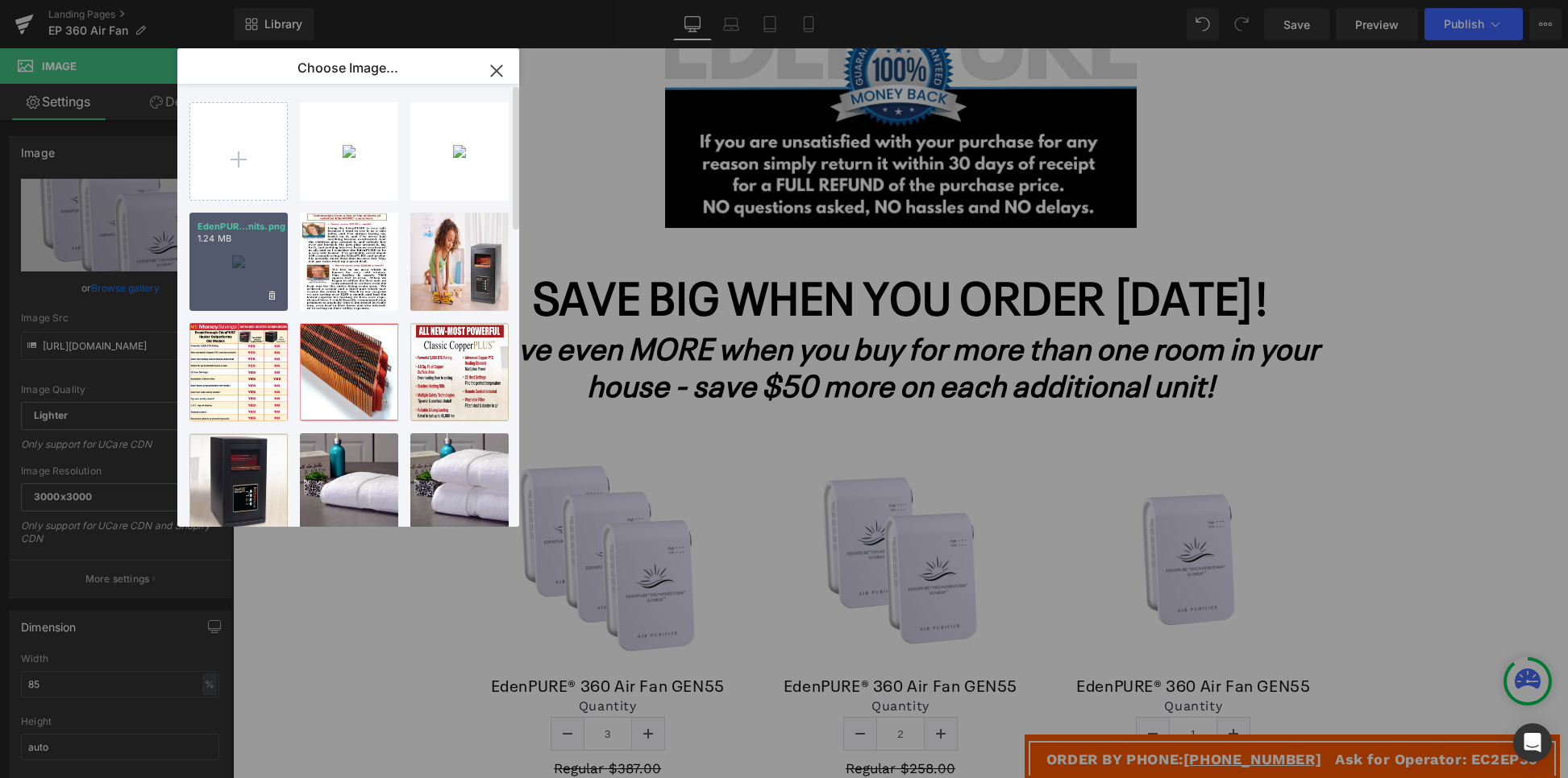
click at [234, 245] on div "EdenPUR...nits.png 1.24 MB" at bounding box center [238, 261] width 98 height 98
type input "[URL][DOMAIN_NAME]"
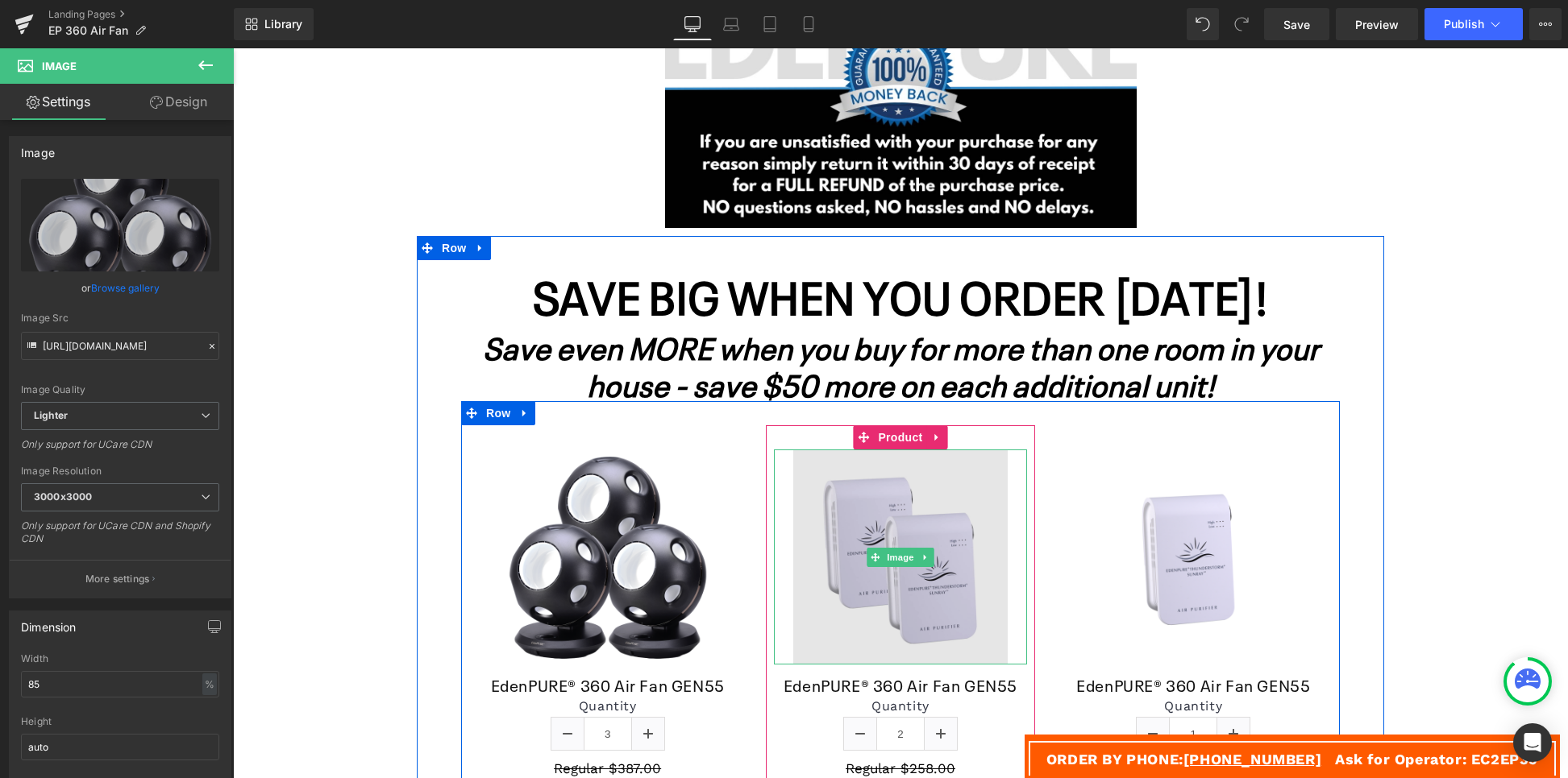
click at [839, 548] on img at bounding box center [901, 557] width 215 height 215
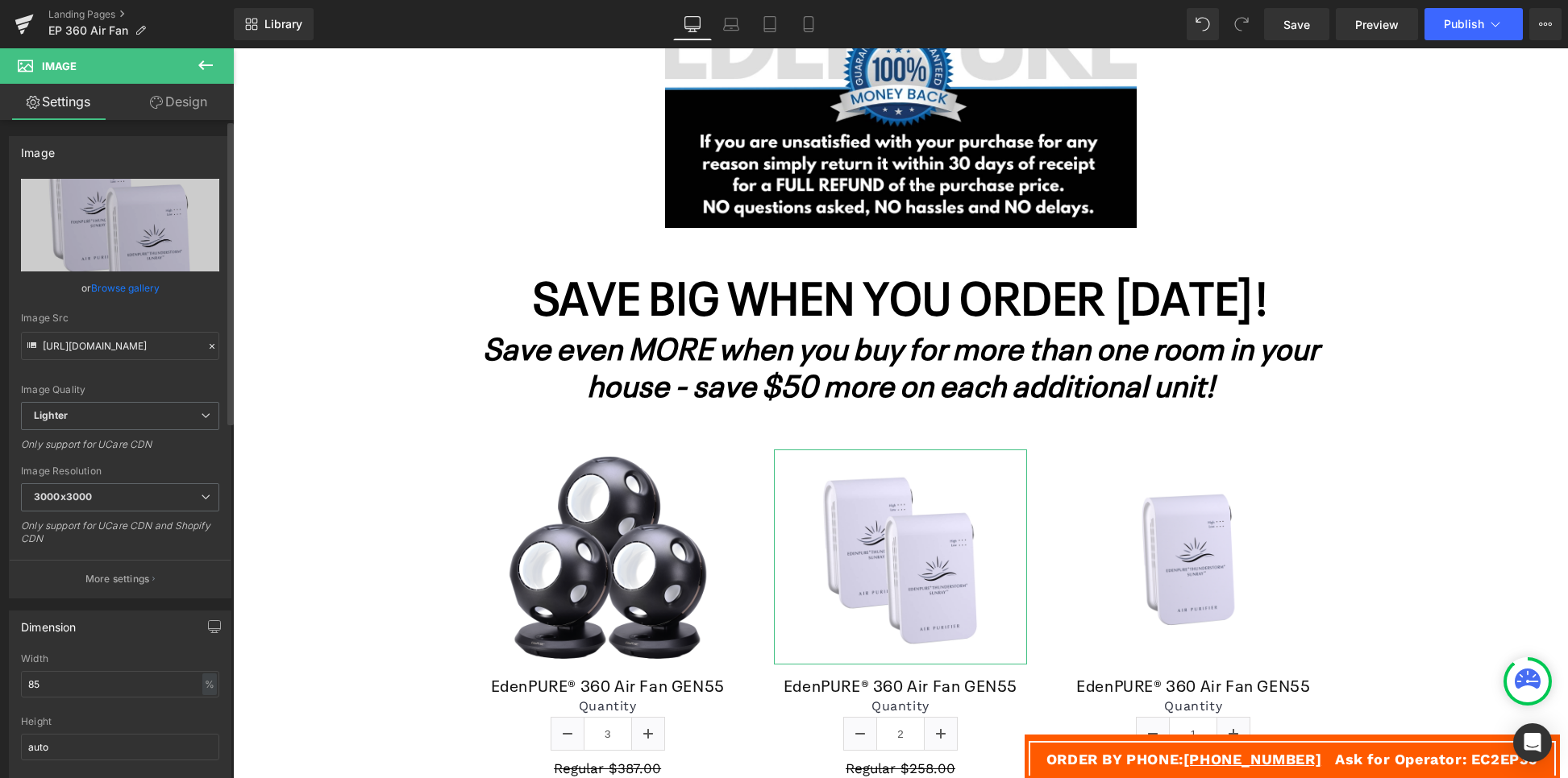
click at [142, 286] on link "Browse gallery" at bounding box center [125, 288] width 68 height 28
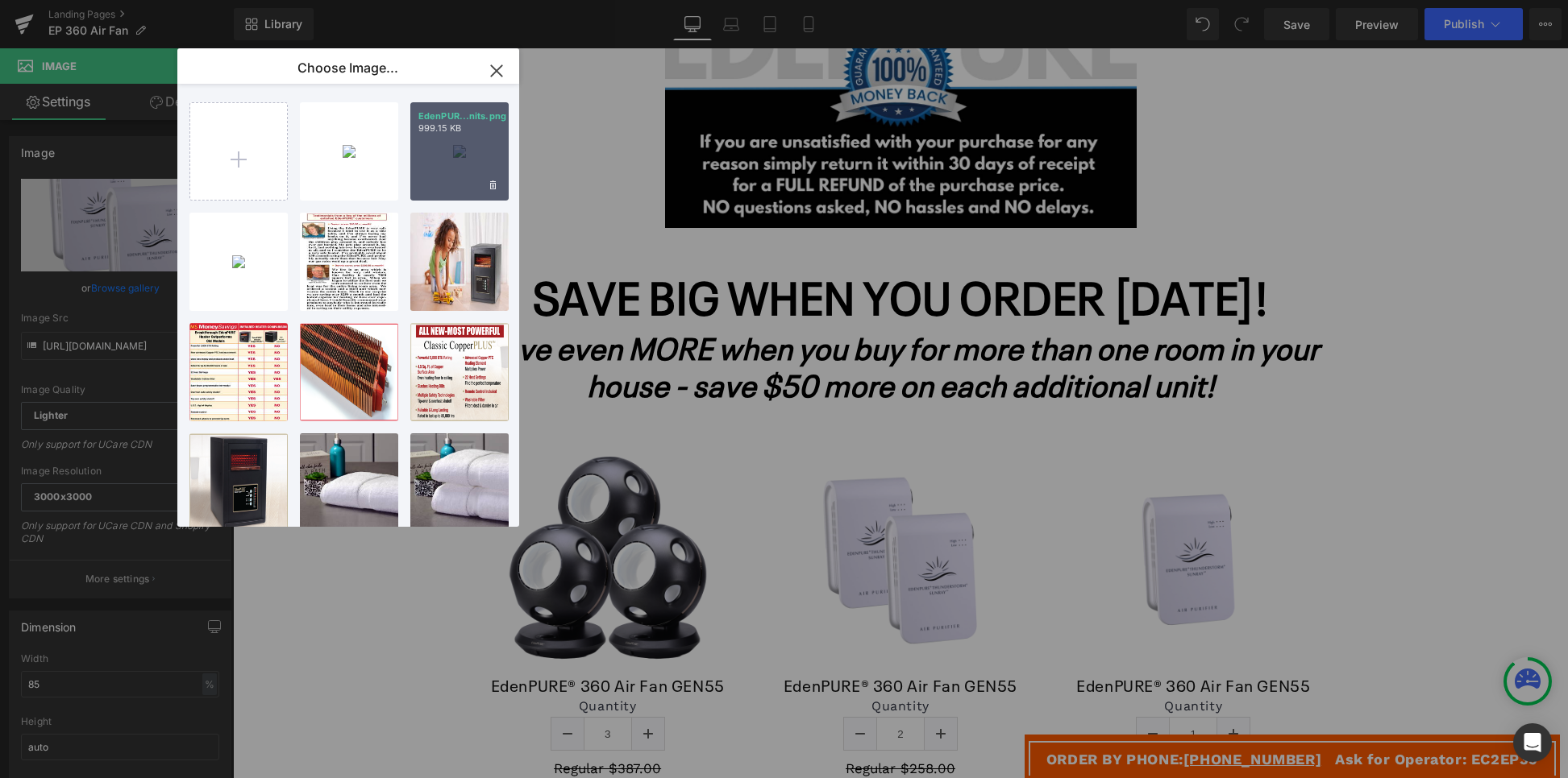
click at [433, 160] on div "EdenPUR...nits.png 999.15 KB" at bounding box center [459, 151] width 98 height 98
type input "[URL][DOMAIN_NAME]"
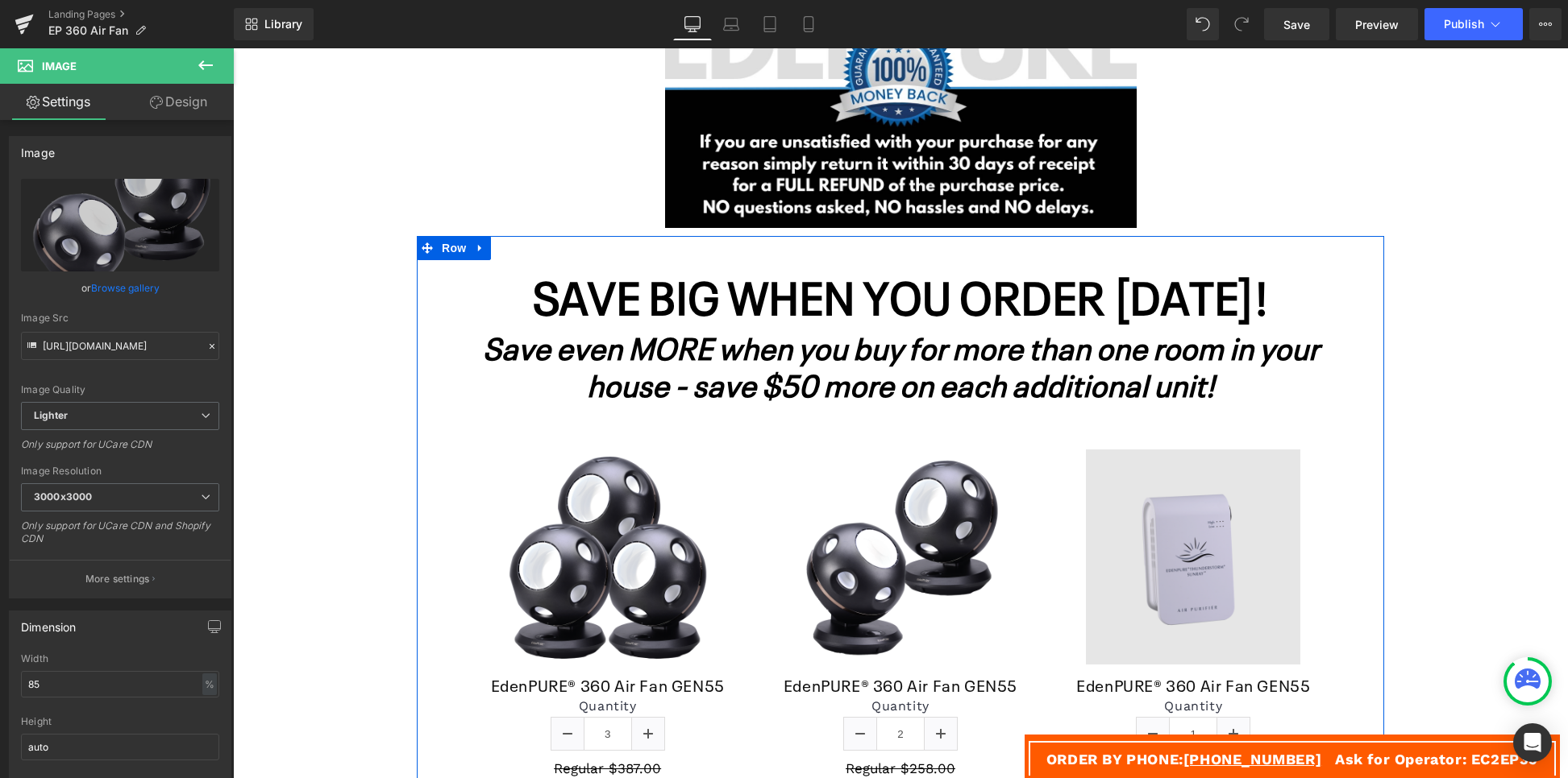
click at [1249, 548] on img at bounding box center [1193, 557] width 215 height 215
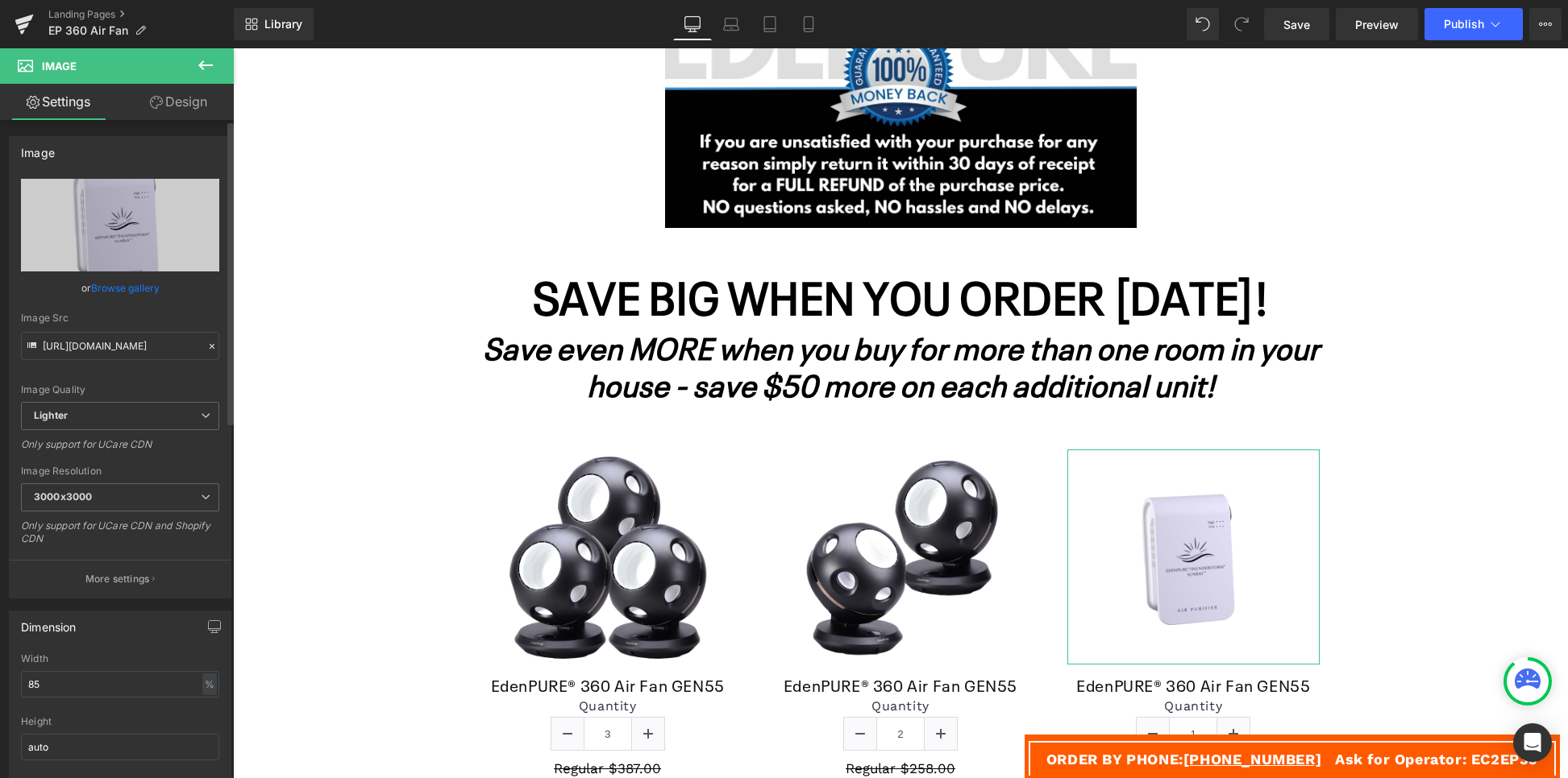
click at [129, 284] on link "Browse gallery" at bounding box center [125, 288] width 68 height 28
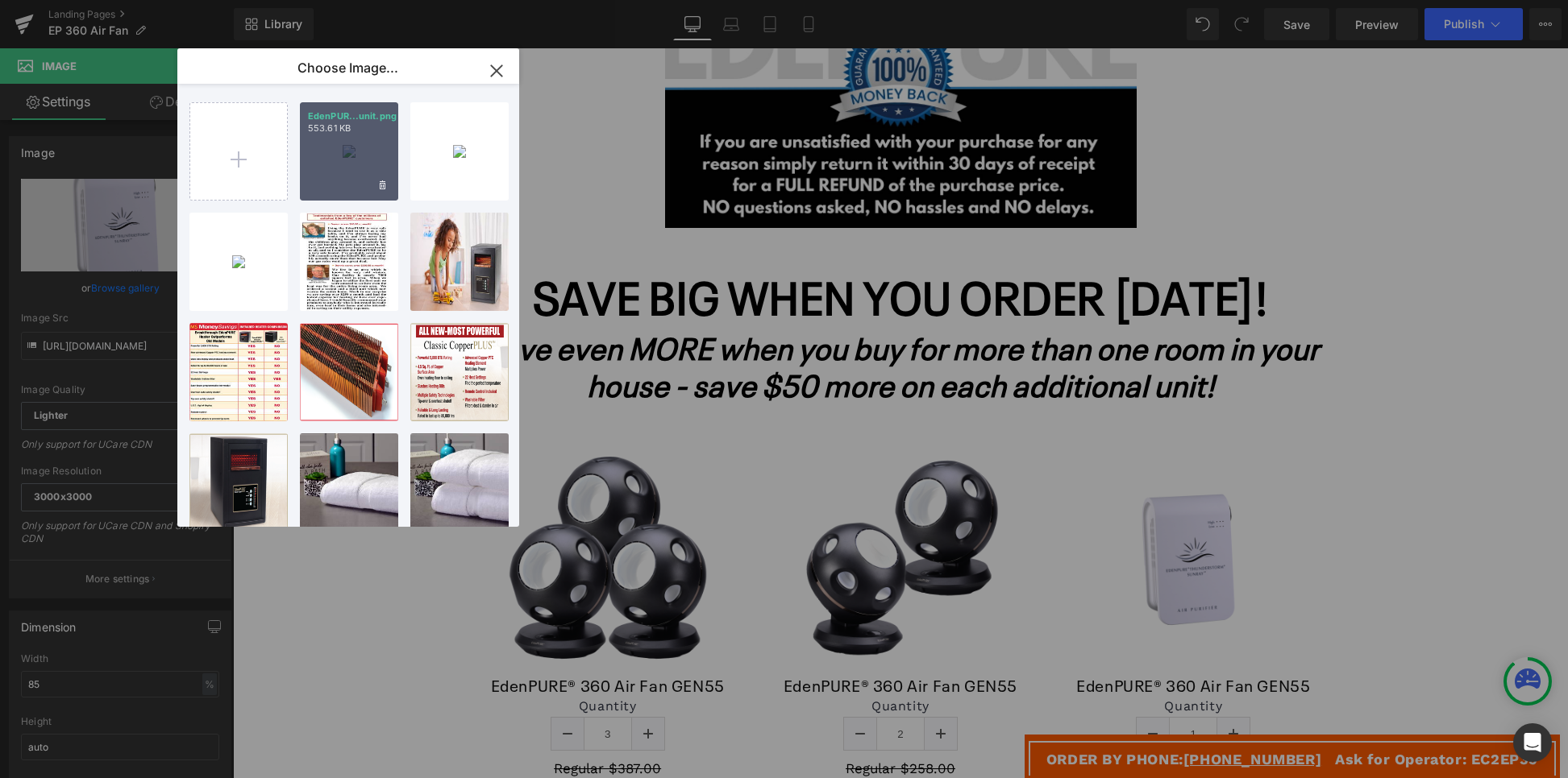
click at [319, 164] on div "EdenPUR...unit.png 553.61 KB" at bounding box center [348, 151] width 98 height 98
type input "[URL][DOMAIN_NAME]"
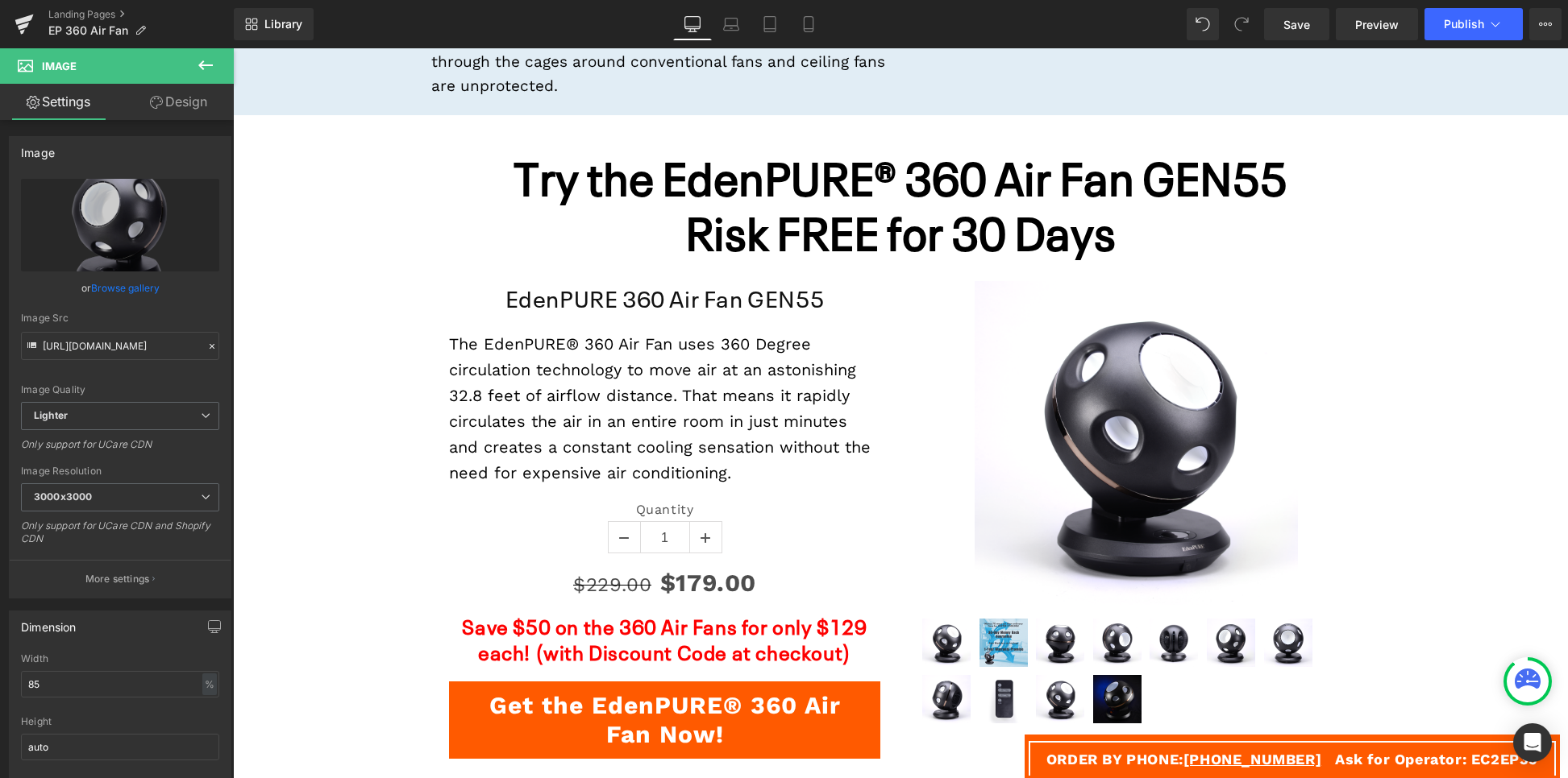
scroll to position [5145, 0]
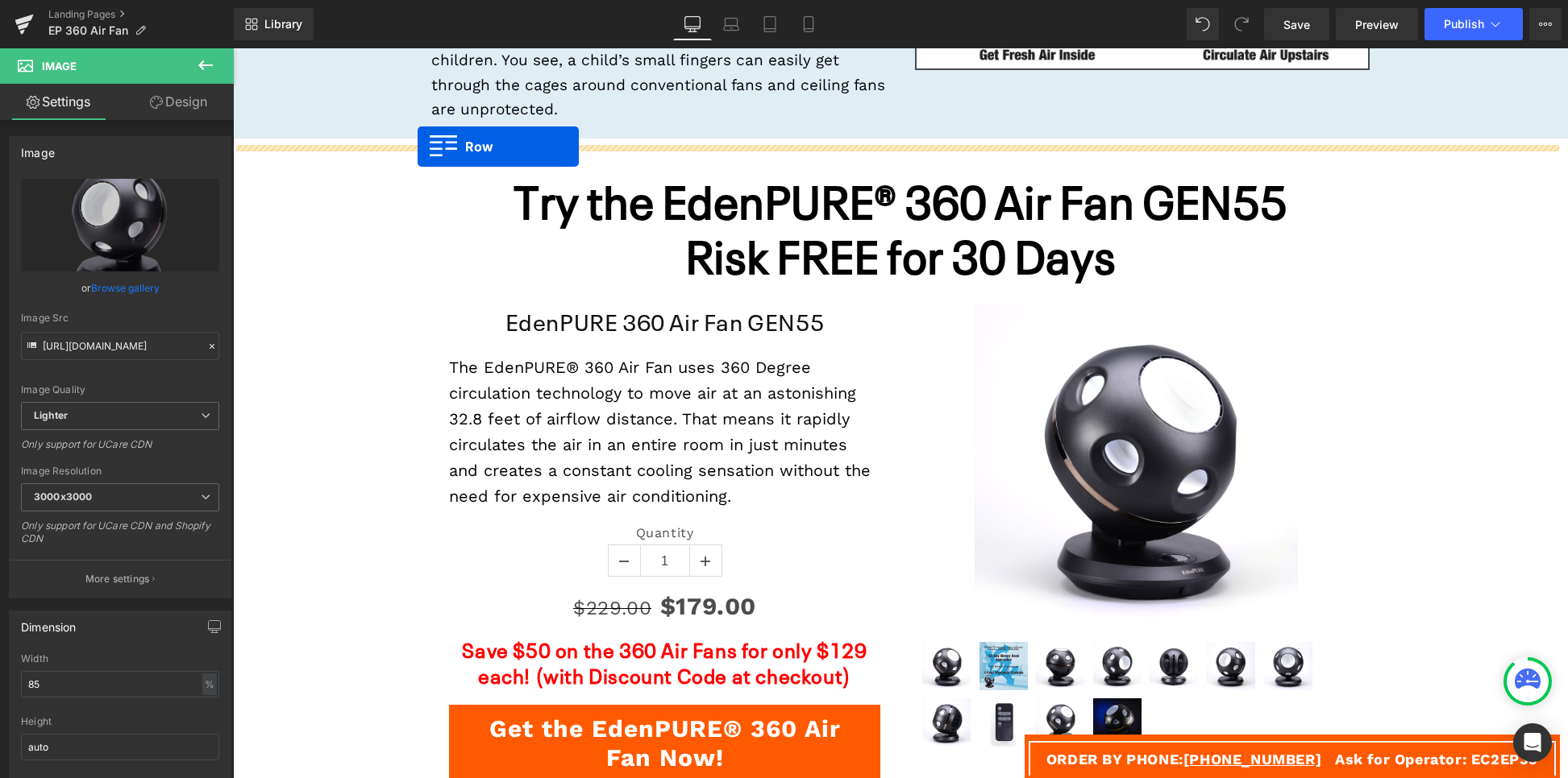
drag, startPoint x: 422, startPoint y: 371, endPoint x: 417, endPoint y: 146, distance: 225.1
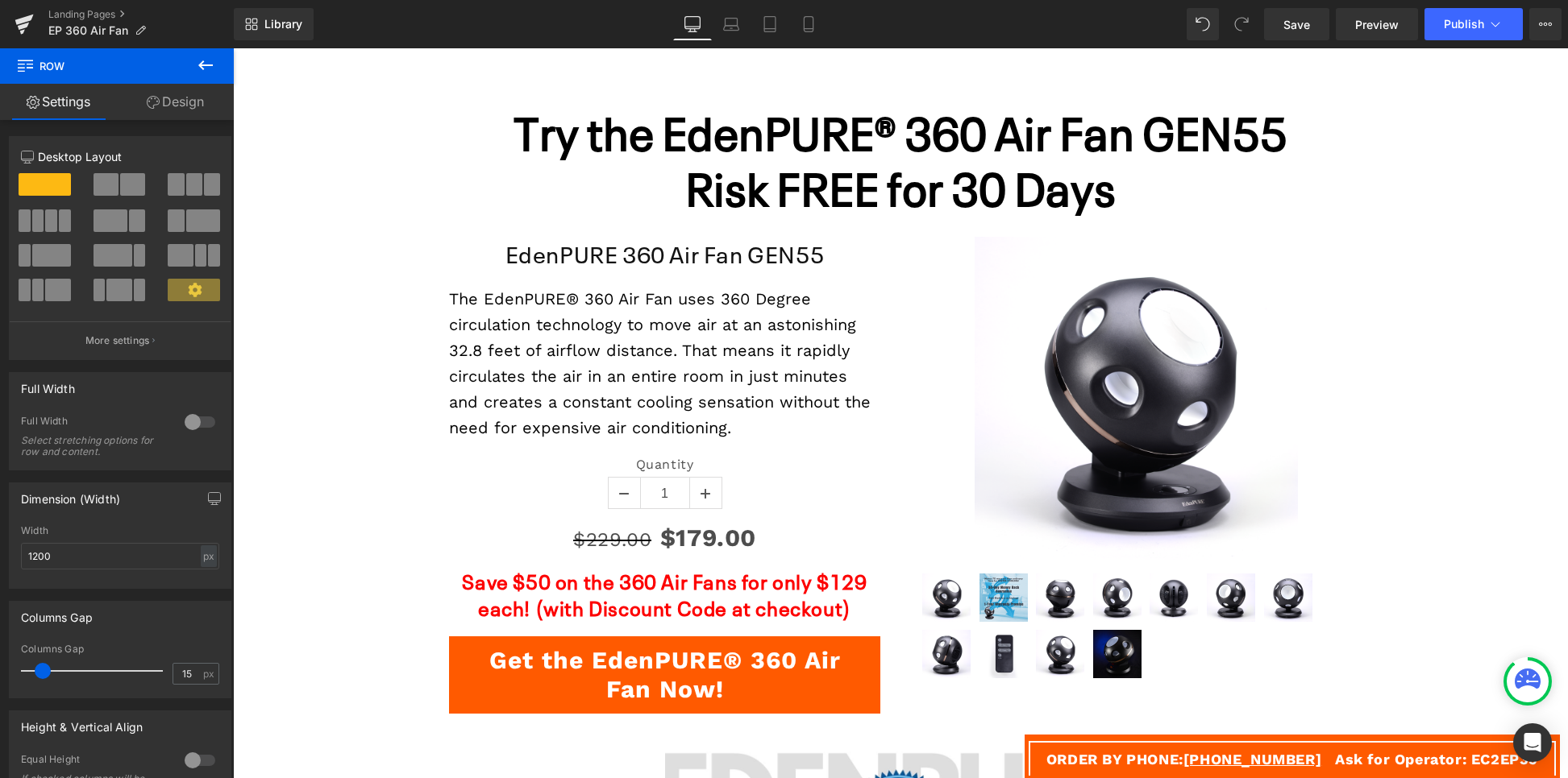
scroll to position [5905, 0]
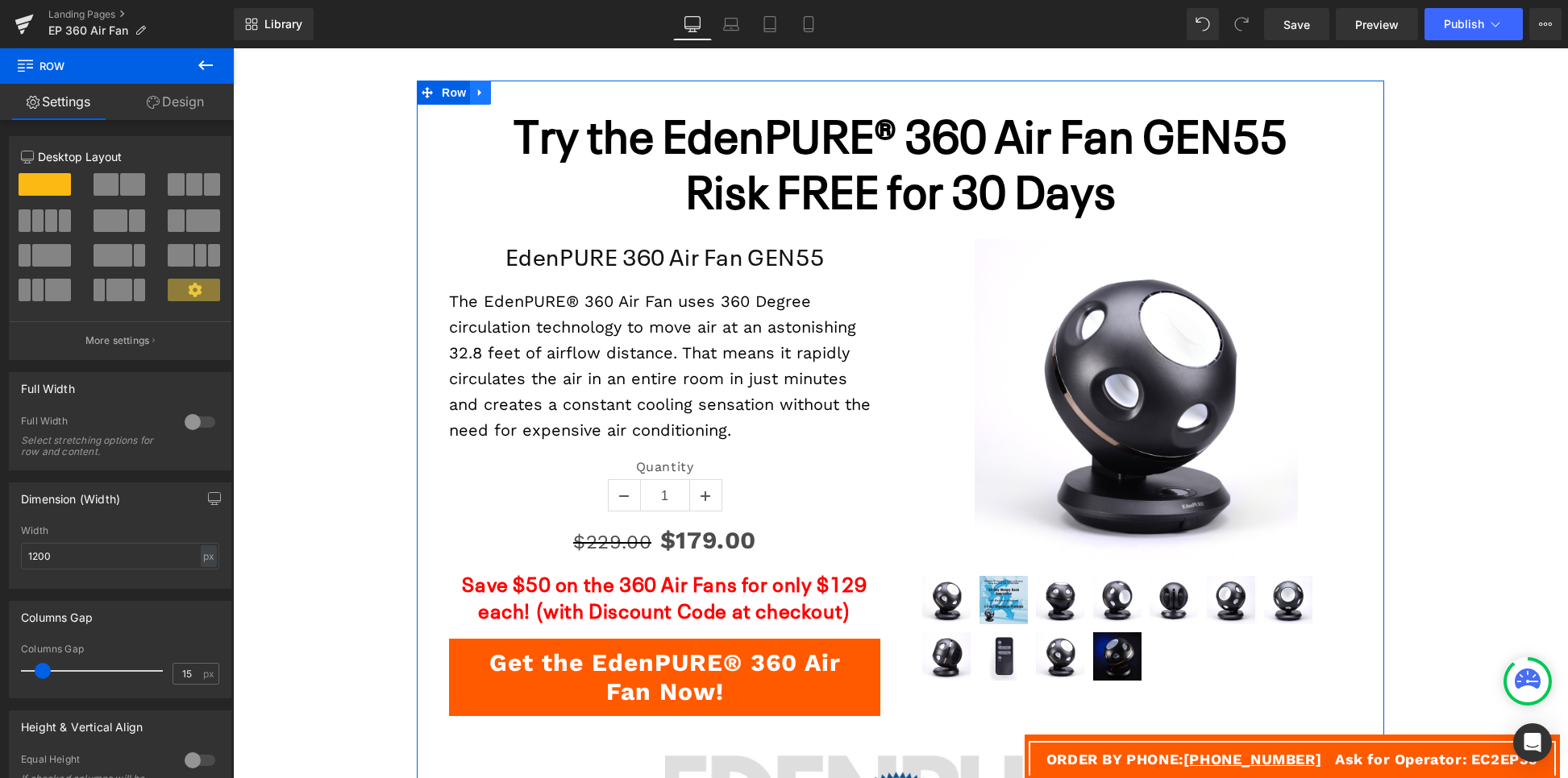
click at [478, 96] on icon at bounding box center [480, 93] width 11 height 12
click at [518, 93] on icon at bounding box center [522, 92] width 11 height 11
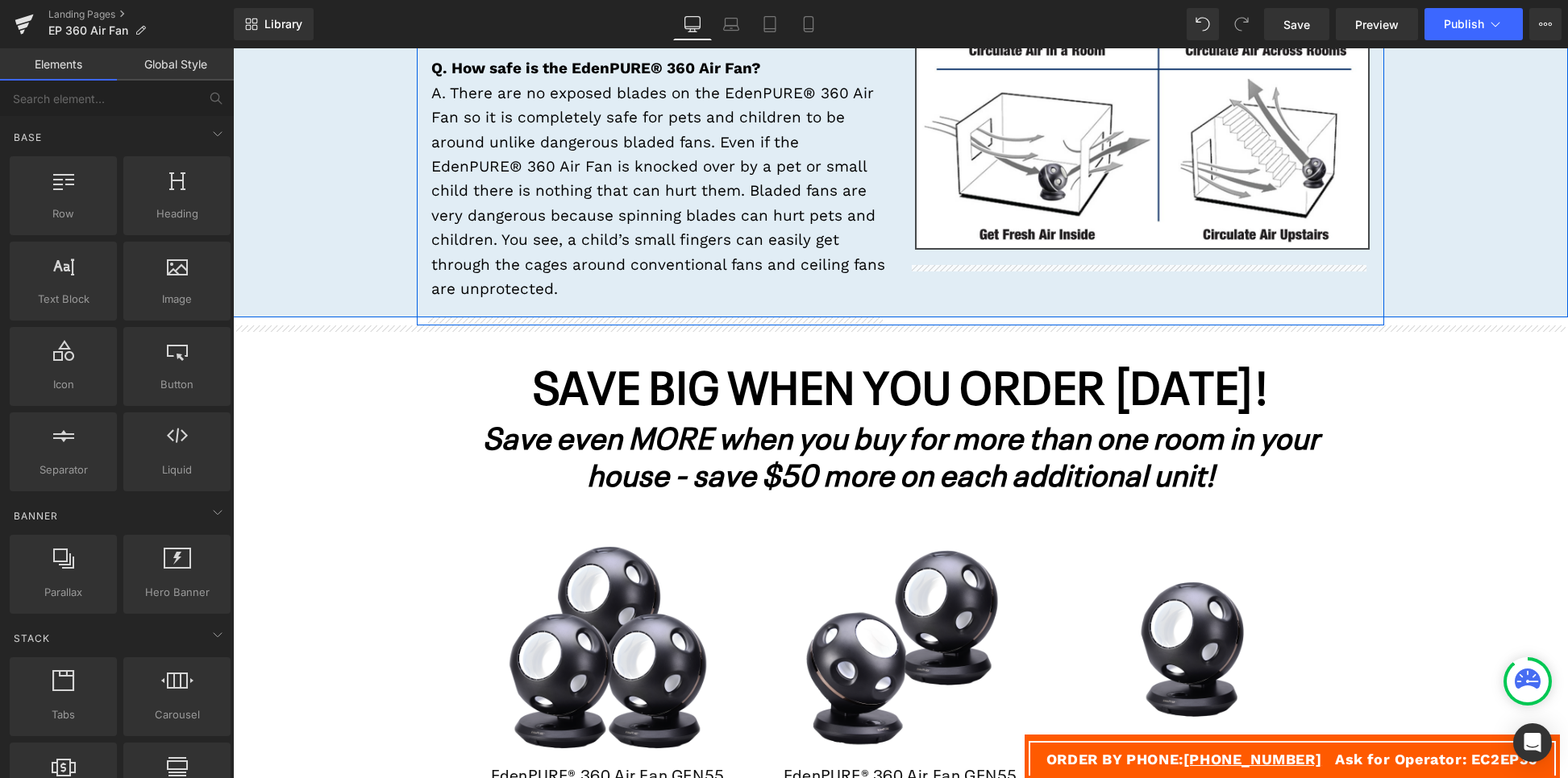
scroll to position [4981, 0]
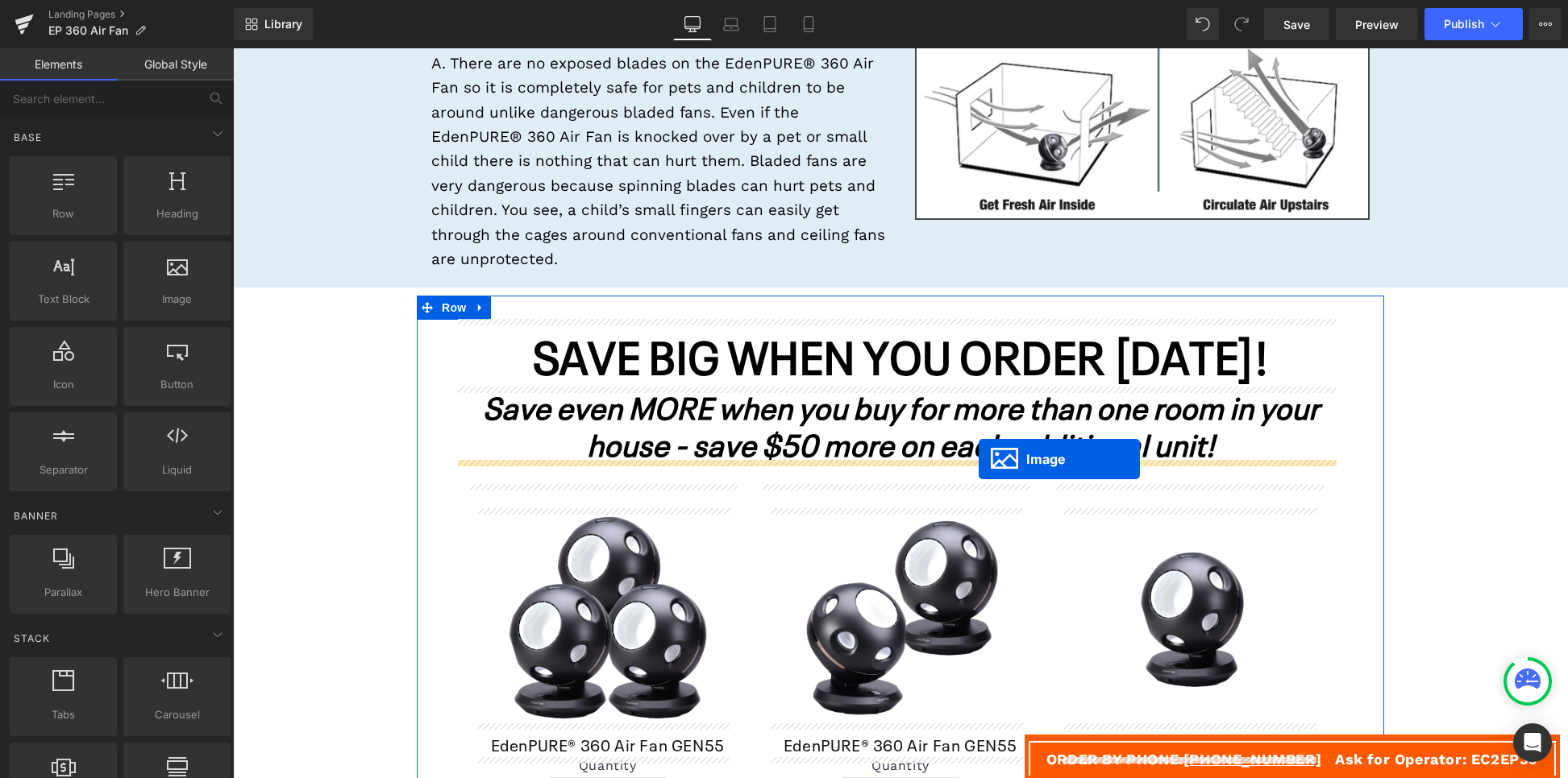
drag, startPoint x: 1106, startPoint y: 367, endPoint x: 979, endPoint y: 460, distance: 157.4
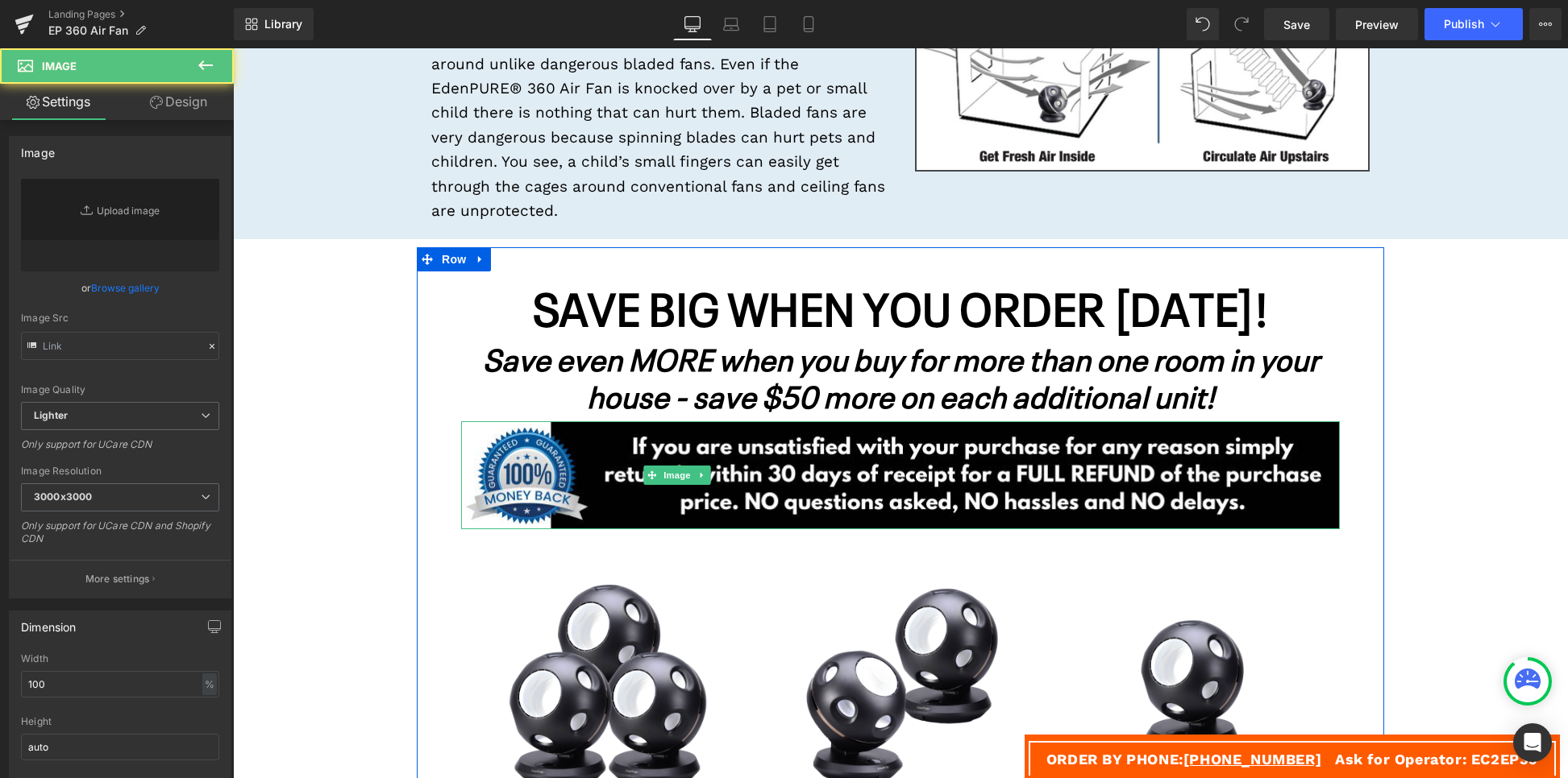
type input "[URL][DOMAIN_NAME]"
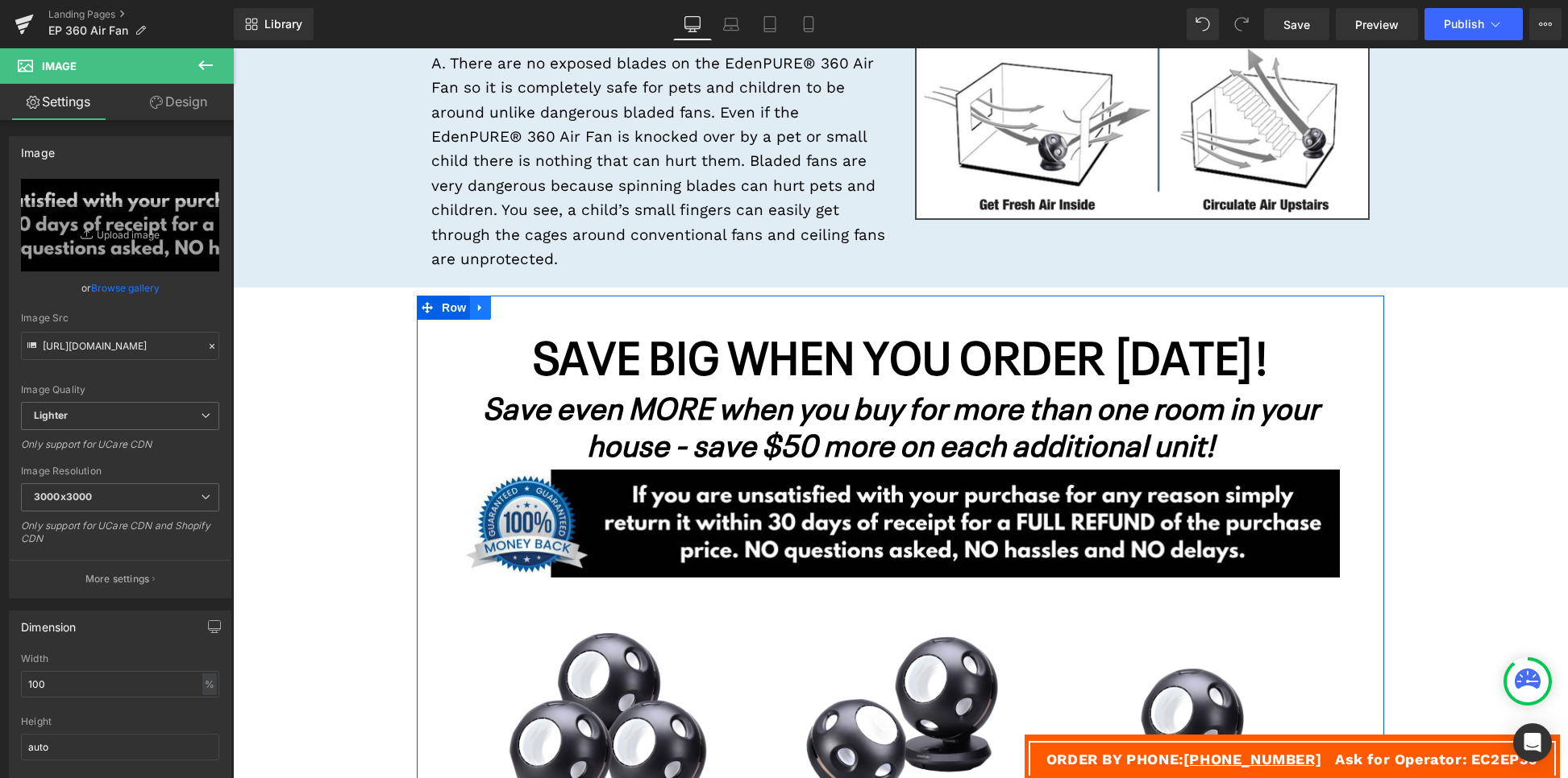
click at [476, 311] on icon at bounding box center [480, 308] width 11 height 12
click at [496, 308] on icon at bounding box center [501, 307] width 11 height 11
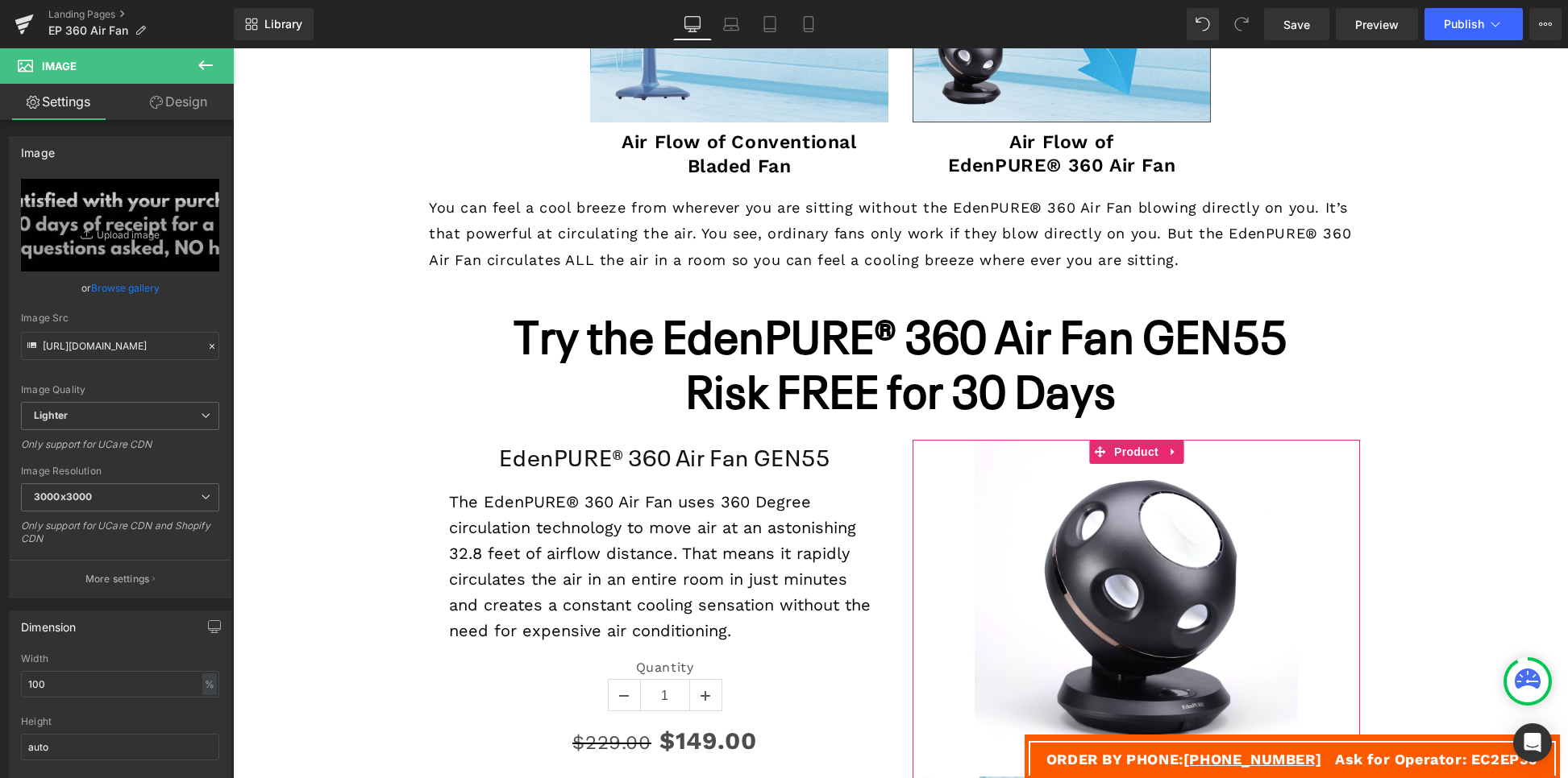
scroll to position [3174, 0]
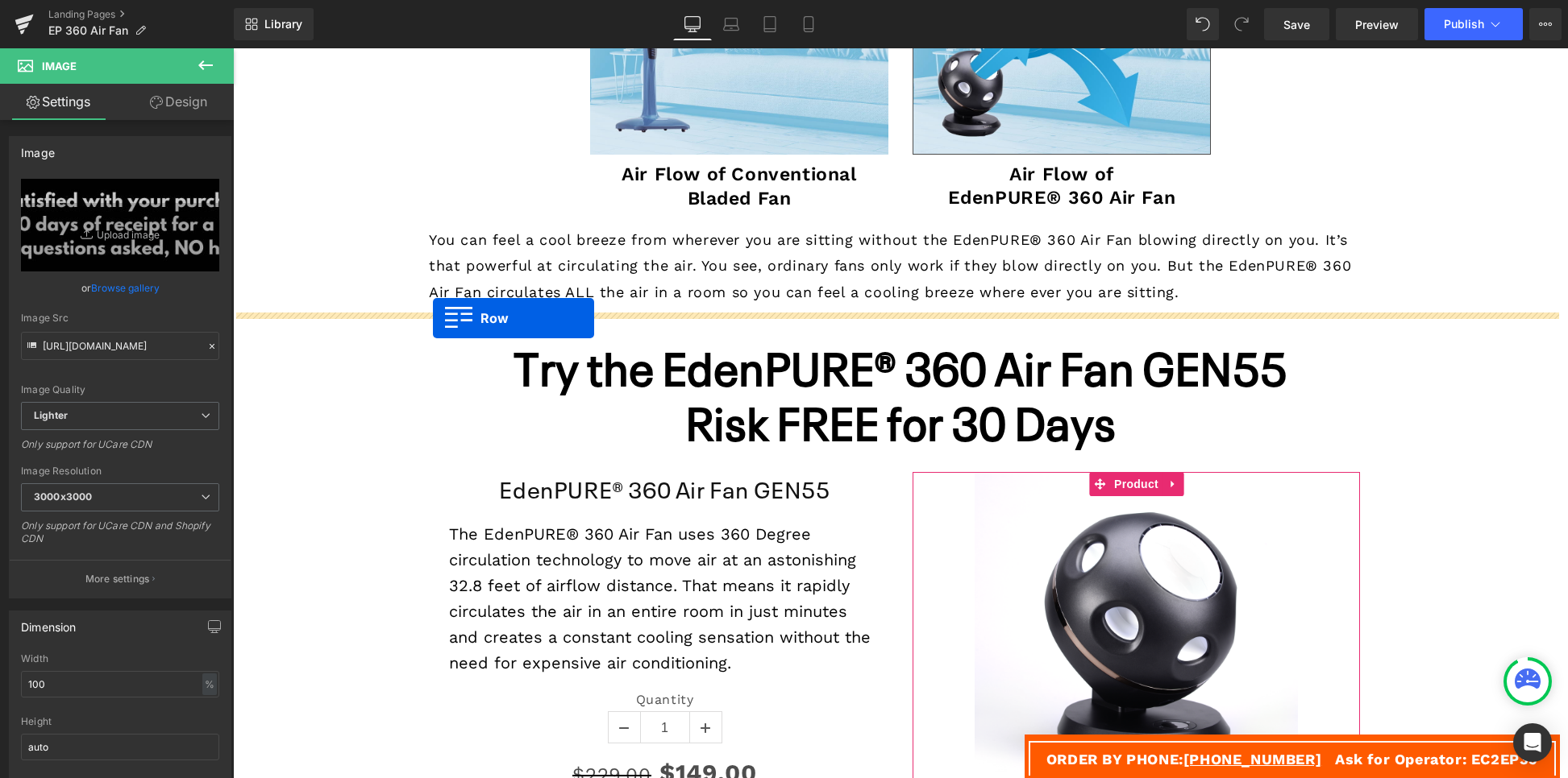
drag, startPoint x: 417, startPoint y: 126, endPoint x: 433, endPoint y: 317, distance: 191.7
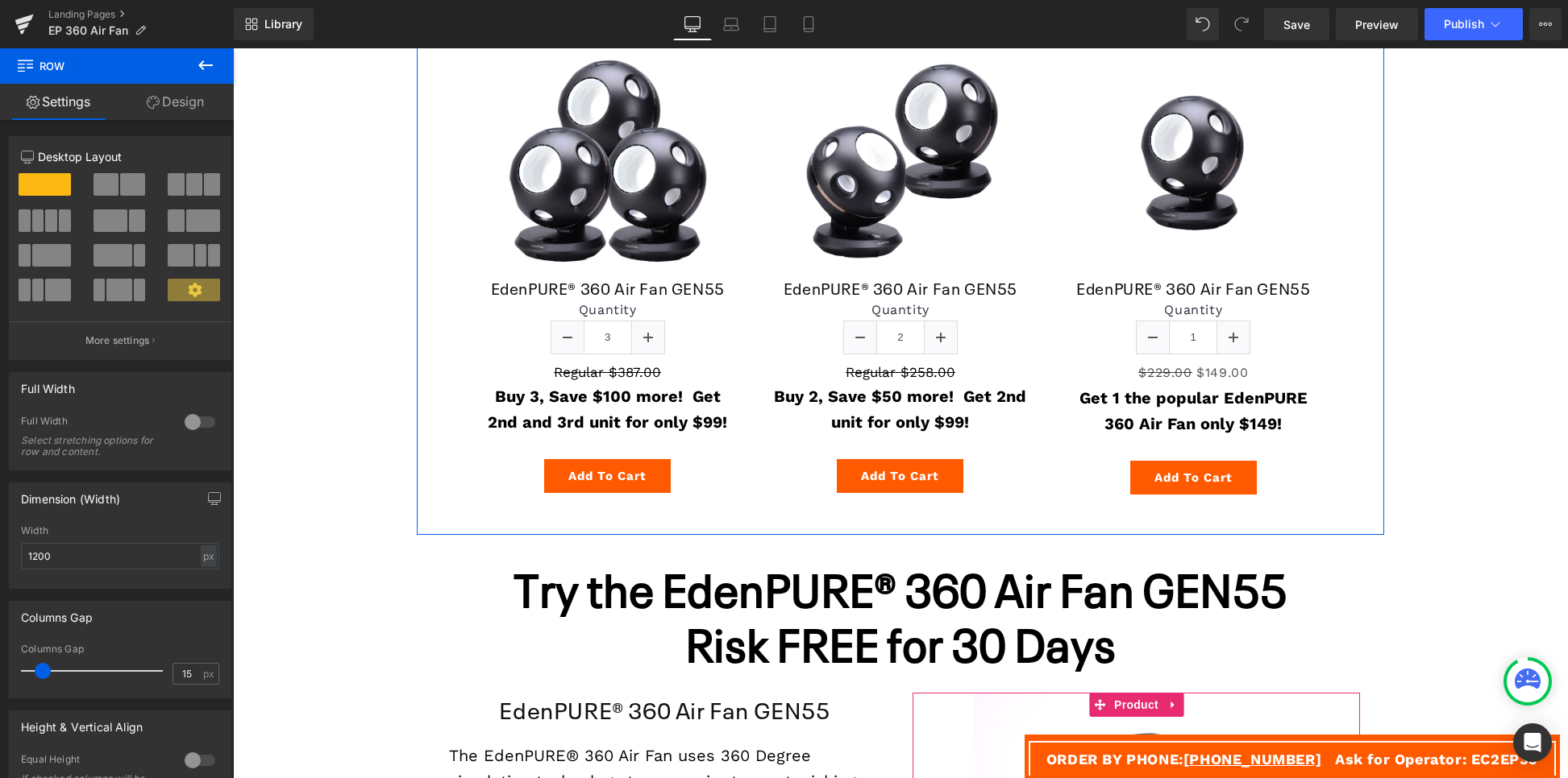
scroll to position [3804, 0]
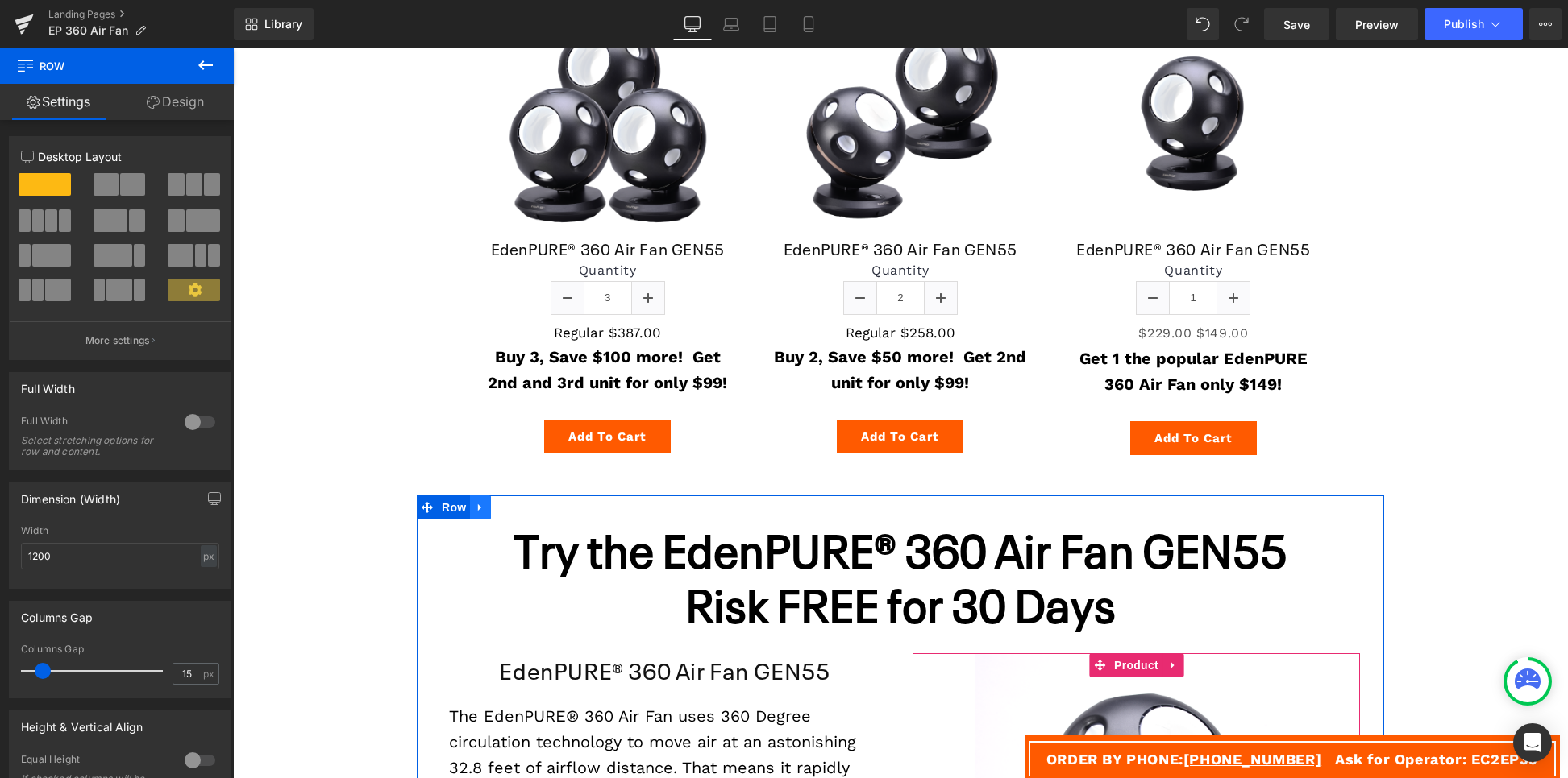
click at [478, 506] on icon at bounding box center [480, 507] width 11 height 12
click at [518, 506] on icon at bounding box center [522, 507] width 11 height 11
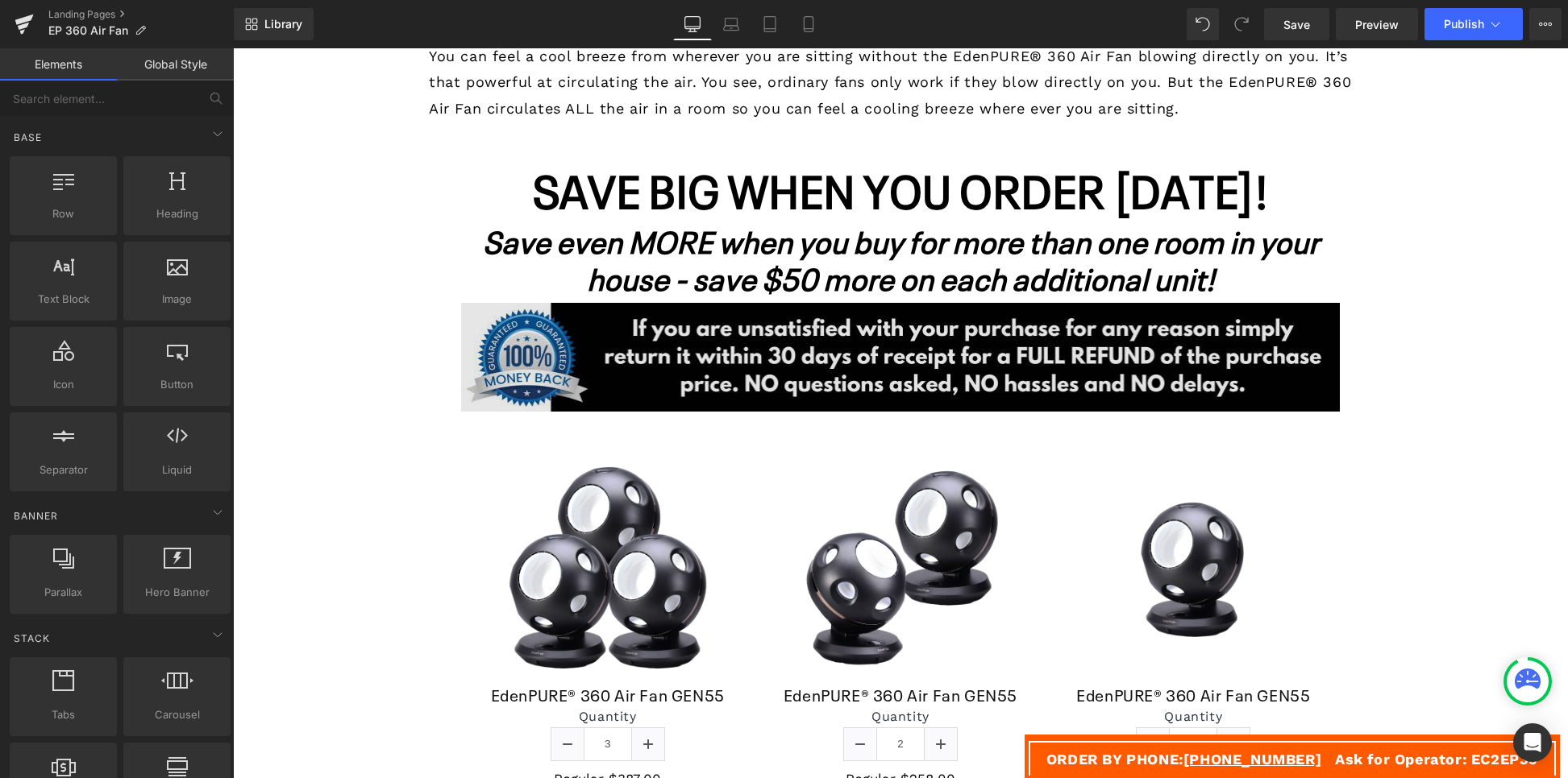
scroll to position [3212, 0]
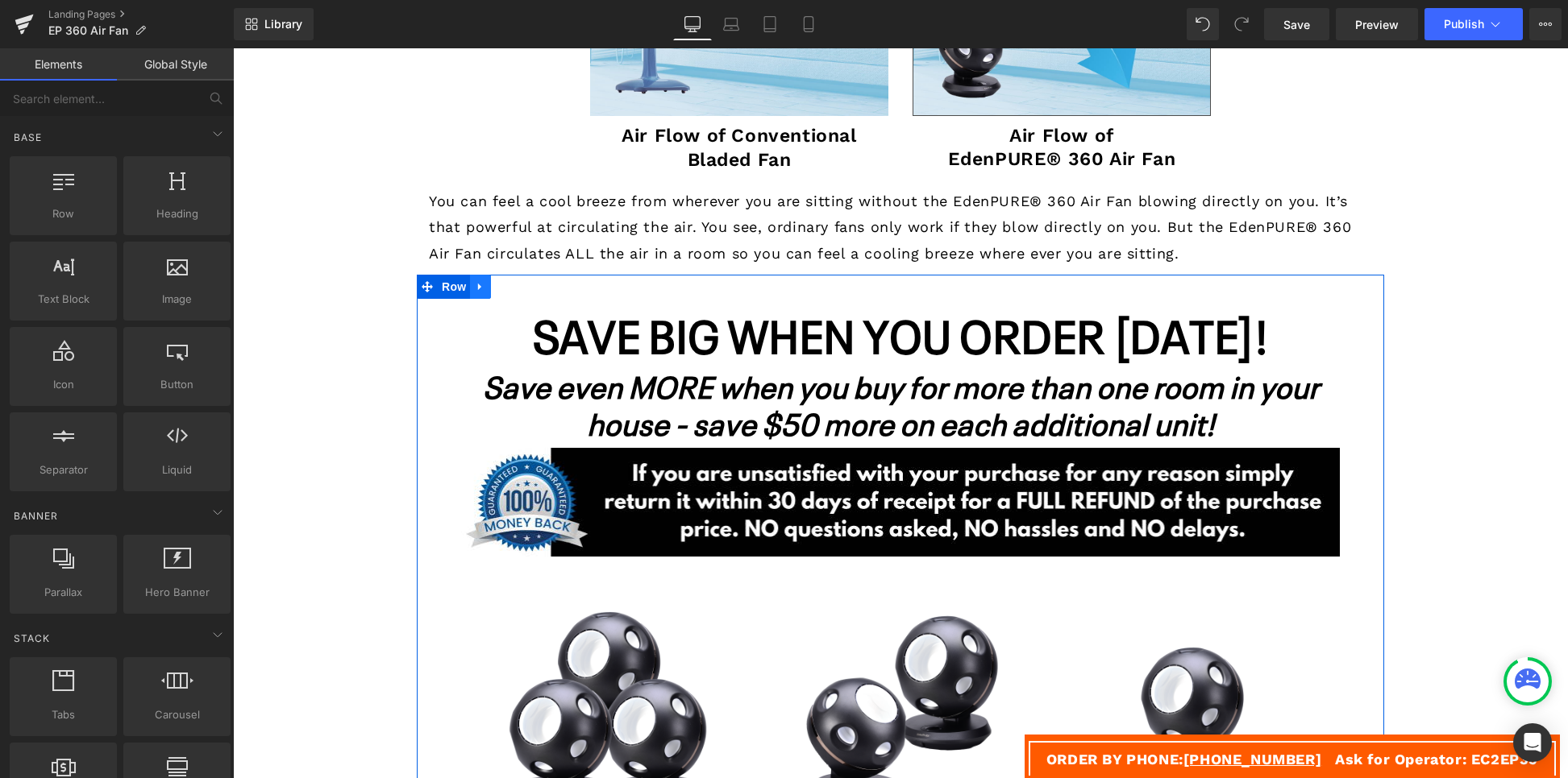
click at [475, 289] on icon at bounding box center [480, 287] width 11 height 12
click at [517, 290] on icon at bounding box center [522, 286] width 11 height 11
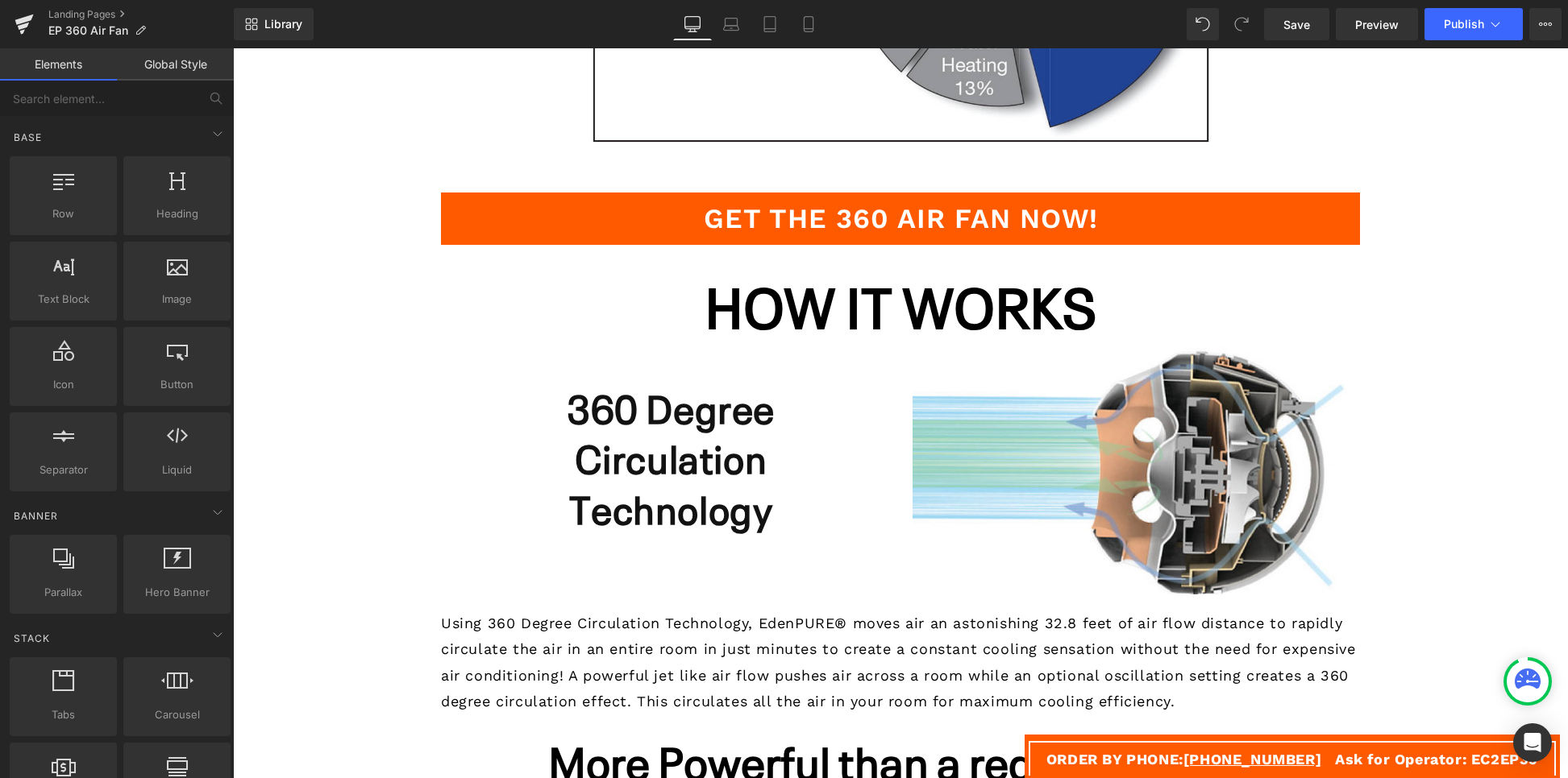
scroll to position [1969, 0]
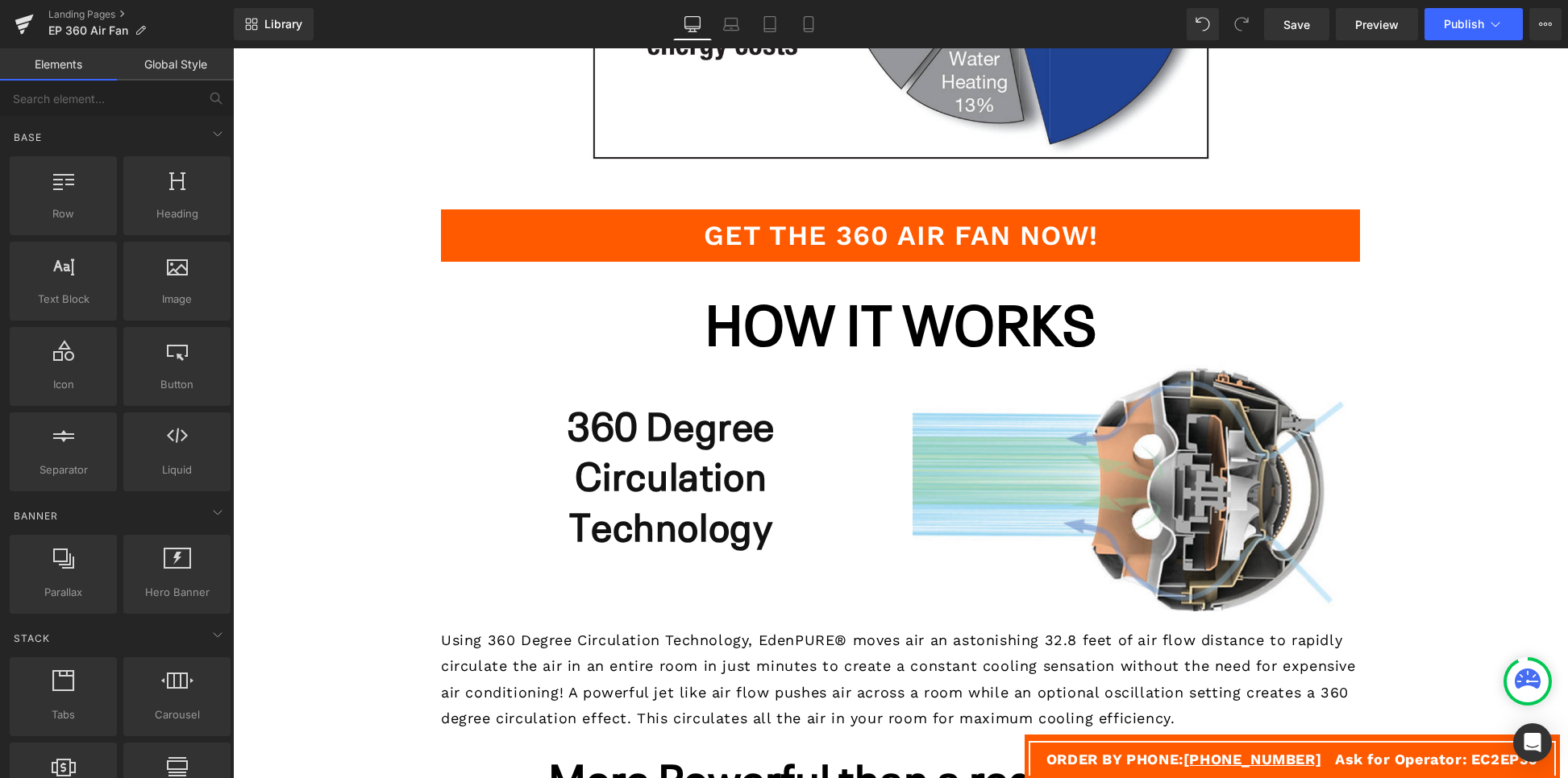
click at [526, 229] on link "Get the 360 Air Fan NOW!" at bounding box center [900, 236] width 919 height 53
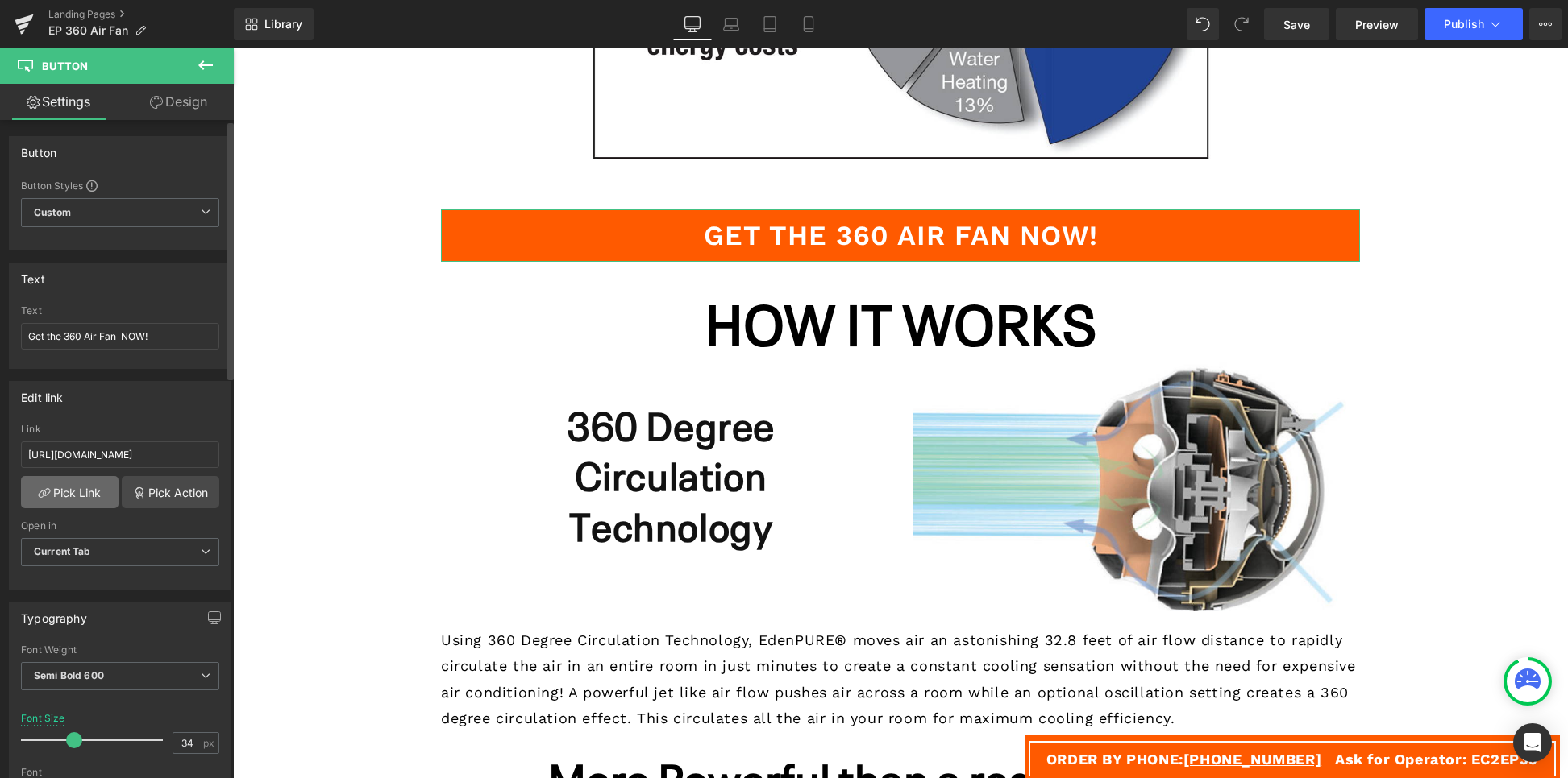
click at [89, 495] on link "Pick Link" at bounding box center [70, 492] width 98 height 32
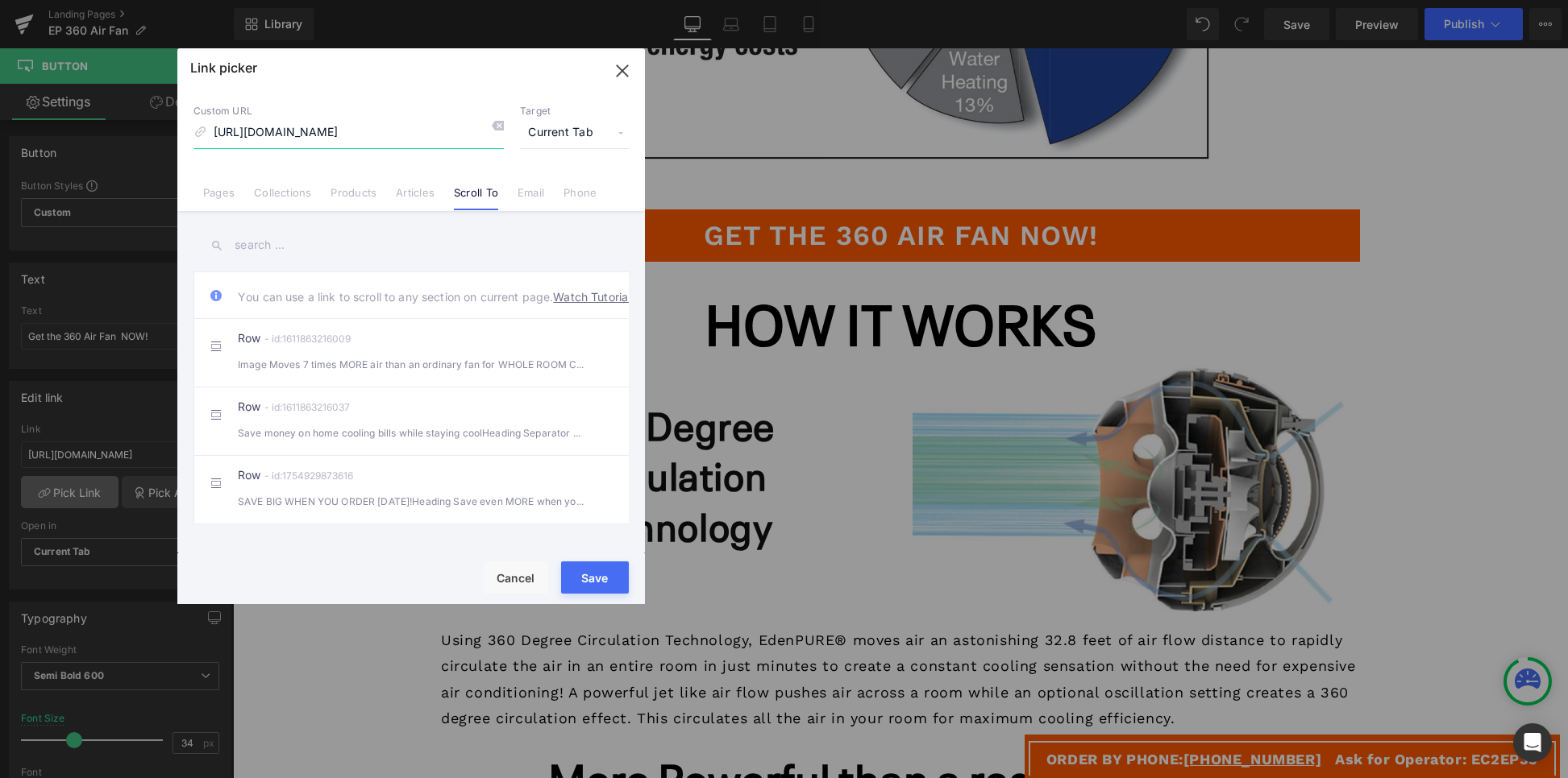
scroll to position [0, 340]
click at [479, 501] on div "Row - id:1754929873616 SAVE BIG WHEN YOU ORDER [DATE]!Heading Save even MORE wh…" at bounding box center [435, 489] width 396 height 40
type input "#r-1754929873616"
click at [597, 581] on button "Save" at bounding box center [595, 578] width 68 height 32
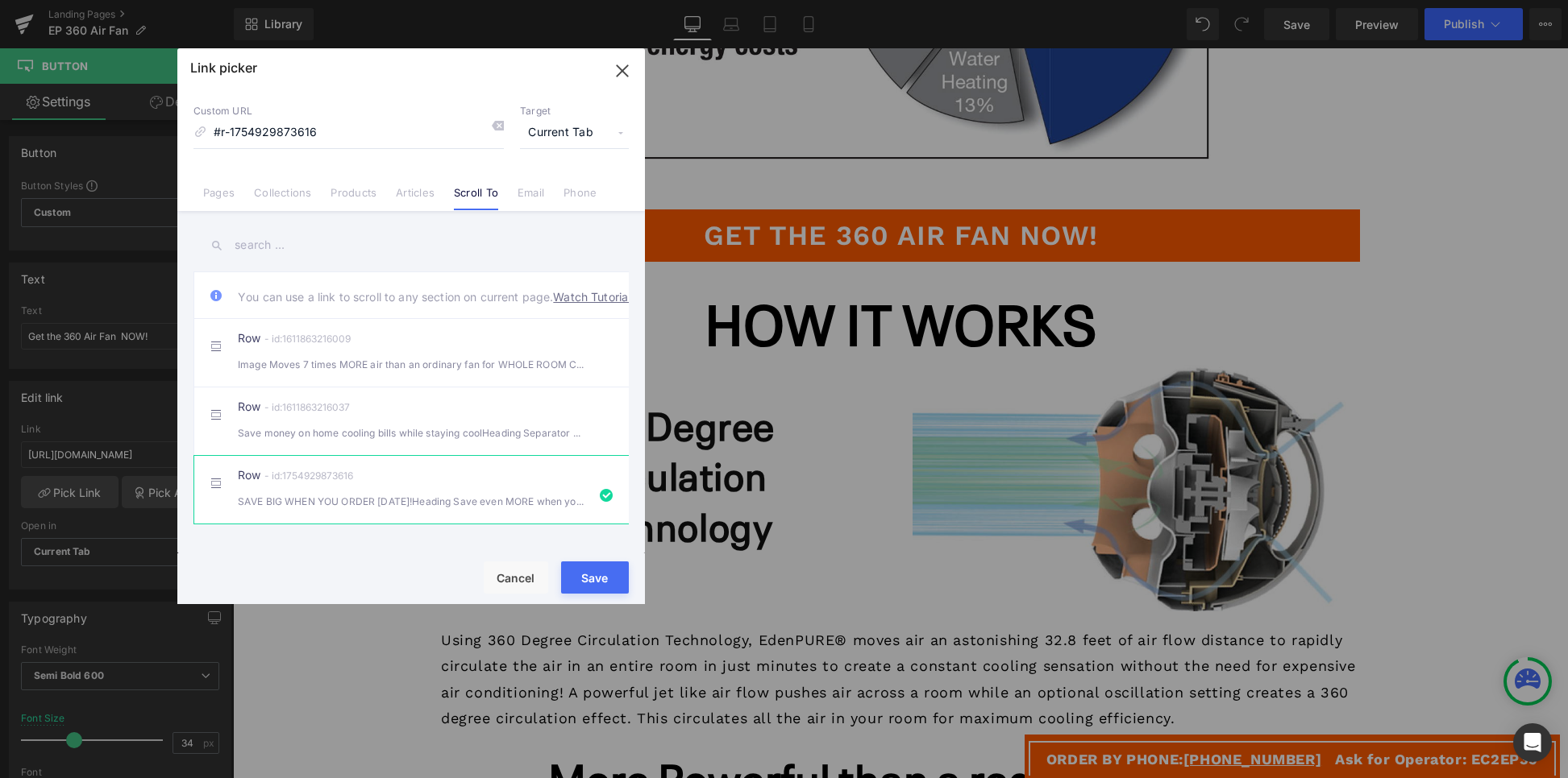
type input "#r-1754929873616"
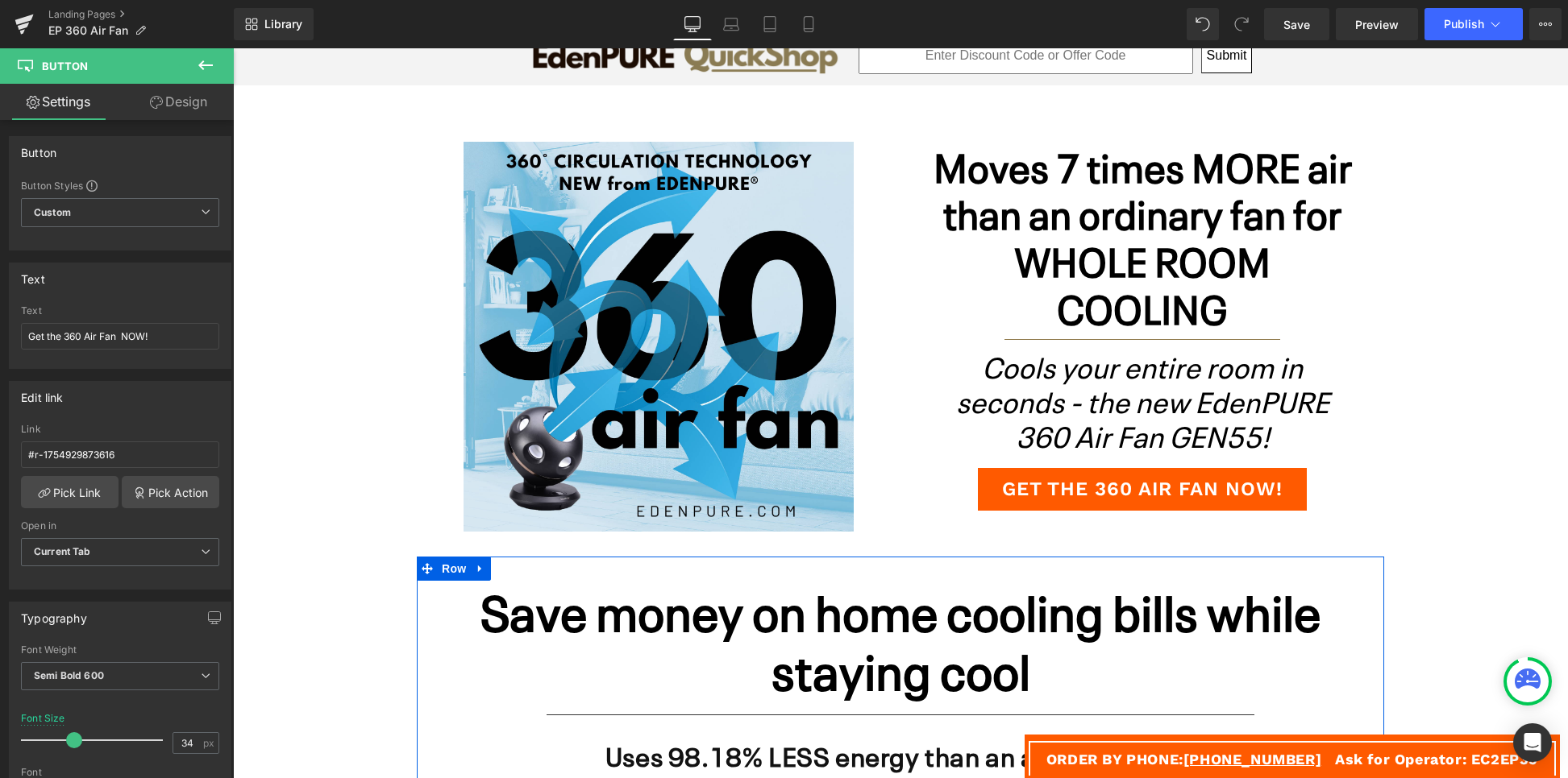
scroll to position [191, 0]
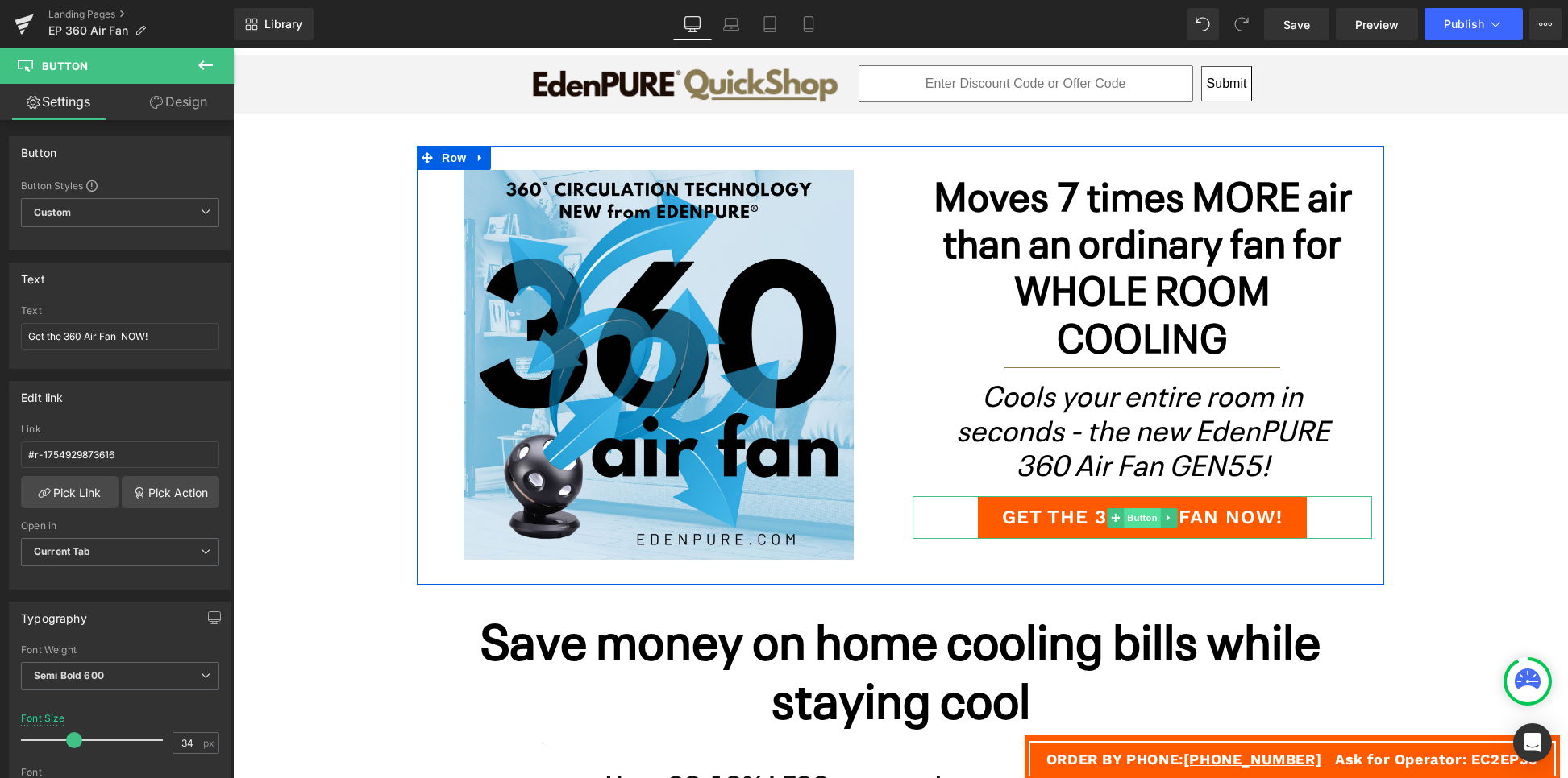
click at [1141, 515] on span "Button" at bounding box center [1143, 518] width 37 height 20
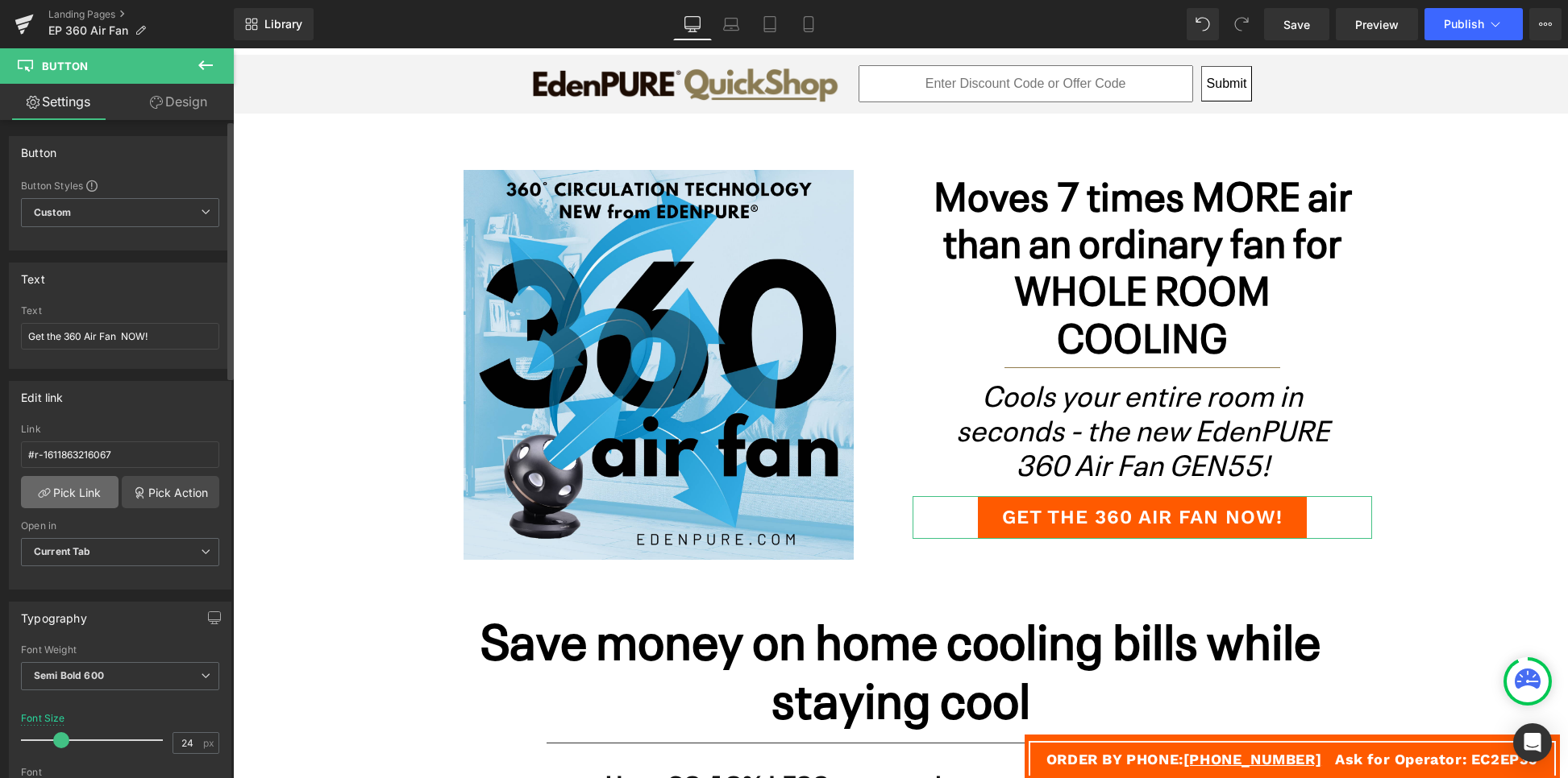
click at [68, 494] on link "Pick Link" at bounding box center [70, 492] width 98 height 32
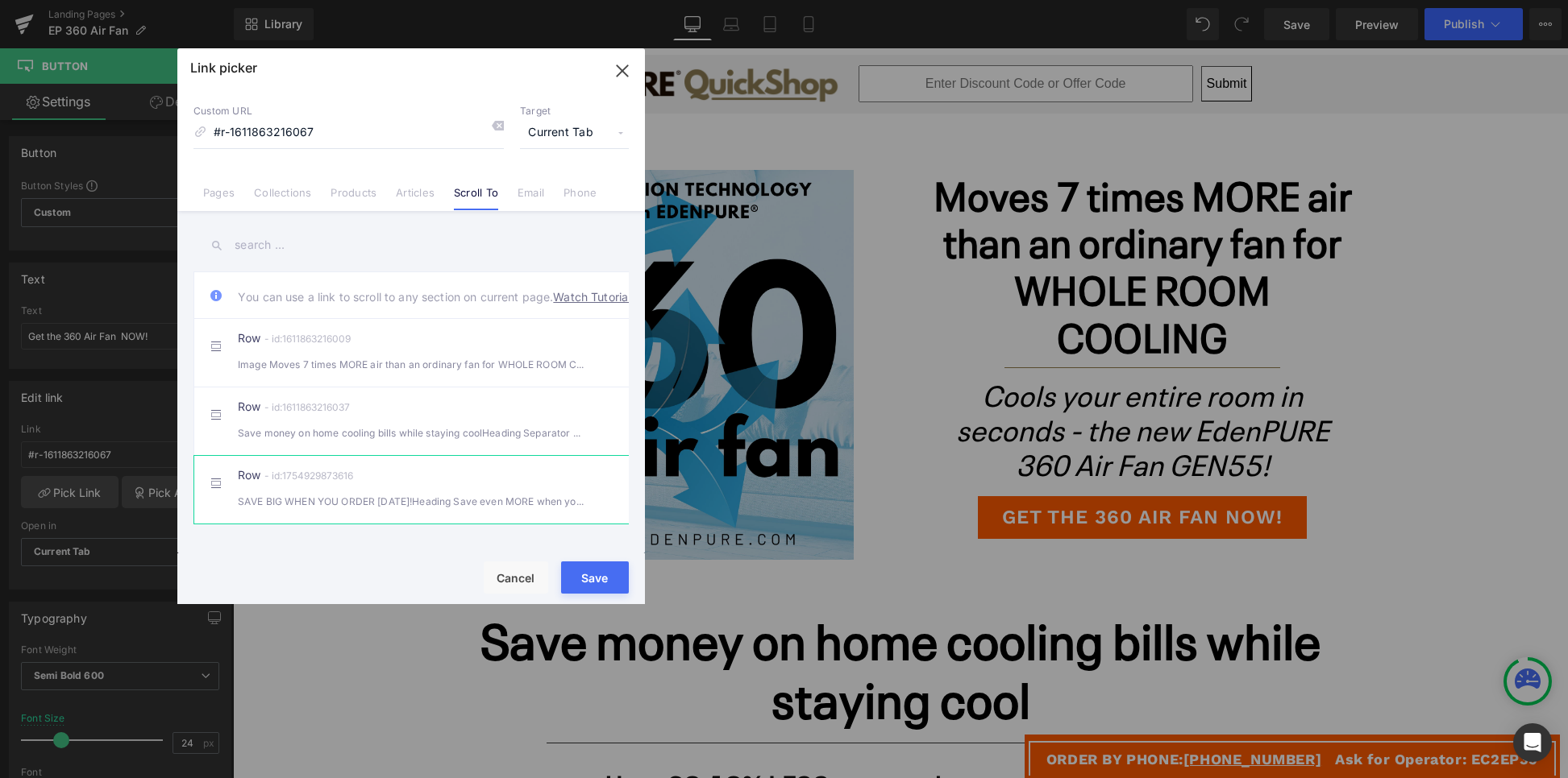
click at [288, 482] on div "- id:1754929873616" at bounding box center [307, 476] width 93 height 12
type input "#r-1754929873616"
click at [586, 570] on button "Save" at bounding box center [595, 578] width 68 height 32
type input "#r-1754929873616"
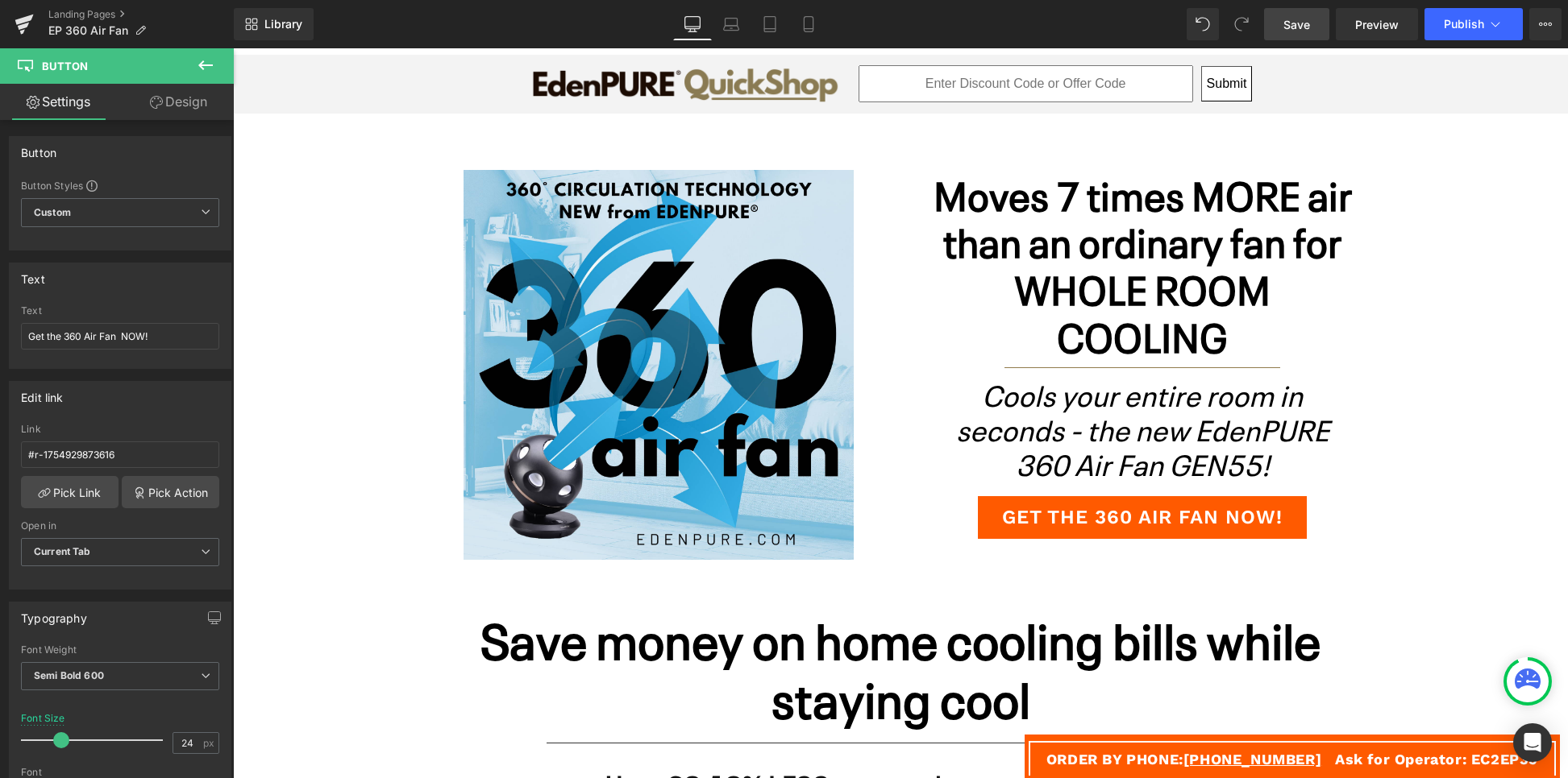
click at [1289, 22] on span "Save" at bounding box center [1296, 25] width 26 height 17
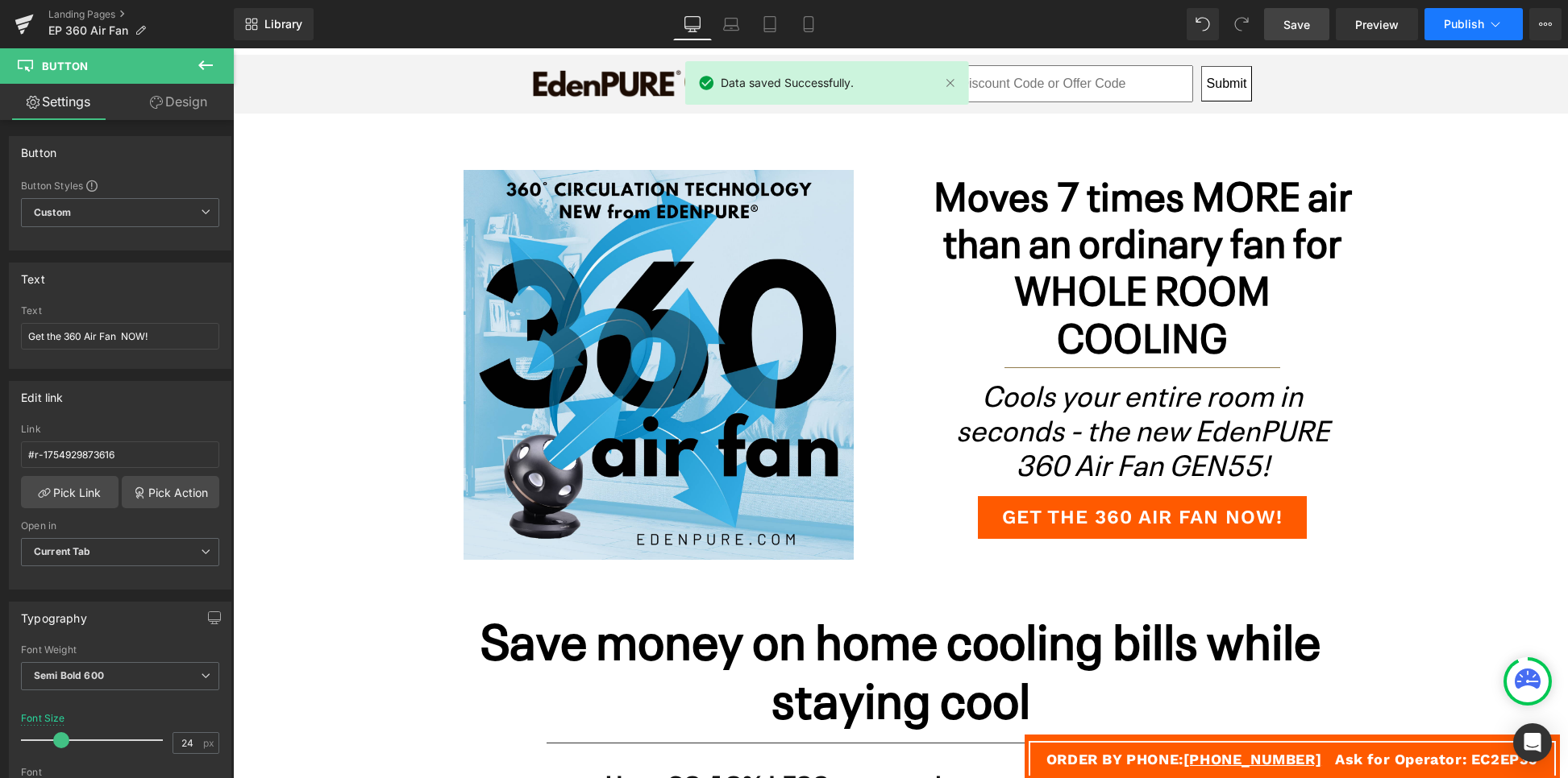
click at [1455, 18] on span "Publish" at bounding box center [1463, 24] width 40 height 13
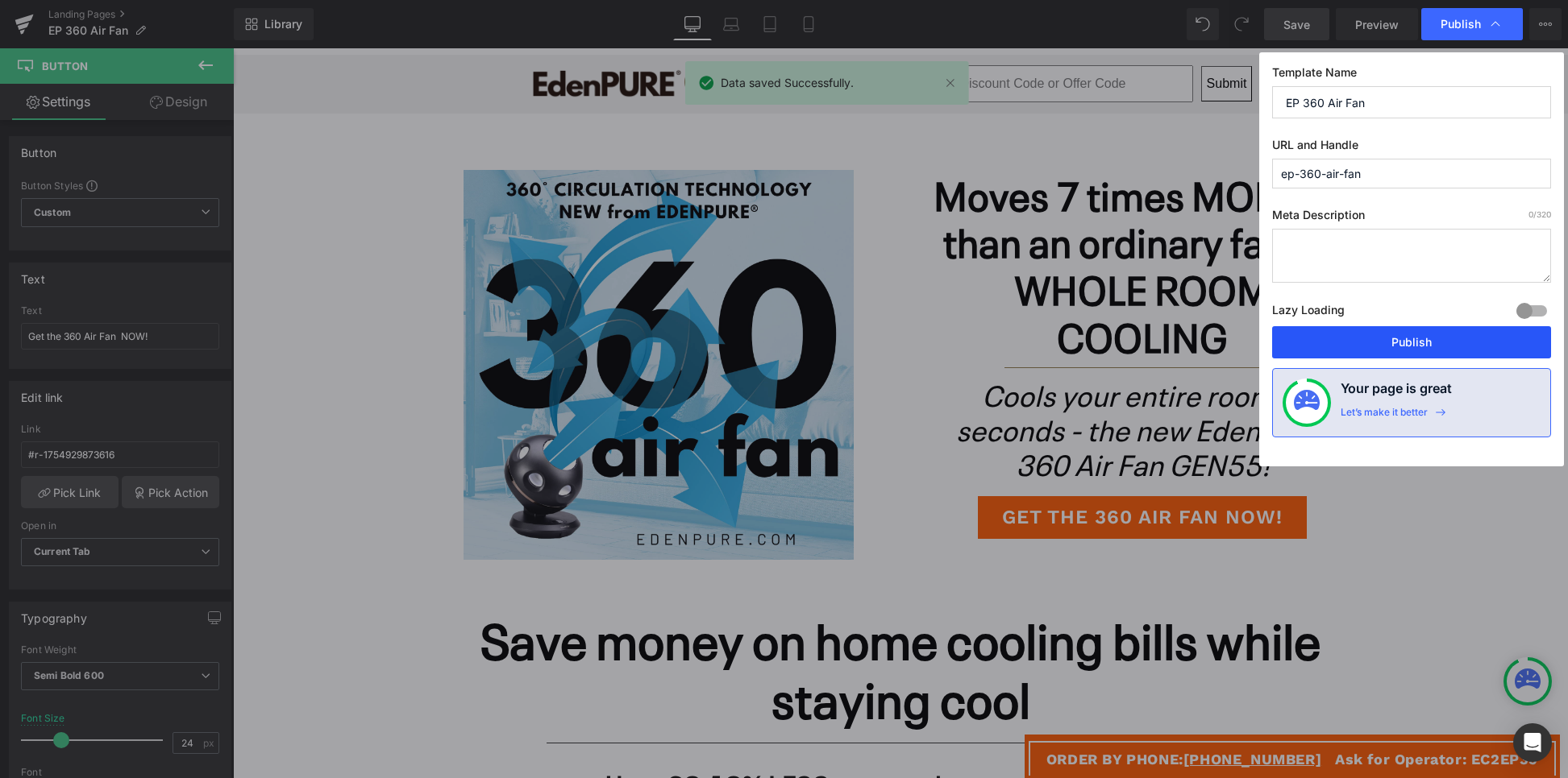
click at [1423, 345] on button "Publish" at bounding box center [1412, 342] width 279 height 32
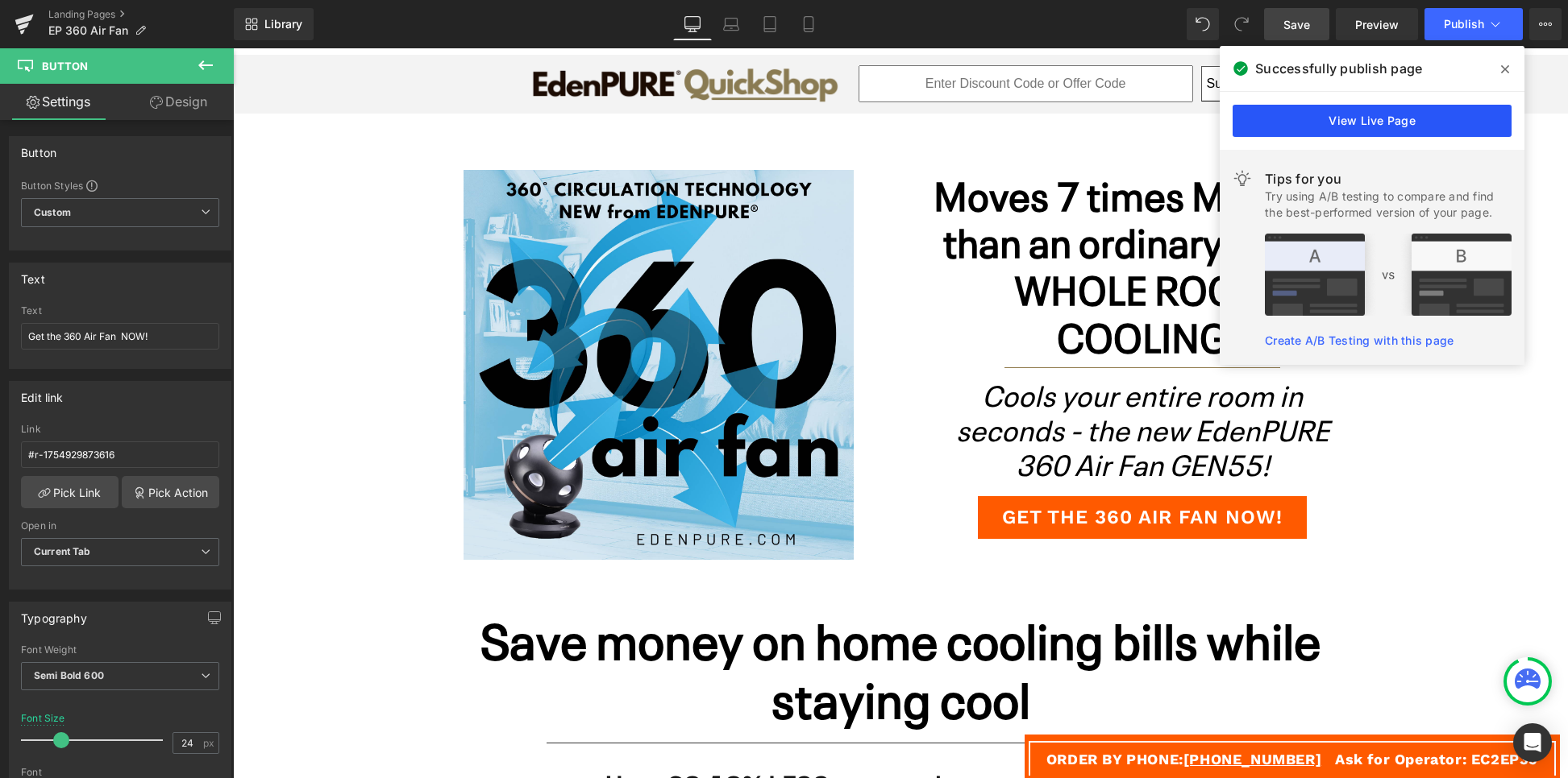
click at [1308, 115] on link "View Live Page" at bounding box center [1372, 121] width 279 height 32
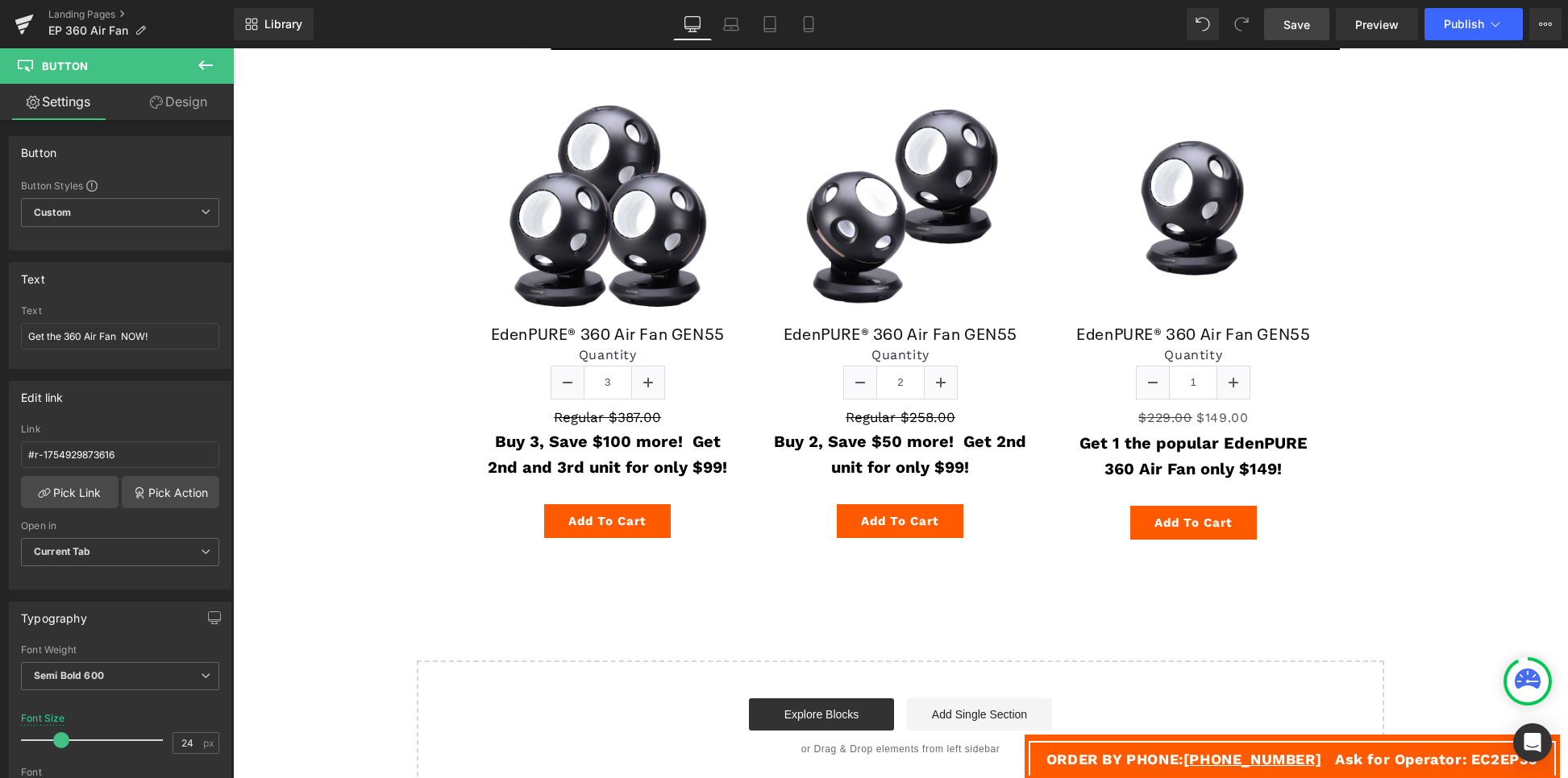
scroll to position [3721, 0]
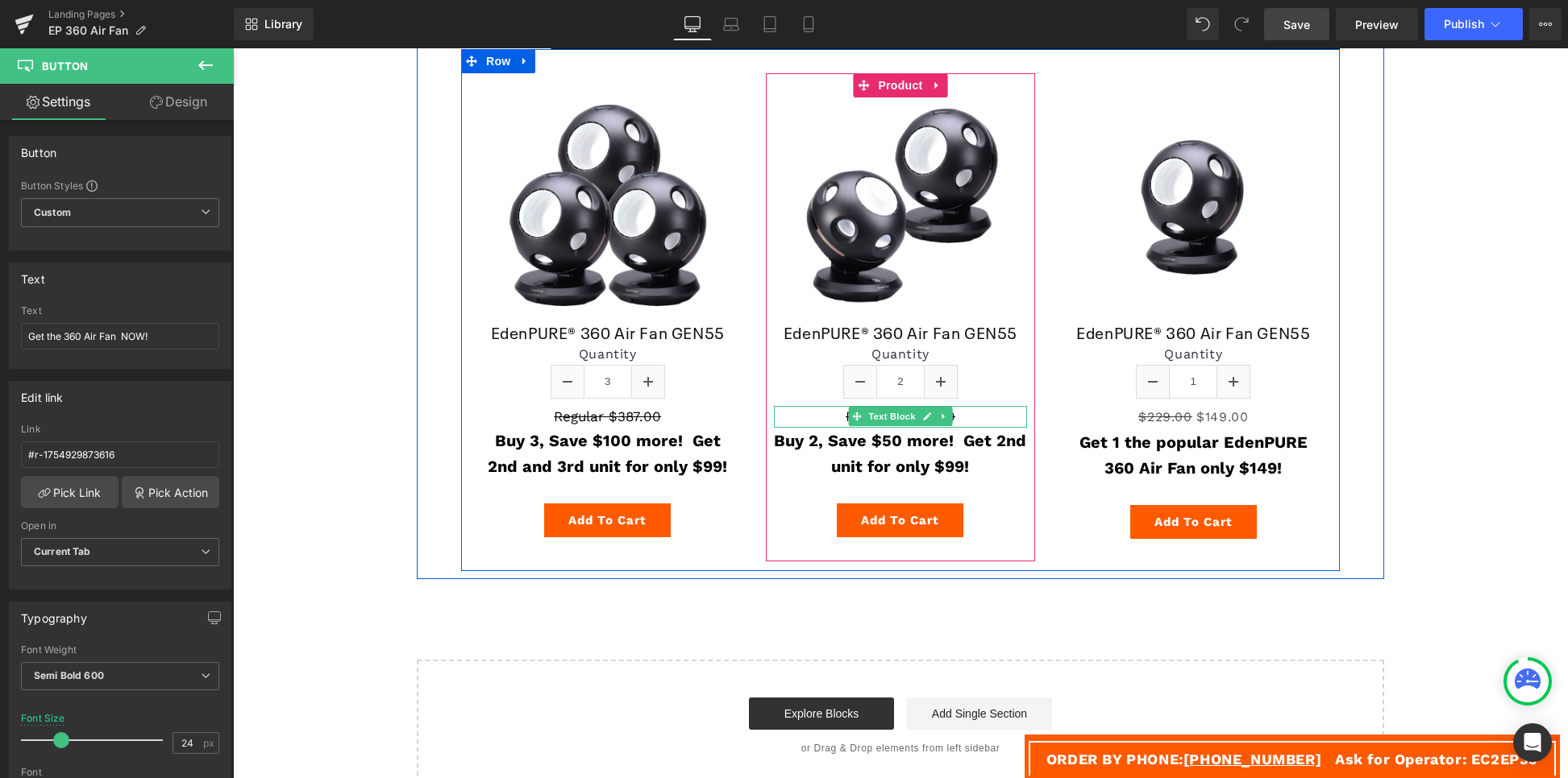
click at [968, 415] on p "Regular $258.00" at bounding box center [900, 417] width 252 height 22
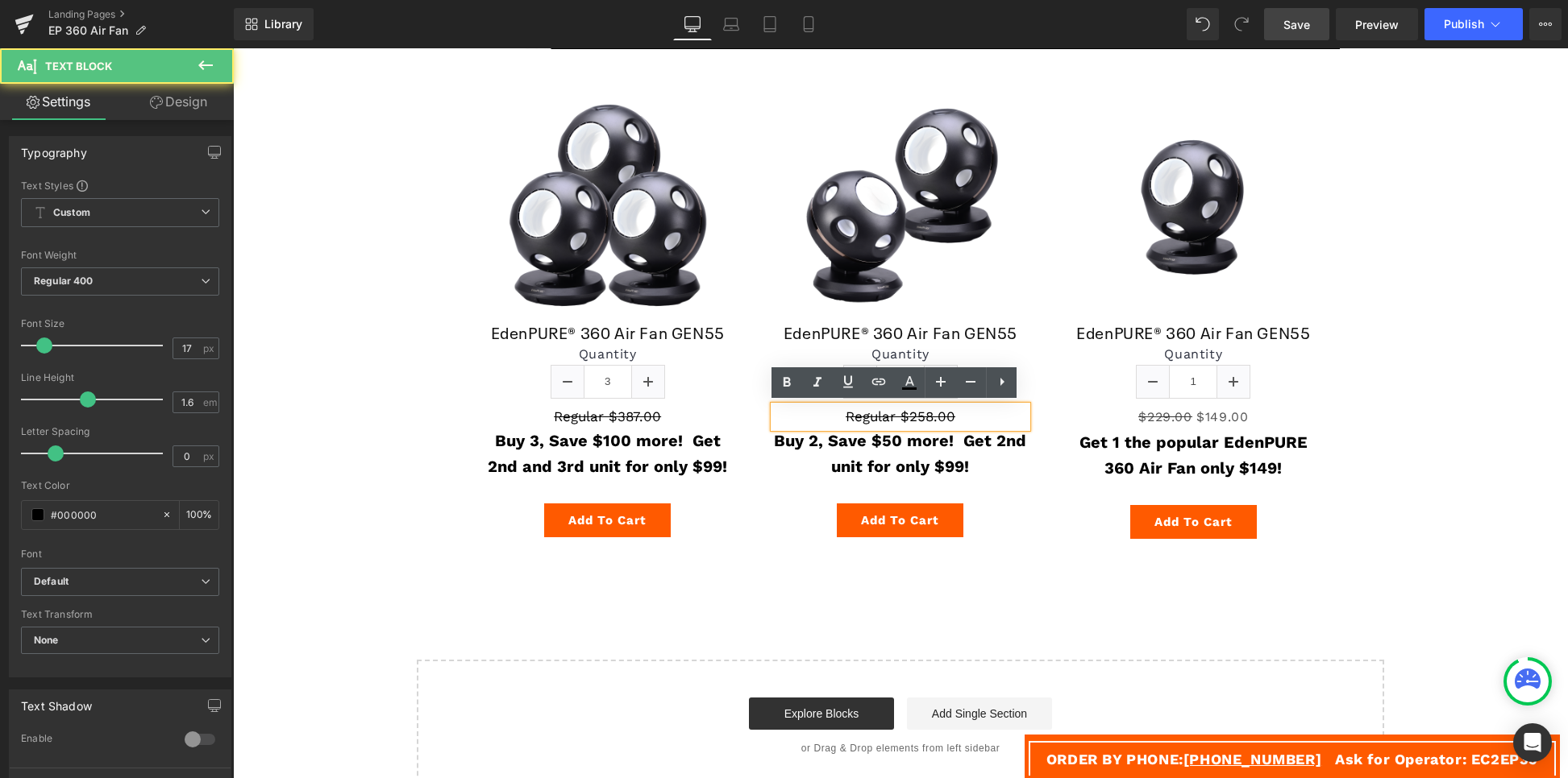
click at [929, 415] on p "Regular $258.00" at bounding box center [900, 417] width 252 height 22
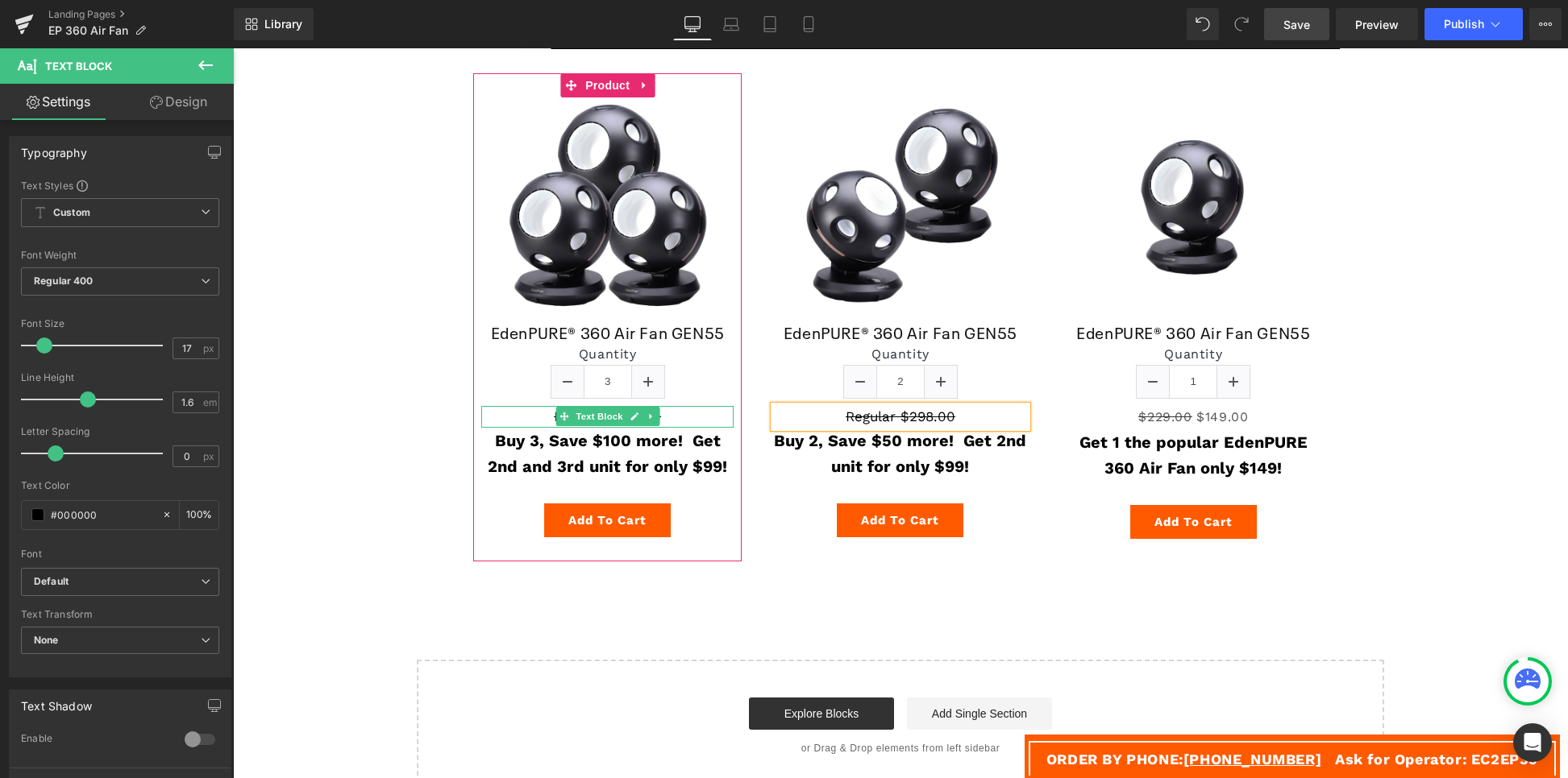
click at [657, 418] on p "Regular $387.00" at bounding box center [607, 417] width 252 height 22
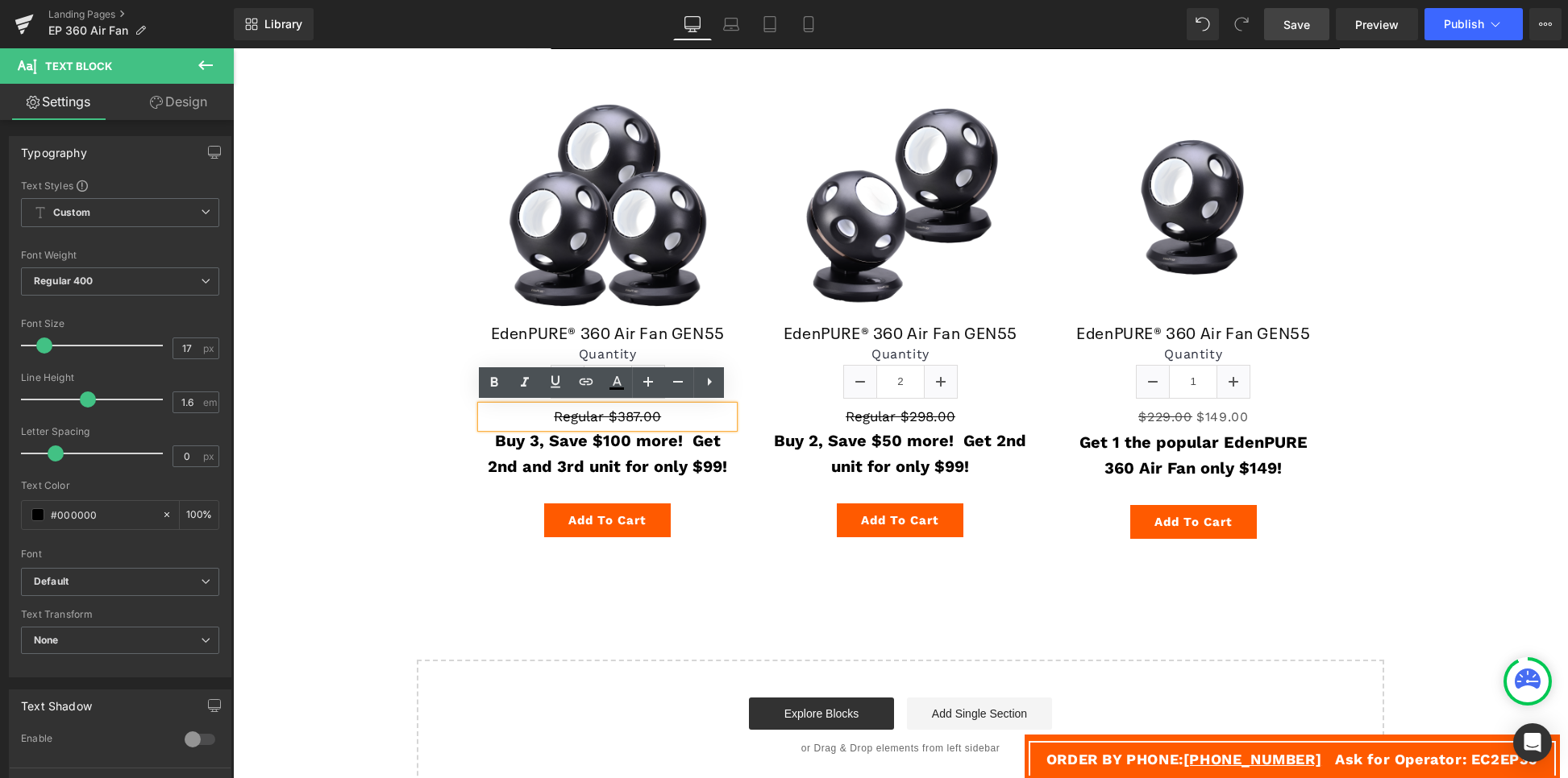
click at [628, 419] on p "Regular $387.00" at bounding box center [607, 417] width 252 height 22
click at [1295, 22] on span "Save" at bounding box center [1296, 25] width 26 height 17
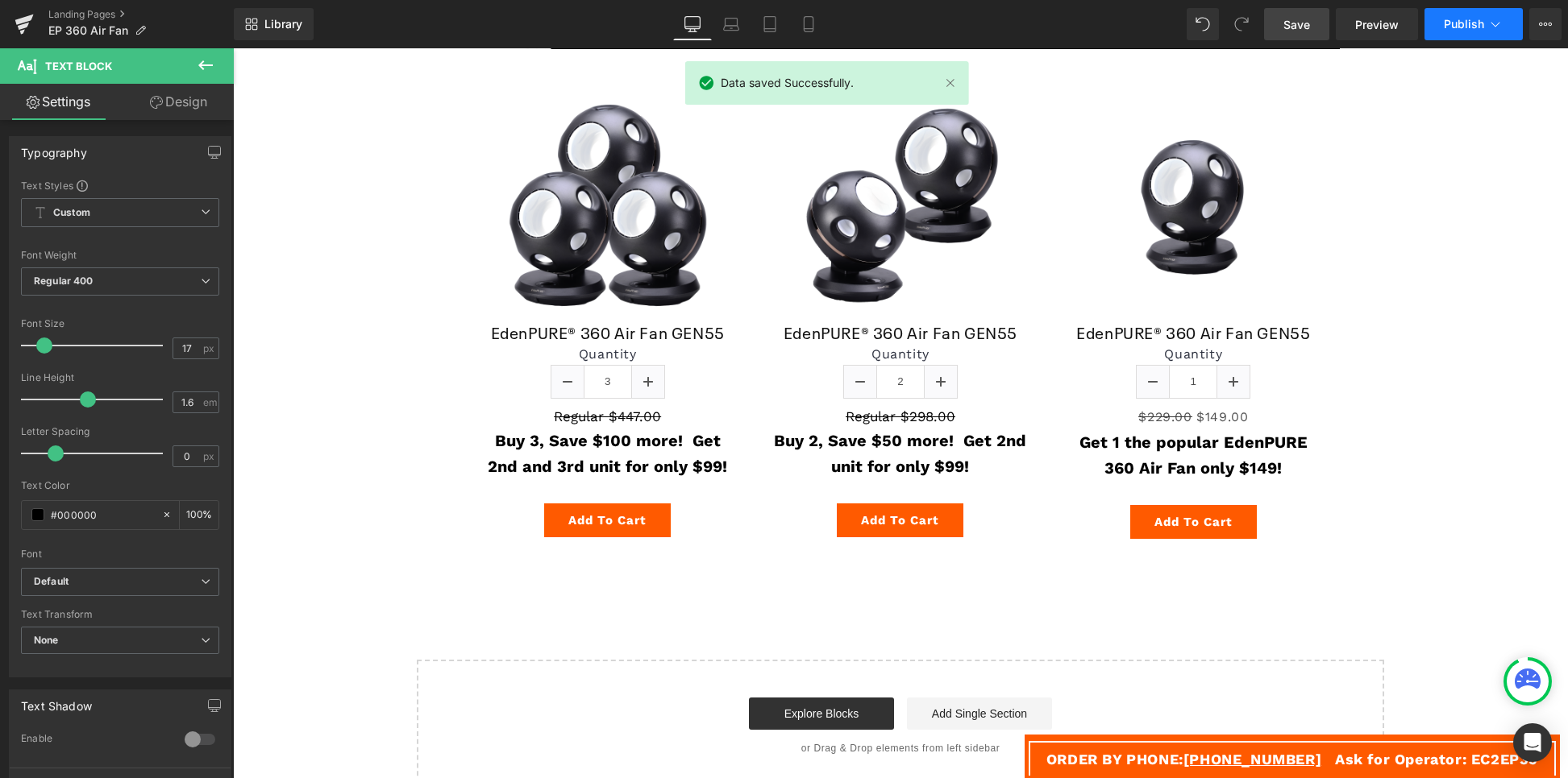
click at [1453, 21] on span "Publish" at bounding box center [1463, 24] width 40 height 13
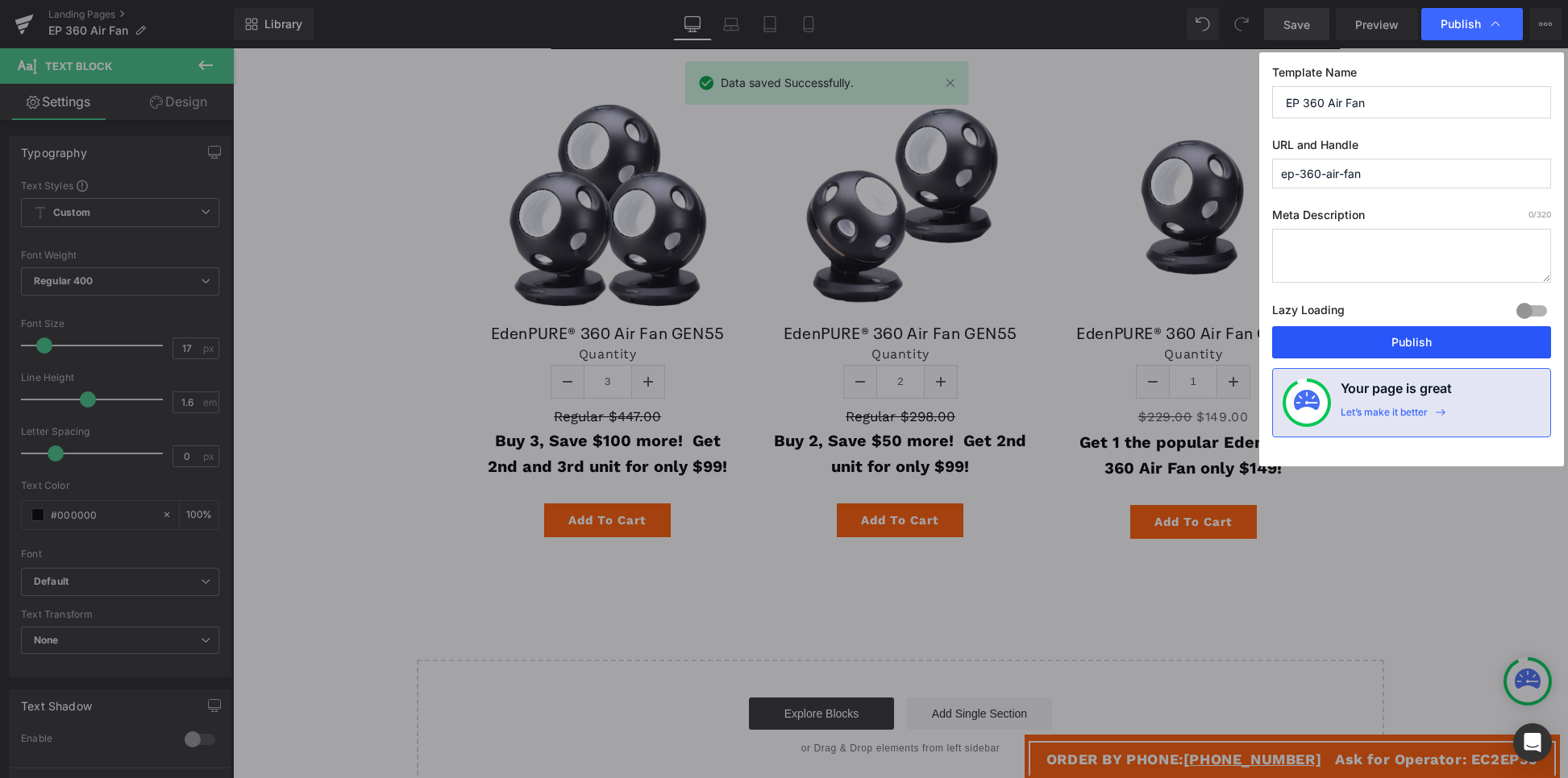
click at [1400, 340] on button "Publish" at bounding box center [1412, 342] width 279 height 32
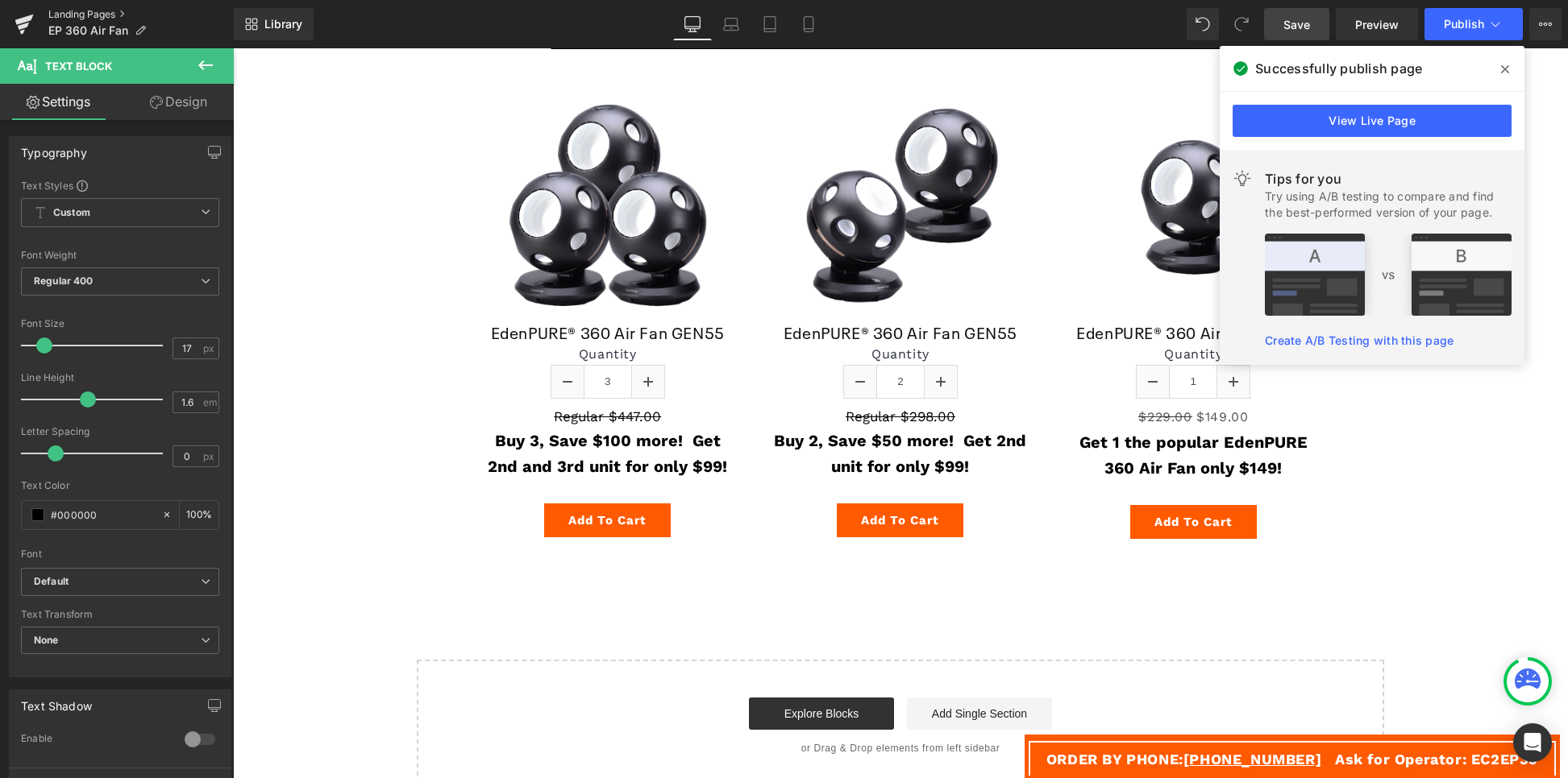
click at [87, 15] on link "Landing Pages" at bounding box center [141, 14] width 186 height 13
